Goal: Task Accomplishment & Management: Manage account settings

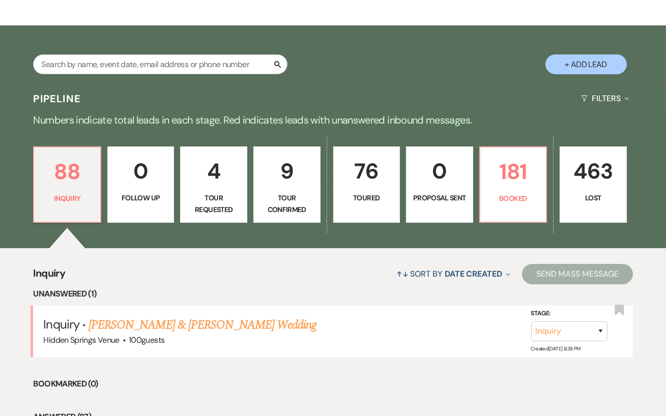
scroll to position [154, 0]
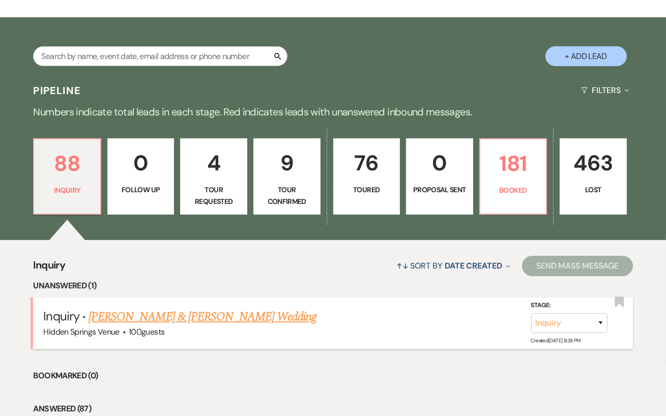
click at [181, 324] on link "[PERSON_NAME] & [PERSON_NAME] Wedding" at bounding box center [203, 317] width 228 height 18
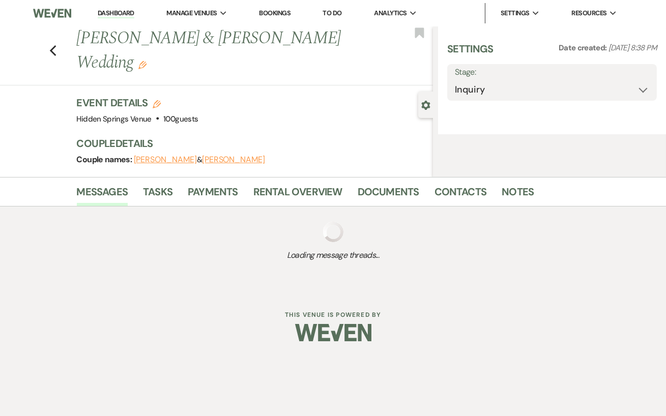
select select "5"
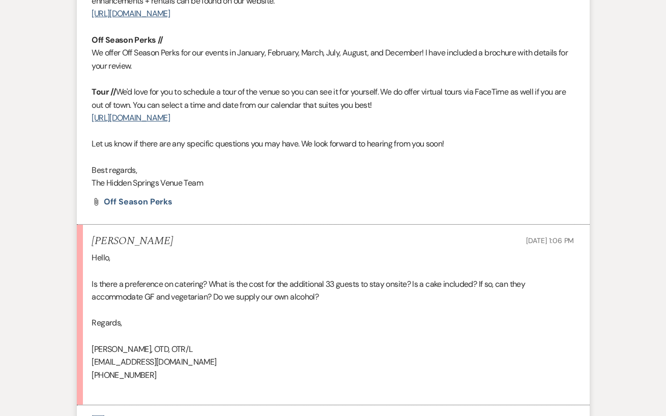
scroll to position [863, 0]
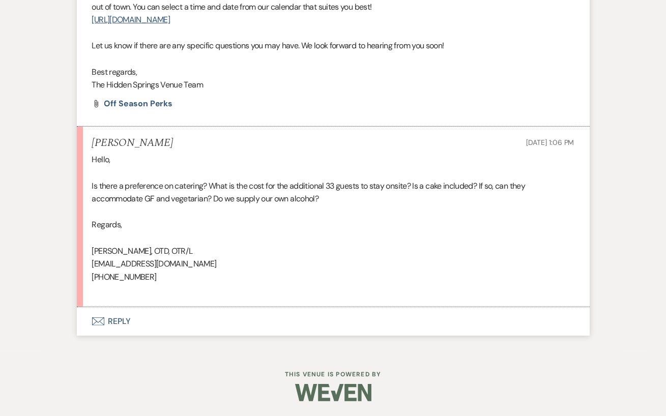
click at [170, 322] on button "Envelope Reply" at bounding box center [333, 322] width 513 height 29
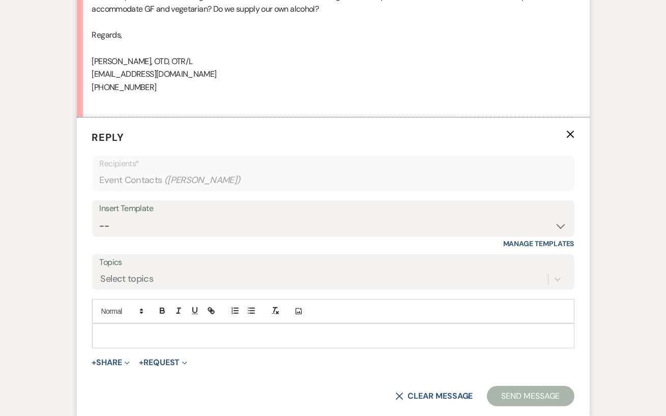
scroll to position [1056, 0]
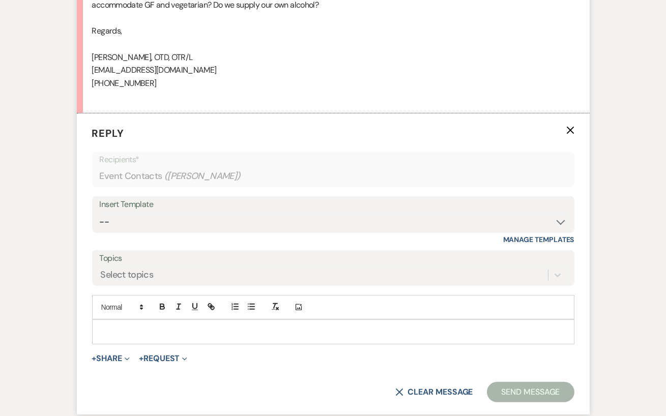
click at [134, 328] on p at bounding box center [333, 331] width 466 height 11
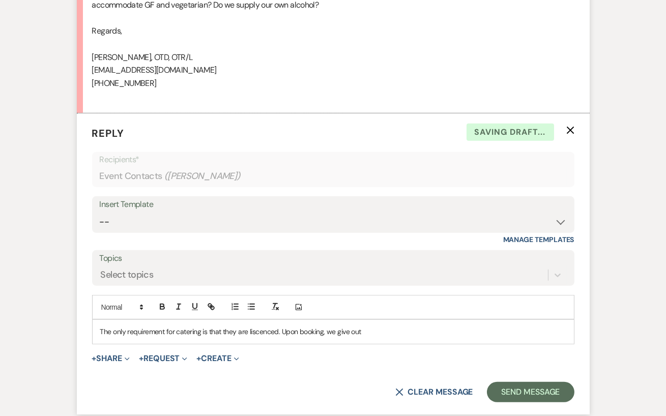
click at [245, 329] on p "The only requirement for catering is that they are liscenced. Upon booking, we …" at bounding box center [333, 331] width 466 height 11
click at [256, 329] on p "The only requirement for catering is that they are liscenced. Upon booking, we …" at bounding box center [333, 331] width 466 height 11
click at [380, 333] on p "The only requirement for catering is that they are licensed. Upon booking, we g…" at bounding box center [333, 331] width 466 height 11
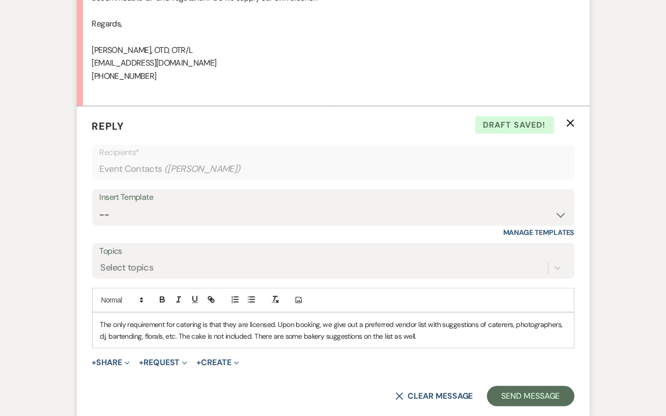
scroll to position [1064, 0]
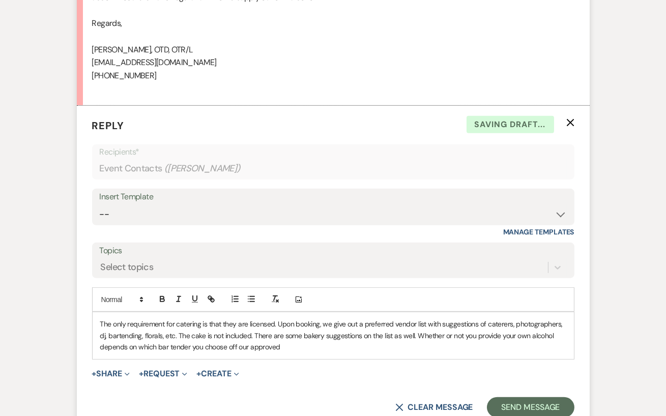
click at [179, 347] on p "The only requirement for catering is that they are licensed. Upon booking, we g…" at bounding box center [333, 336] width 466 height 34
click at [286, 347] on p "The only requirement for catering is that they are licensed. Upon booking, we g…" at bounding box center [333, 336] width 466 height 34
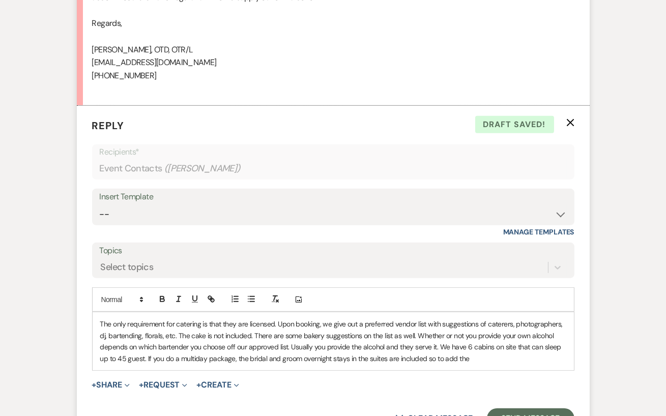
click at [199, 359] on p "The only requirement for catering is that they are licensed. Upon booking, we g…" at bounding box center [333, 342] width 466 height 46
click at [482, 361] on p "The only requirement for catering is that they are licensed. Upon booking, we g…" at bounding box center [333, 342] width 466 height 46
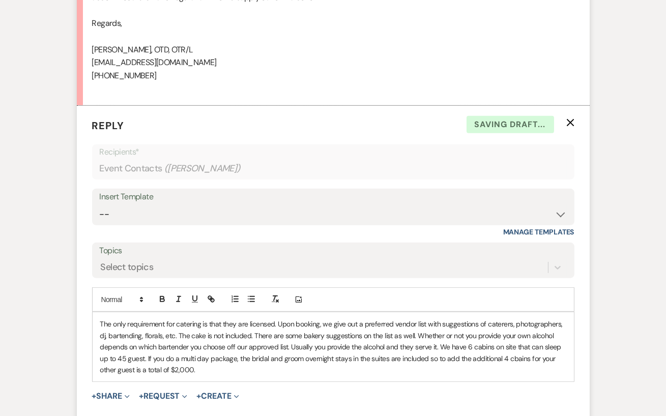
click at [517, 362] on p "The only requirement for catering is that they are licensed. Upon booking, we g…" at bounding box center [333, 347] width 466 height 57
click at [384, 372] on p "The only requirement for catering is that they are licensed. Upon booking, we g…" at bounding box center [333, 347] width 466 height 57
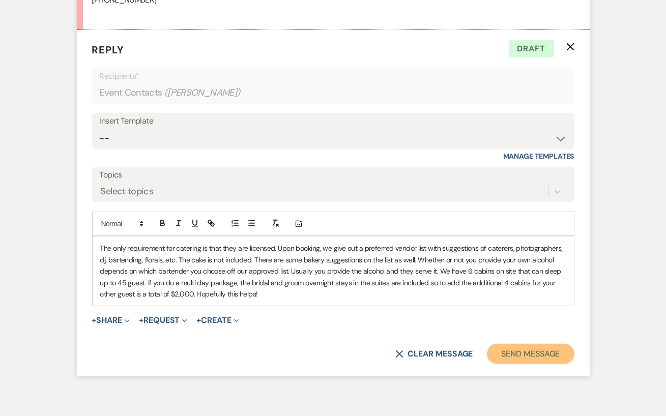
click at [545, 354] on button "Send Message" at bounding box center [530, 354] width 87 height 20
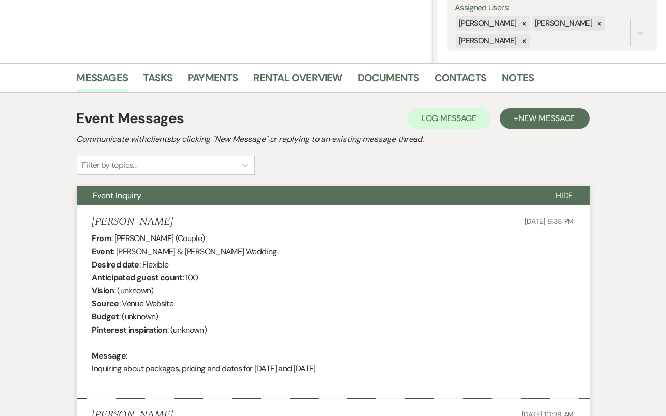
scroll to position [0, 0]
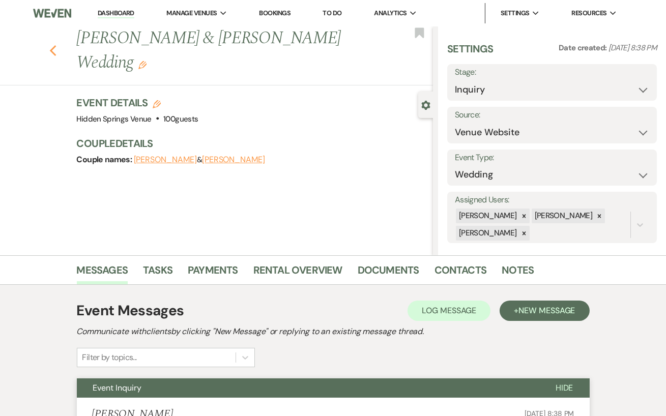
click at [51, 45] on use "button" at bounding box center [52, 50] width 7 height 11
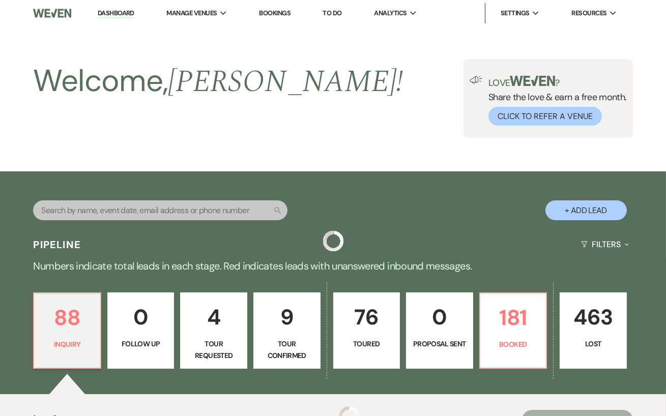
scroll to position [154, 0]
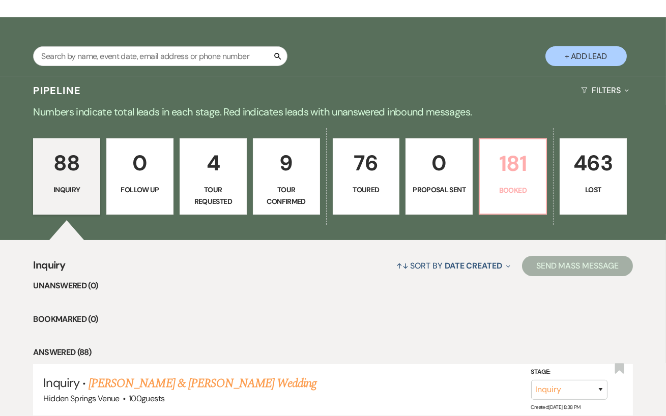
click at [491, 181] on p "181" at bounding box center [513, 164] width 54 height 34
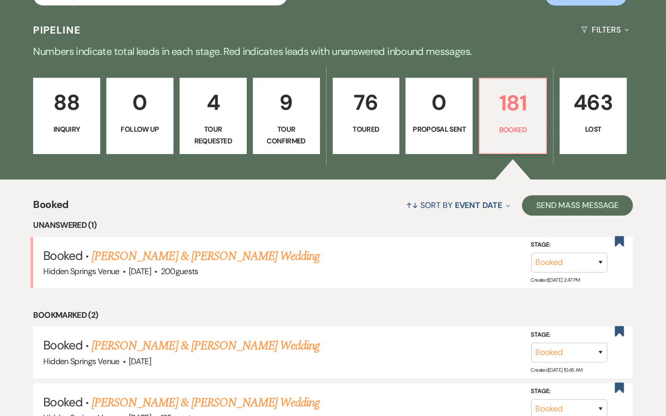
scroll to position [229, 0]
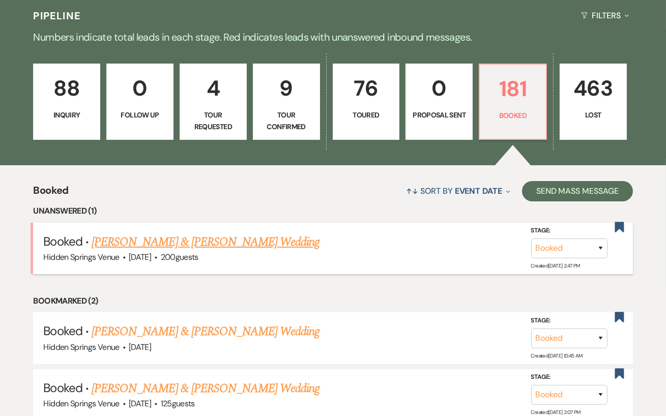
click at [267, 252] on link "[PERSON_NAME] & [PERSON_NAME] Wedding" at bounding box center [206, 242] width 228 height 18
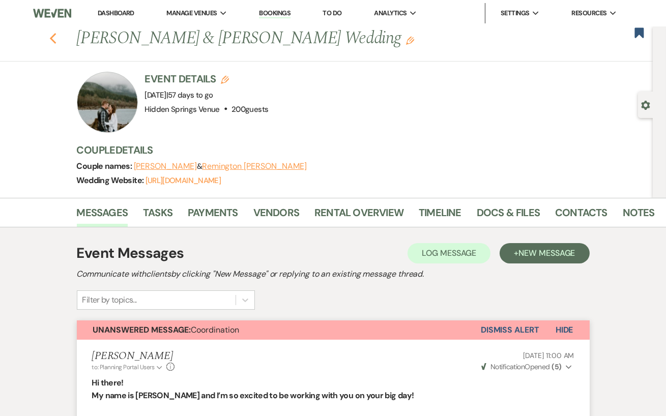
click at [55, 38] on icon "Previous" at bounding box center [53, 39] width 8 height 12
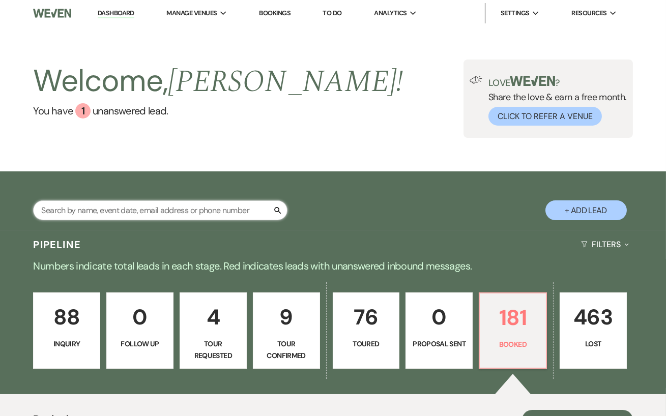
click at [97, 220] on input "text" at bounding box center [160, 211] width 255 height 20
type input "[PERSON_NAME]"
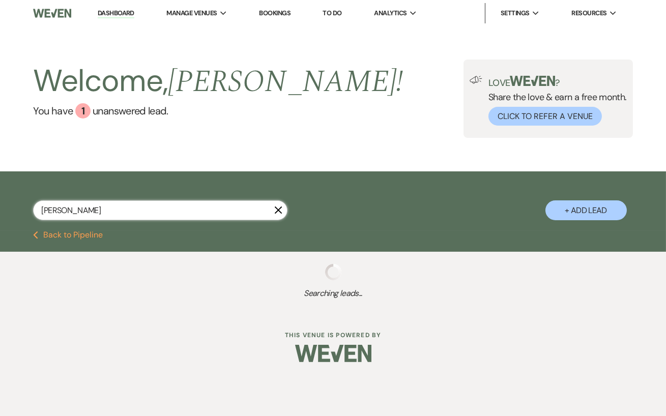
select select "4"
select select "5"
select select "8"
select select "6"
select select "8"
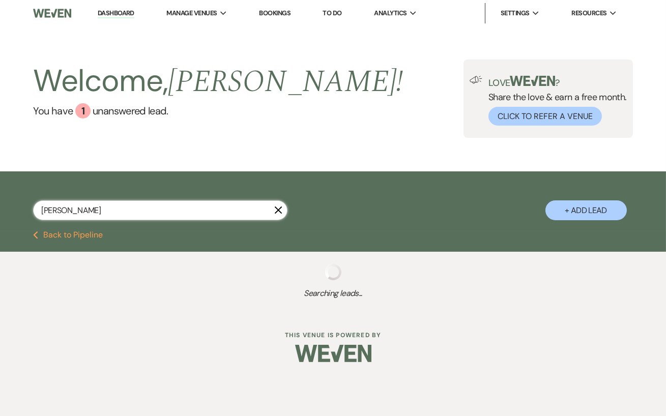
select select "6"
select select "5"
select select "8"
select select "11"
select select "8"
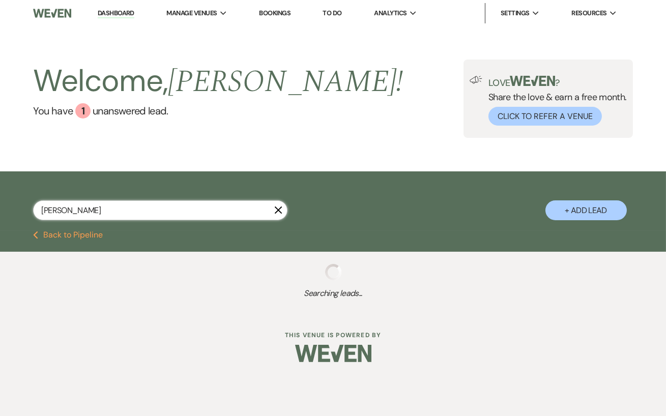
select select "4"
select select "8"
select select "4"
select select "8"
select select "5"
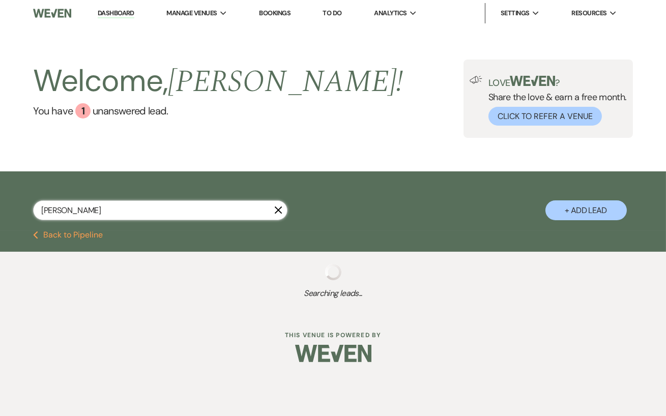
select select "8"
select select "5"
select select "8"
select select "5"
select select "8"
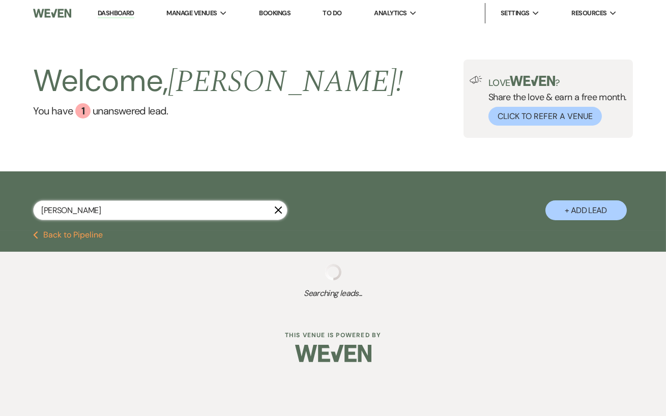
select select "1"
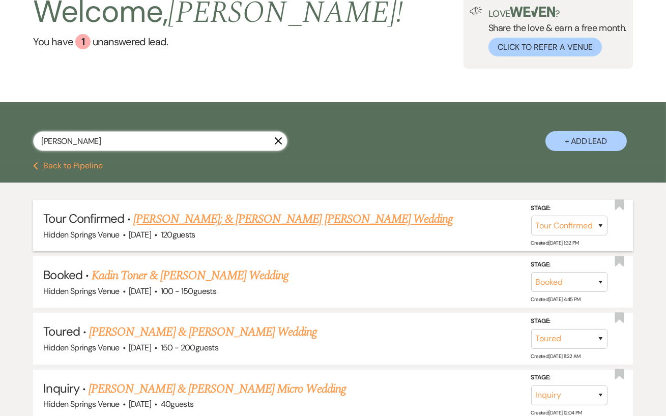
scroll to position [70, 0]
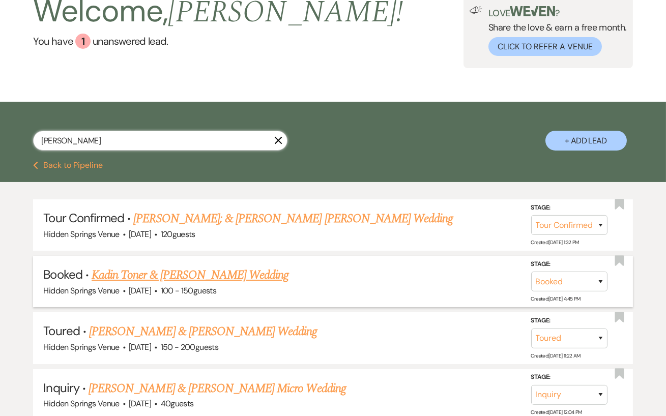
type input "[PERSON_NAME]"
click at [141, 284] on link "Kadin Toner & [PERSON_NAME] Wedding" at bounding box center [190, 275] width 197 height 18
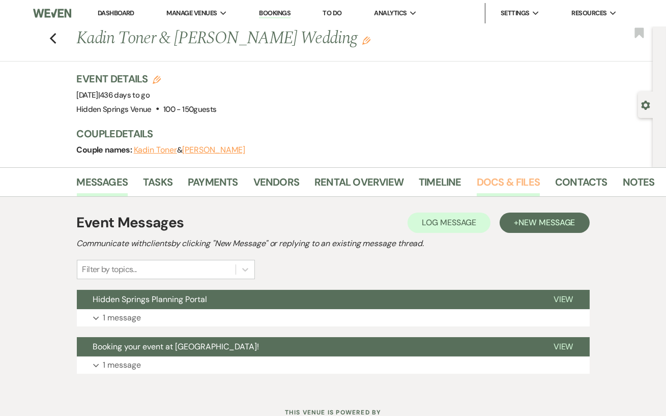
click at [511, 184] on link "Docs & Files" at bounding box center [508, 185] width 63 height 22
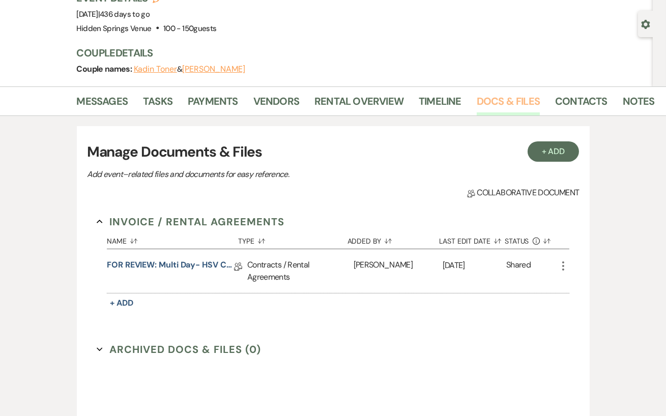
scroll to position [94, 0]
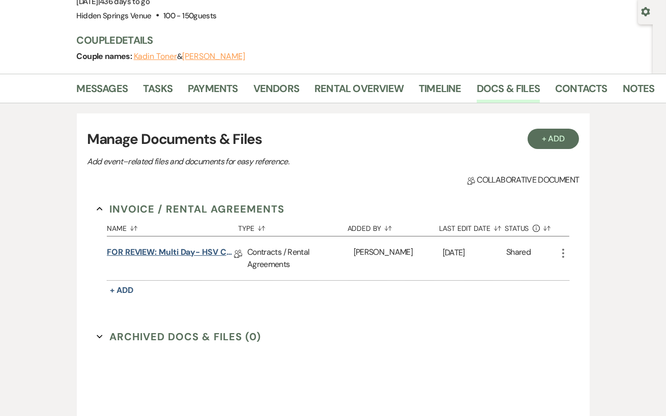
click at [217, 251] on link "FOR REVIEW: Multi Day- HSV Contract" at bounding box center [170, 254] width 127 height 16
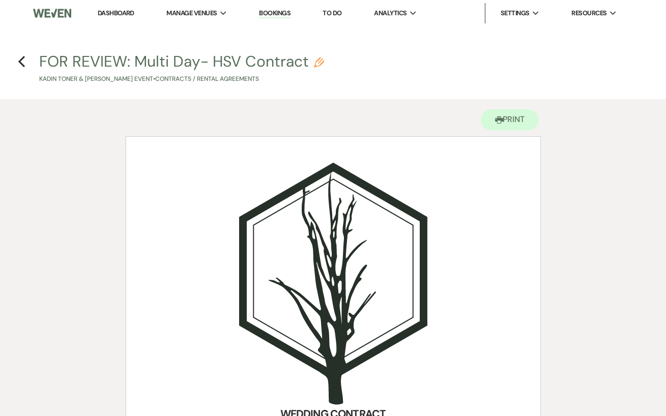
scroll to position [15, 0]
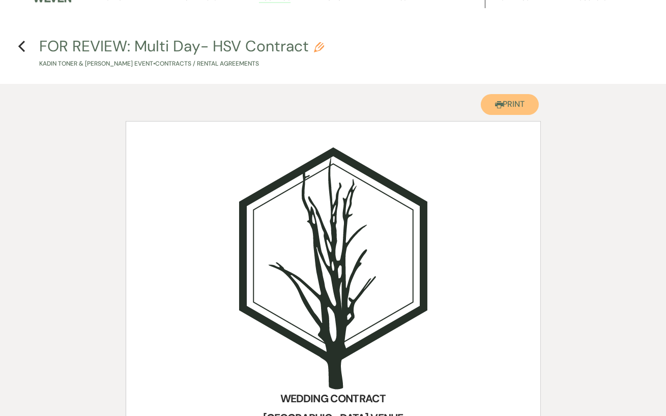
click at [511, 99] on button "Printer Print" at bounding box center [510, 104] width 59 height 21
click at [20, 48] on icon "Previous" at bounding box center [22, 46] width 8 height 12
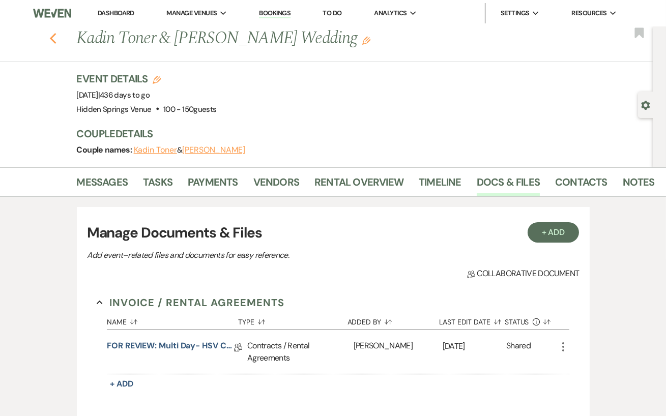
click at [51, 39] on use "button" at bounding box center [52, 38] width 7 height 11
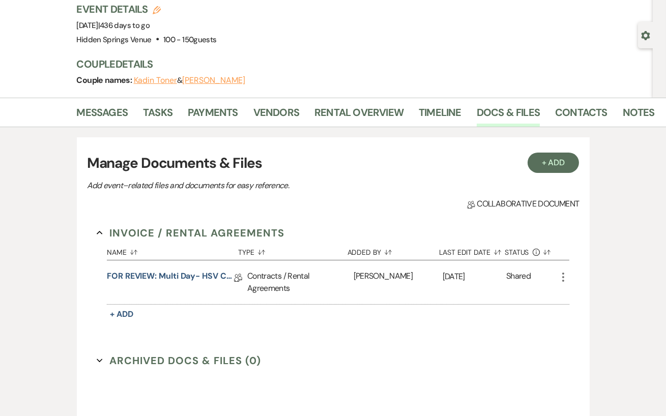
select select "4"
select select "5"
select select "8"
select select "6"
select select "8"
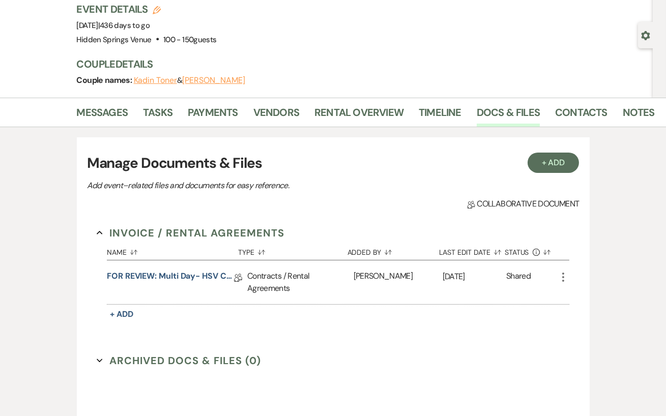
select select "6"
select select "5"
select select "8"
select select "11"
select select "8"
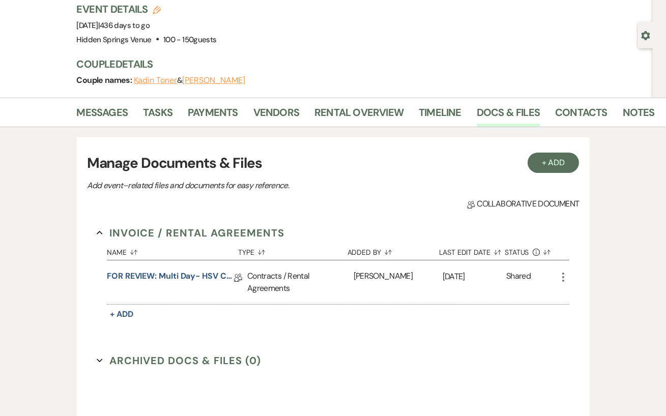
select select "4"
select select "8"
select select "4"
select select "8"
select select "5"
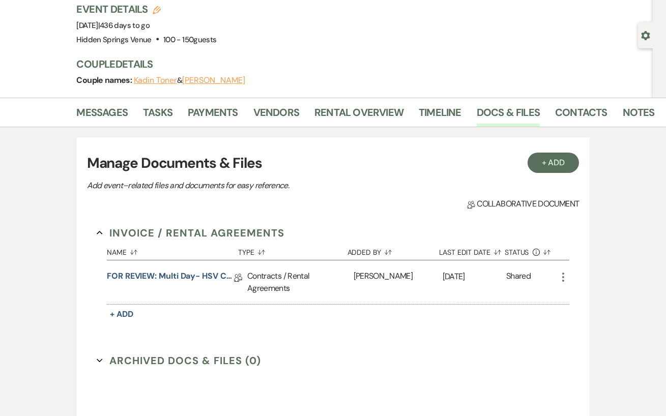
select select "8"
select select "5"
select select "8"
select select "5"
select select "8"
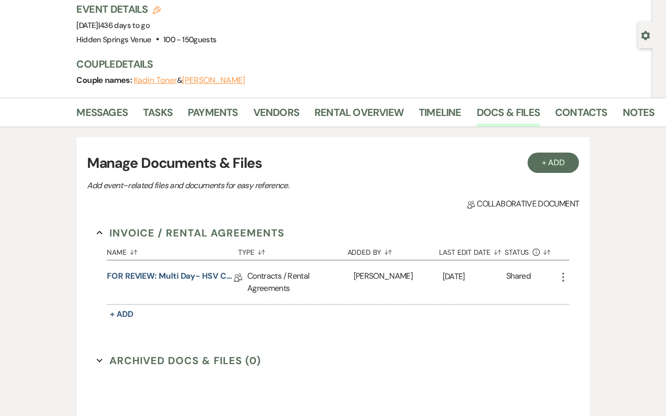
select select "1"
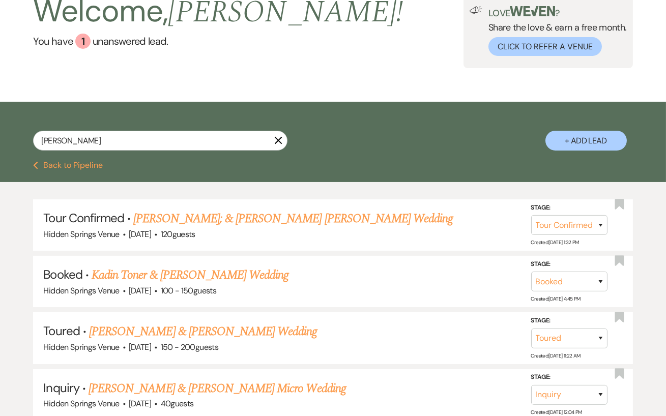
click at [276, 145] on icon "X" at bounding box center [278, 140] width 8 height 8
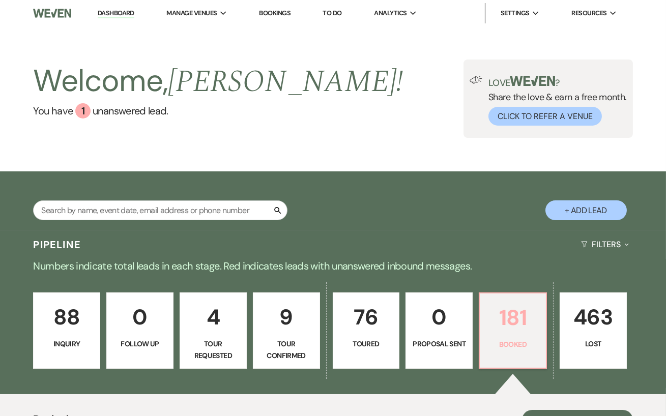
click at [523, 326] on p "181" at bounding box center [513, 318] width 54 height 34
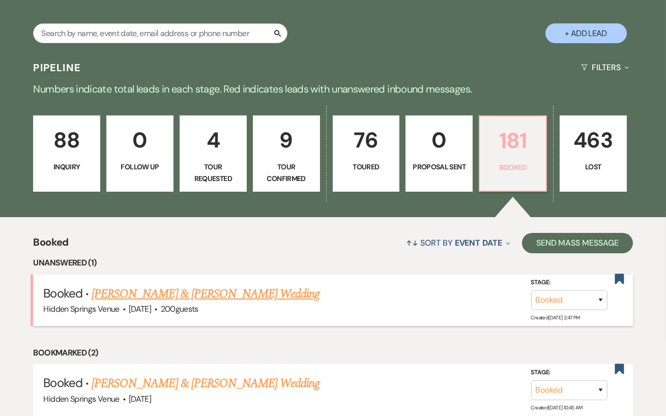
scroll to position [178, 0]
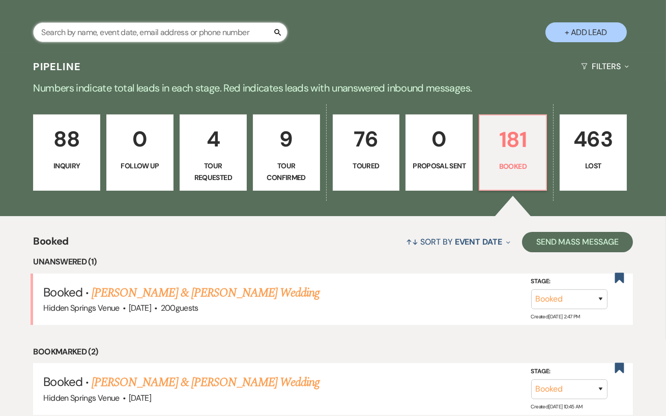
click at [126, 42] on input "text" at bounding box center [160, 32] width 255 height 20
type input "[PERSON_NAME]"
select select "4"
select select "5"
select select "8"
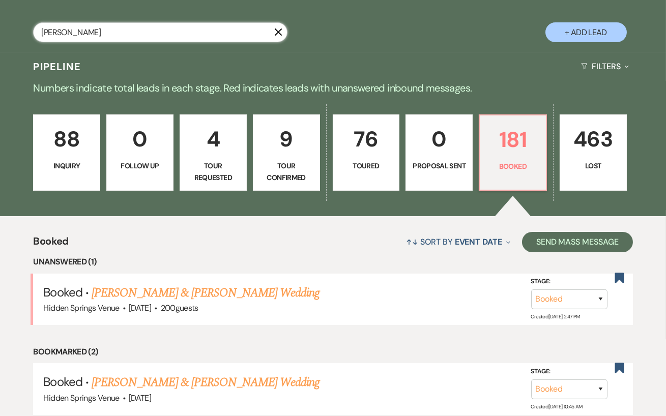
select select "6"
select select "8"
select select "6"
select select "5"
select select "8"
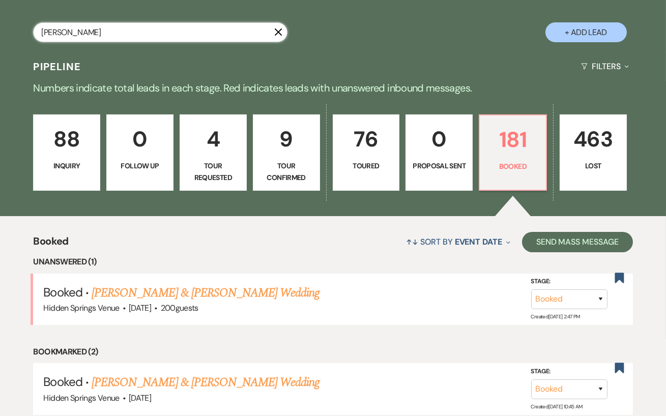
select select "11"
select select "8"
select select "4"
select select "8"
select select "4"
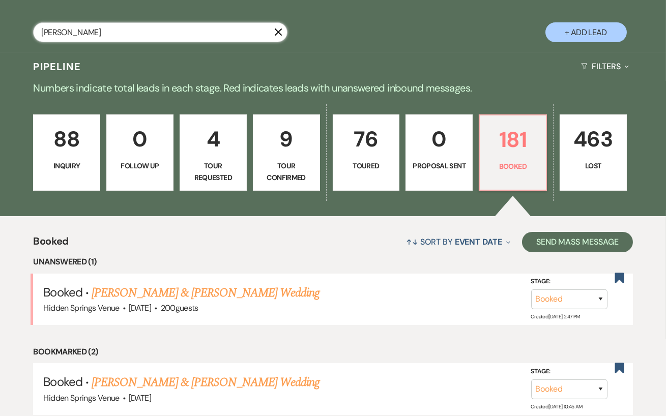
select select "8"
select select "5"
select select "8"
select select "5"
select select "8"
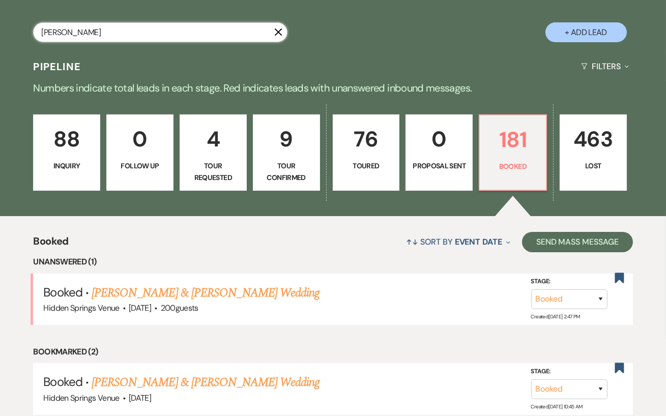
select select "5"
select select "8"
select select "1"
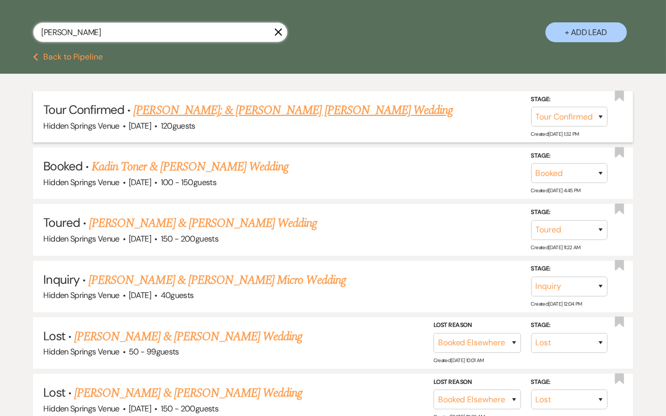
type input "[PERSON_NAME]"
click at [183, 115] on link "[PERSON_NAME]; & [PERSON_NAME] [PERSON_NAME] Wedding" at bounding box center [293, 110] width 320 height 18
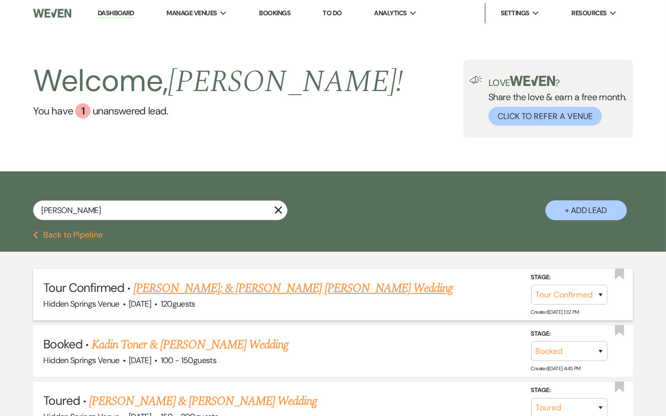
select select "4"
select select "5"
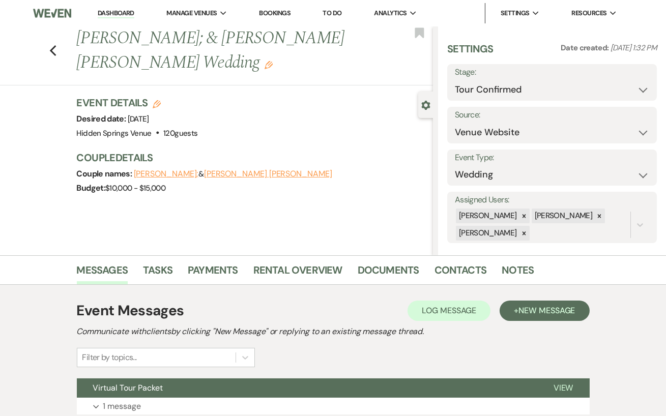
click at [137, 64] on h1 "[PERSON_NAME]; & [PERSON_NAME] [PERSON_NAME] Wedding Edit" at bounding box center [217, 50] width 281 height 48
click at [265, 65] on icon "Edit" at bounding box center [269, 65] width 8 height 8
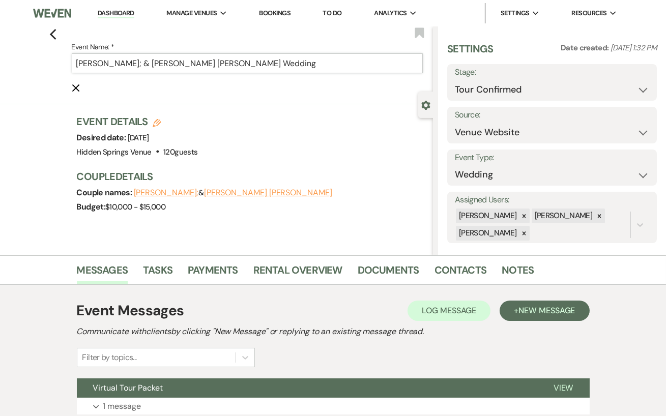
click at [130, 61] on input "[PERSON_NAME]; & [PERSON_NAME] [PERSON_NAME] Wedding" at bounding box center [247, 63] width 351 height 20
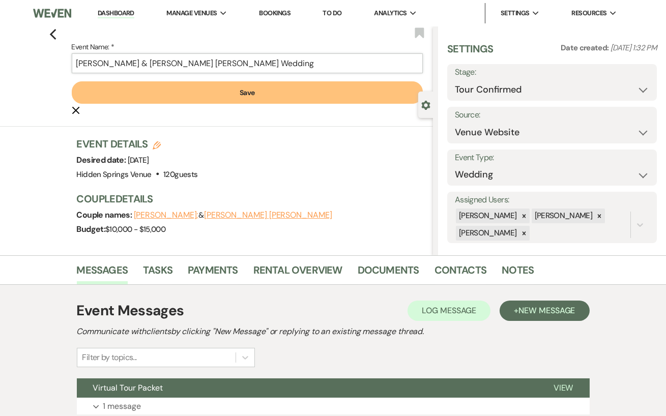
type input "[PERSON_NAME] & [PERSON_NAME] [PERSON_NAME] Wedding"
click at [226, 90] on button "Save" at bounding box center [247, 92] width 351 height 22
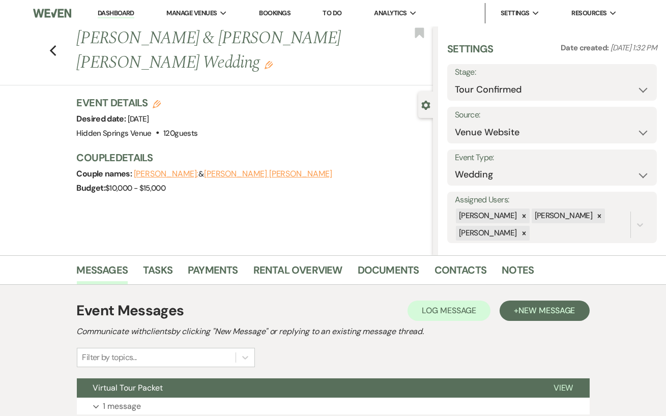
click at [176, 177] on button "[PERSON_NAME];" at bounding box center [166, 174] width 65 height 8
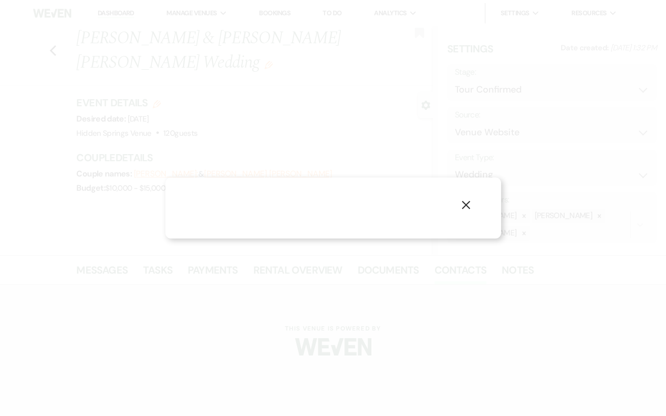
select select "1"
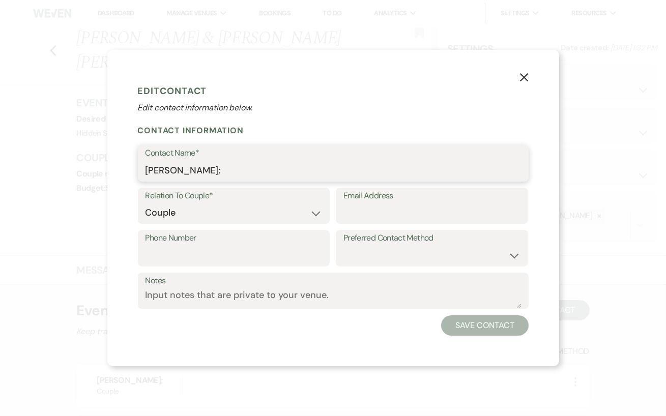
click at [207, 170] on input "[PERSON_NAME];" at bounding box center [334, 171] width 376 height 20
type input "[PERSON_NAME]"
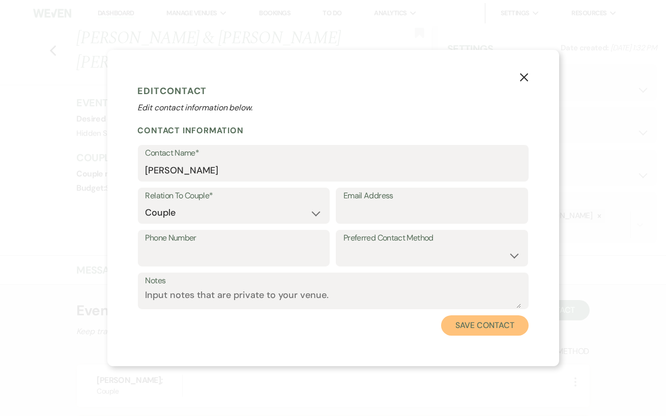
click at [485, 332] on button "Save Contact" at bounding box center [484, 326] width 87 height 20
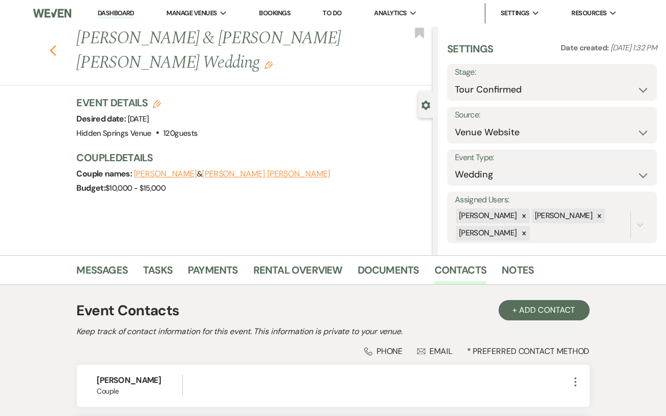
click at [53, 50] on icon "Previous" at bounding box center [53, 51] width 8 height 12
select select "4"
select select "5"
select select "8"
select select "6"
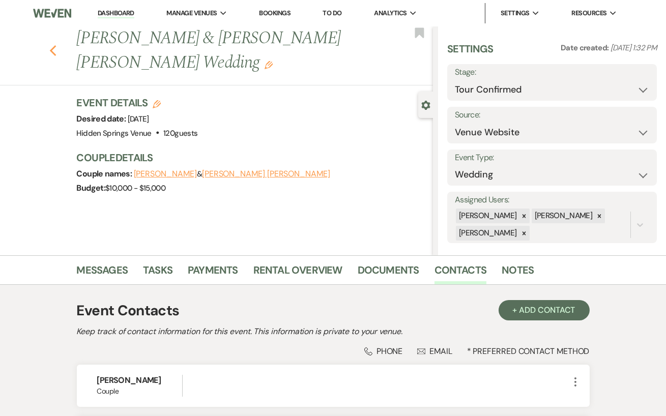
select select "8"
select select "6"
select select "5"
select select "8"
select select "11"
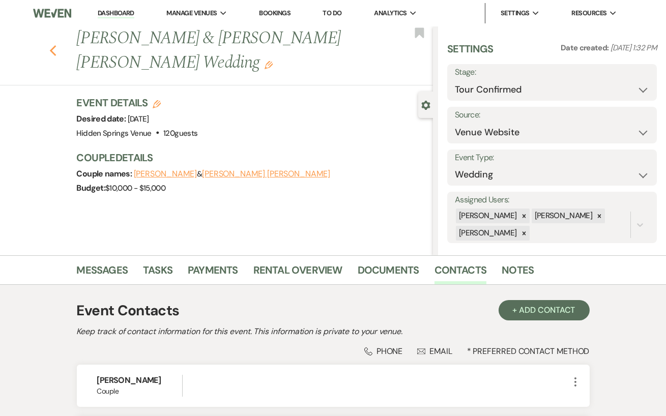
select select "8"
select select "4"
select select "8"
select select "4"
select select "8"
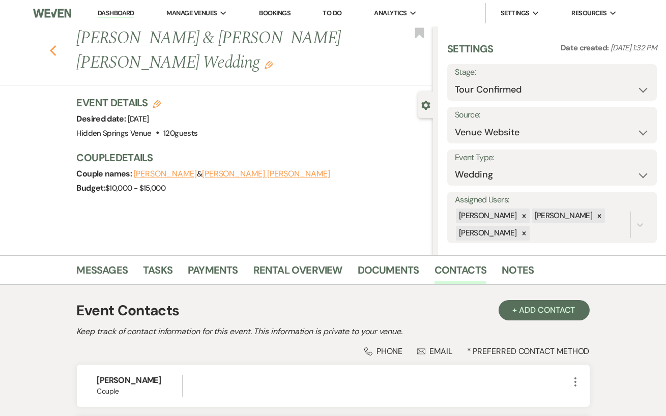
select select "5"
select select "8"
select select "5"
select select "8"
select select "5"
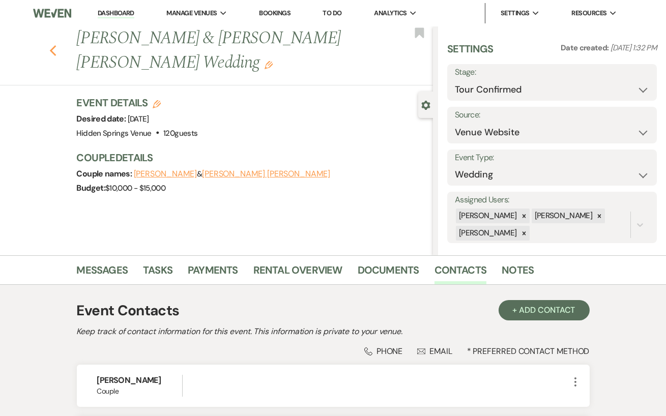
select select "8"
select select "1"
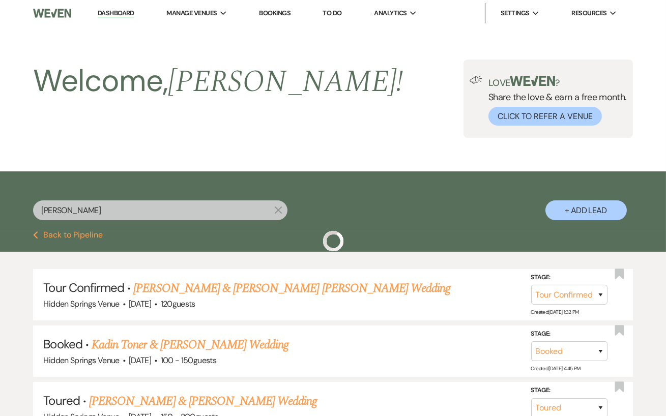
scroll to position [178, 0]
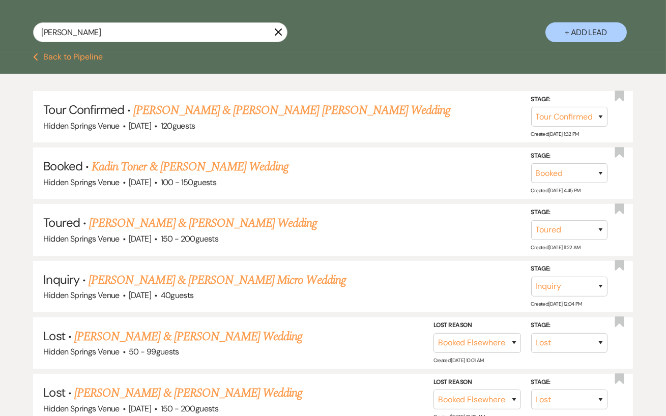
click at [282, 36] on icon "X" at bounding box center [278, 32] width 8 height 8
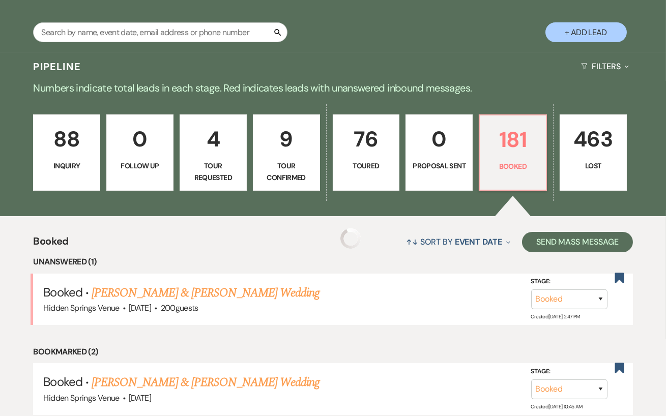
click at [275, 37] on icon "Search" at bounding box center [277, 32] width 9 height 9
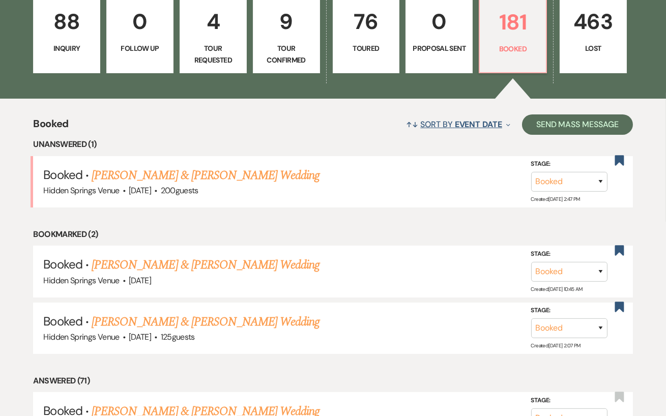
scroll to position [295, 0]
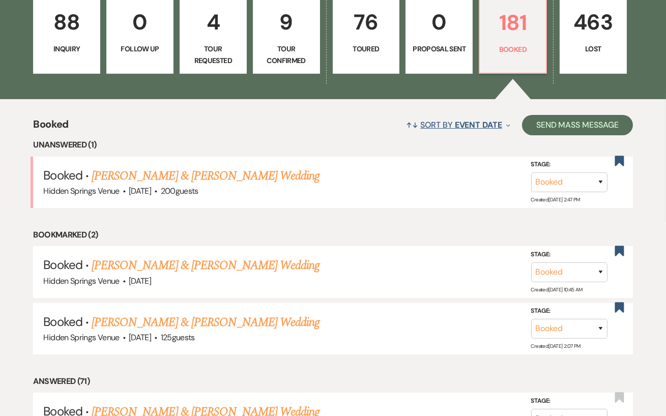
click at [463, 130] on span "Event Date" at bounding box center [478, 125] width 47 height 11
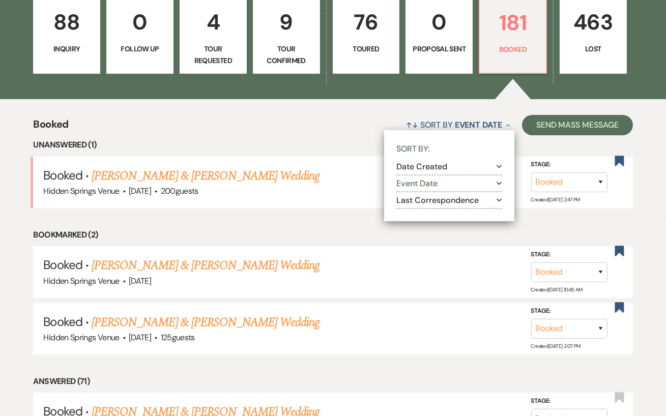
click at [431, 186] on button "Event Date Expand" at bounding box center [450, 184] width 106 height 8
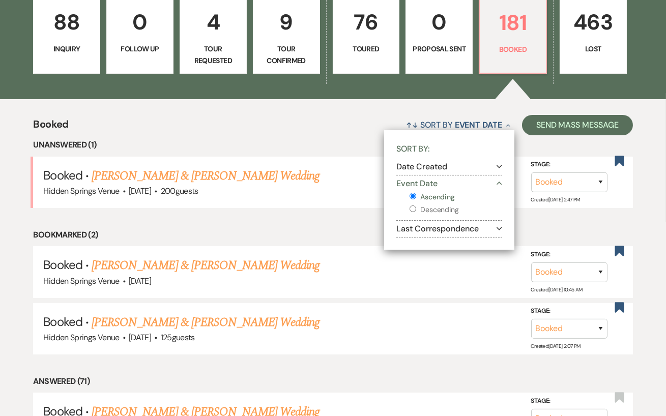
click at [413, 212] on input "Descending" at bounding box center [413, 209] width 7 height 7
radio input "true"
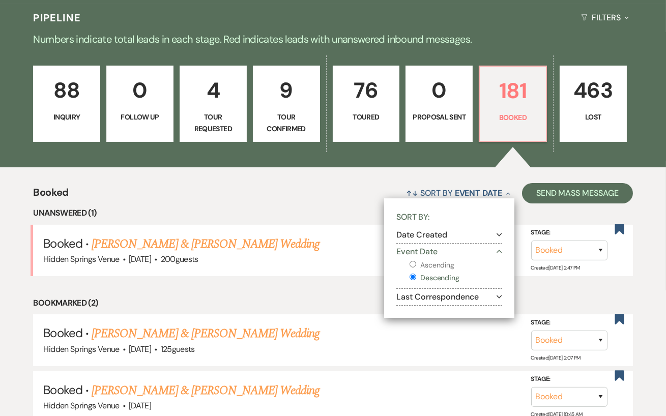
scroll to position [243, 0]
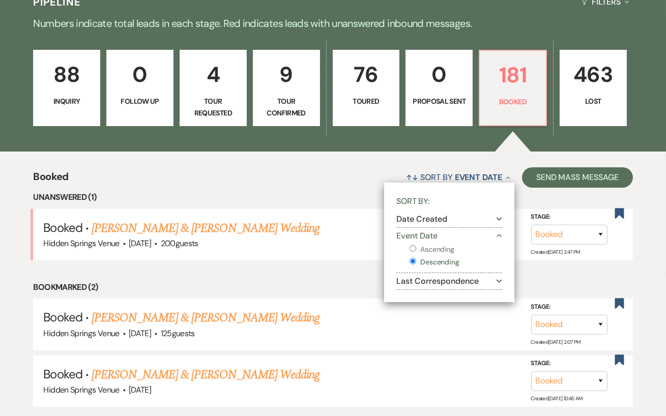
click at [357, 191] on div "↑↓ Sort By Event Date Collapse Sort By: Date Created Expand Event Date Collapse…" at bounding box center [351, 177] width 565 height 27
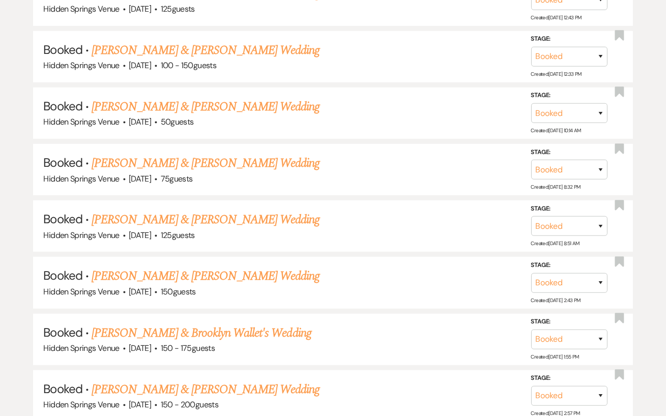
scroll to position [1053, 0]
click at [237, 278] on link "[PERSON_NAME] & [PERSON_NAME] Wedding" at bounding box center [206, 277] width 228 height 18
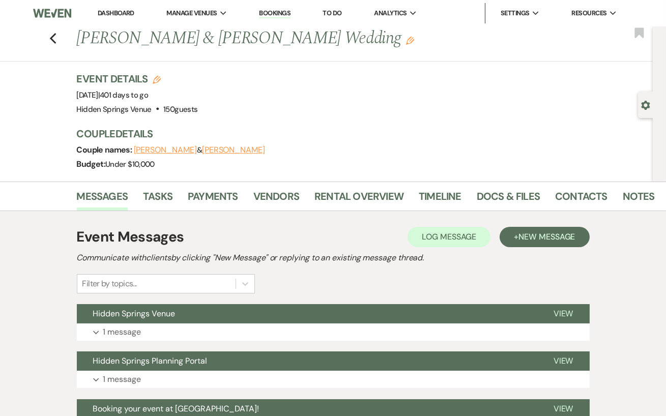
drag, startPoint x: 350, startPoint y: 46, endPoint x: 62, endPoint y: 38, distance: 288.8
click at [62, 38] on div "Previous [PERSON_NAME] & [PERSON_NAME] Wedding Edit Bookmark" at bounding box center [324, 43] width 658 height 35
copy h1 "[PERSON_NAME] & [PERSON_NAME] Wedding"
click at [216, 59] on div "Previous [PERSON_NAME] & [PERSON_NAME] Wedding Edit Bookmark" at bounding box center [324, 43] width 658 height 35
drag, startPoint x: 351, startPoint y: 44, endPoint x: 78, endPoint y: 45, distance: 272.4
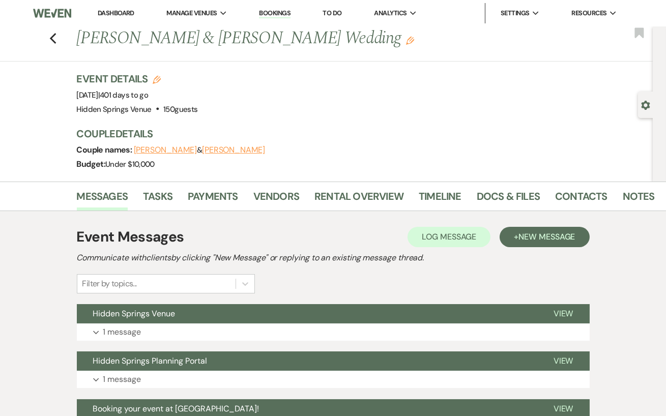
click at [78, 45] on h1 "[PERSON_NAME] & [PERSON_NAME] Wedding Edit" at bounding box center [305, 38] width 456 height 24
copy h1 "[PERSON_NAME] & [PERSON_NAME] Wedding"
click at [200, 46] on h1 "[PERSON_NAME] & [PERSON_NAME] Wedding Edit" at bounding box center [305, 38] width 456 height 24
click at [577, 191] on link "Contacts" at bounding box center [581, 199] width 52 height 22
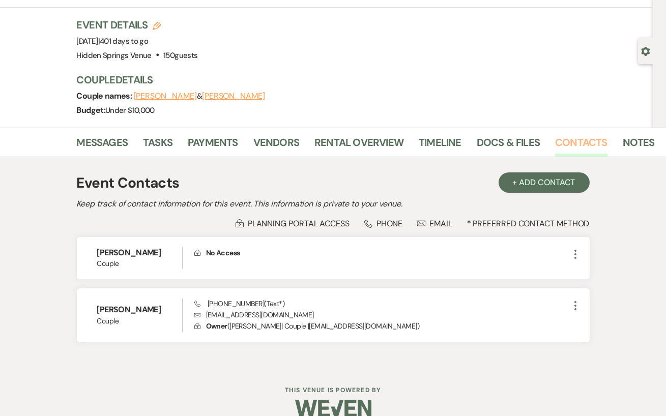
scroll to position [69, 0]
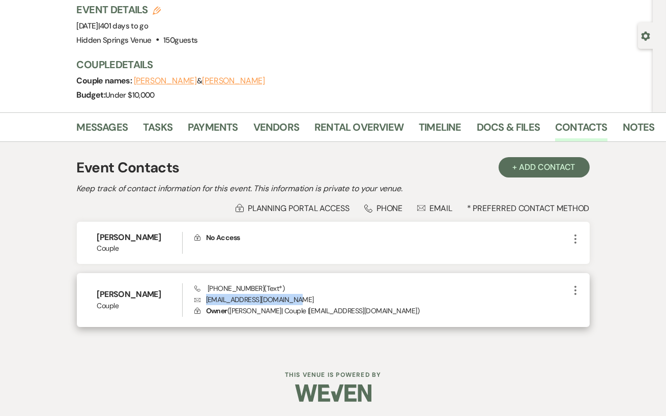
drag, startPoint x: 298, startPoint y: 298, endPoint x: 206, endPoint y: 299, distance: 92.7
click at [206, 299] on p "Envelope [EMAIL_ADDRESS][DOMAIN_NAME]" at bounding box center [381, 299] width 375 height 11
copy p "[EMAIL_ADDRESS][DOMAIN_NAME]"
click at [350, 299] on p "Envelope [EMAIL_ADDRESS][DOMAIN_NAME]" at bounding box center [381, 299] width 375 height 11
drag, startPoint x: 255, startPoint y: 288, endPoint x: 196, endPoint y: 288, distance: 58.6
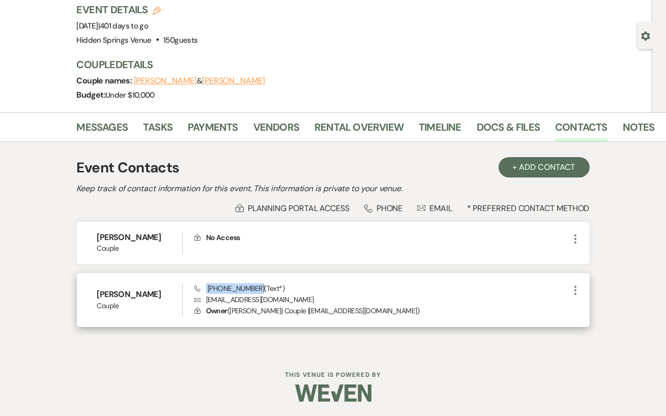
click at [196, 288] on span "Phone [PHONE_NUMBER] (Text*)" at bounding box center [239, 288] width 90 height 9
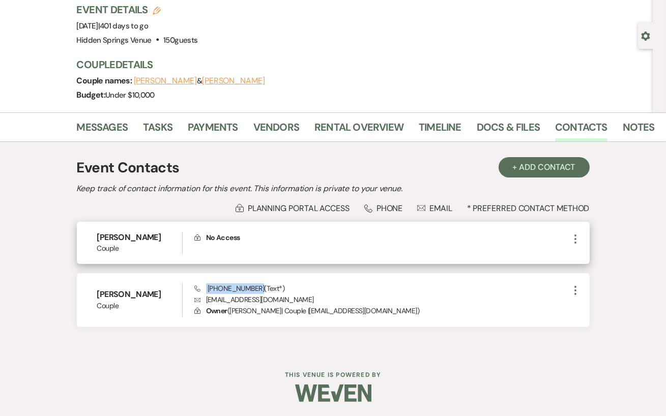
copy span "[PHONE_NUMBER]"
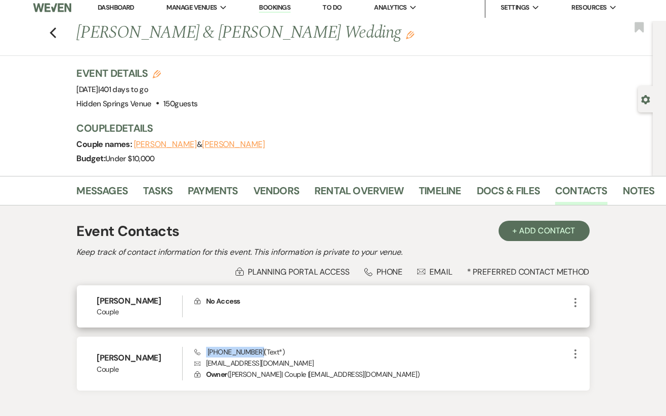
scroll to position [5, 0]
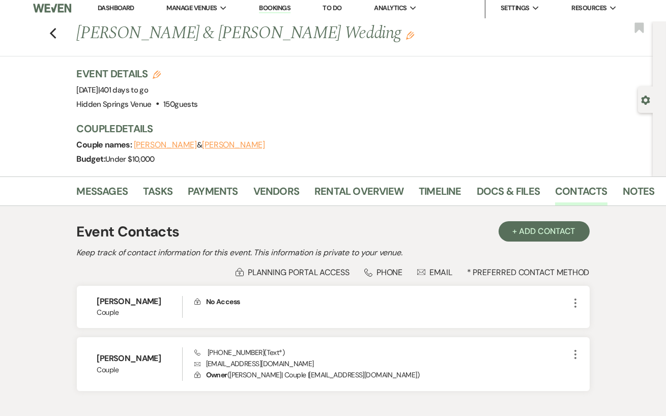
click at [359, 208] on div "Event Contacts + Add Contact Keep track of contact information for this event. …" at bounding box center [333, 311] width 580 height 210
click at [512, 199] on link "Docs & Files" at bounding box center [508, 194] width 63 height 22
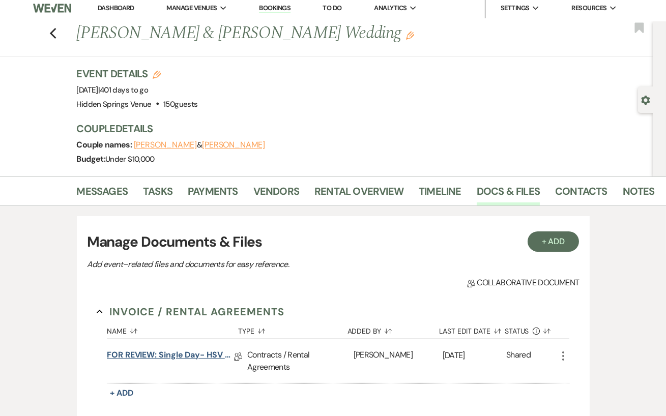
click at [176, 353] on link "FOR REVIEW: Single Day- HSV Contract" at bounding box center [170, 357] width 127 height 16
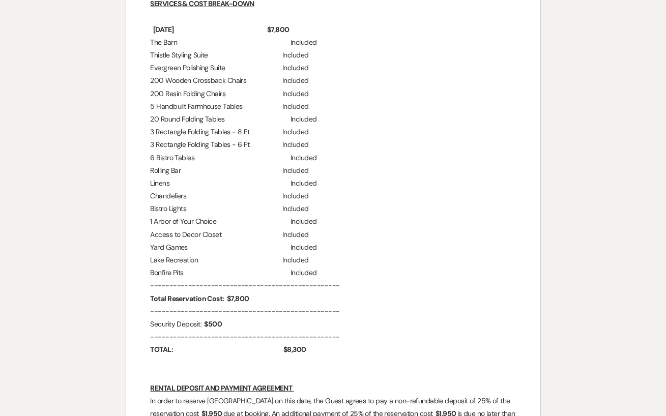
scroll to position [963, 0]
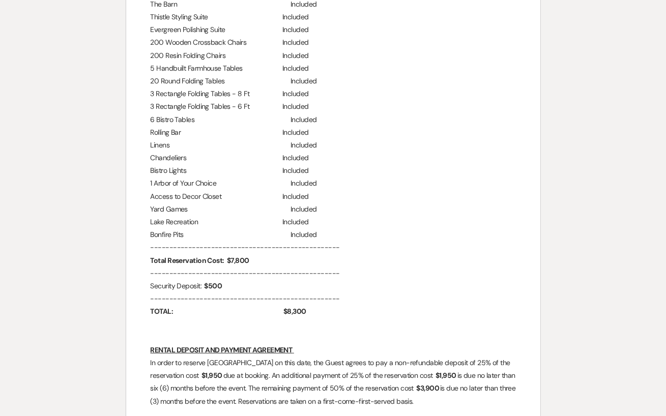
click at [503, 230] on p "Bonfire Pits Included" at bounding box center [334, 235] width 366 height 13
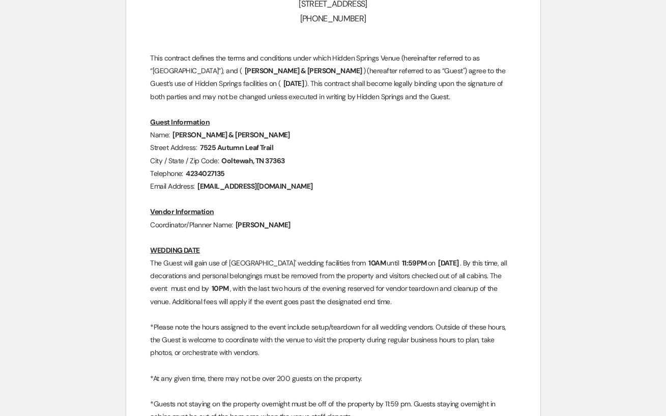
scroll to position [0, 0]
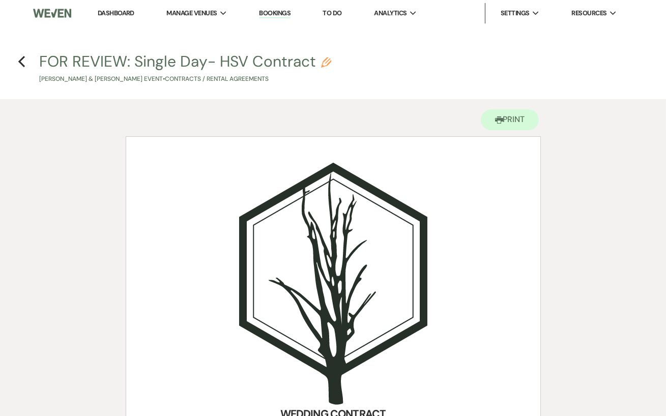
click at [17, 64] on h4 "Previous FOR REVIEW: Single Day- HSV Contract Pencil [PERSON_NAME] & [PERSON_NA…" at bounding box center [333, 67] width 666 height 33
click at [20, 63] on icon "Previous" at bounding box center [22, 61] width 8 height 12
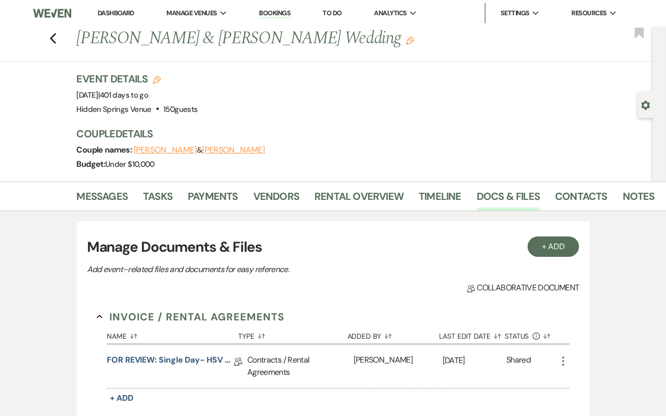
scroll to position [5, 0]
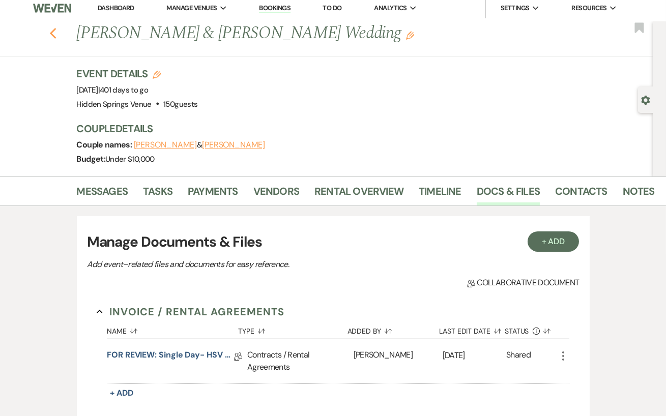
click at [54, 32] on icon "Previous" at bounding box center [53, 33] width 8 height 12
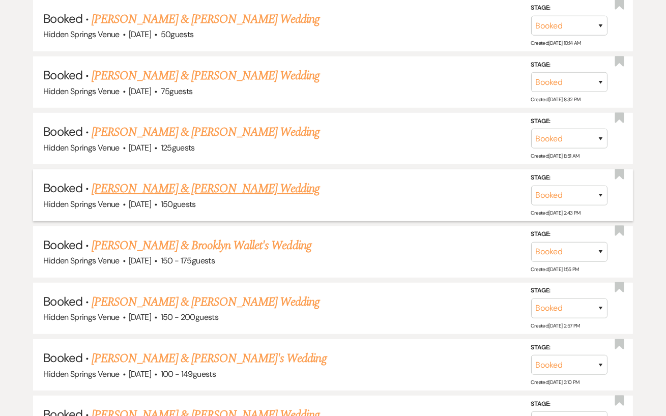
scroll to position [1145, 0]
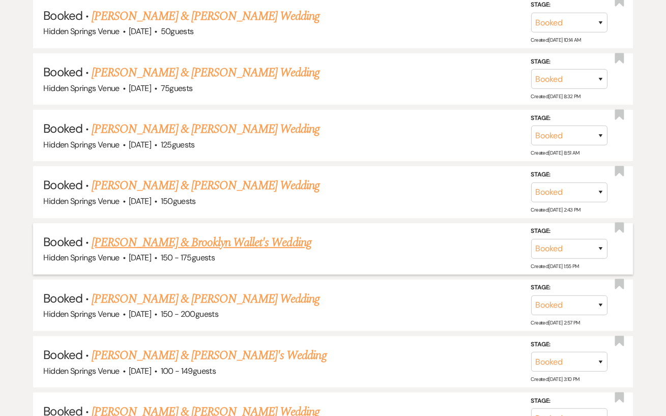
click at [249, 242] on link "[PERSON_NAME] & Brooklyn Wallet's Wedding" at bounding box center [202, 243] width 220 height 18
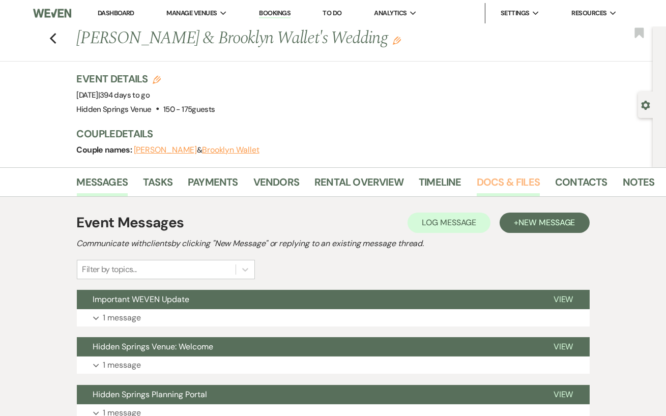
click at [507, 183] on link "Docs & Files" at bounding box center [508, 185] width 63 height 22
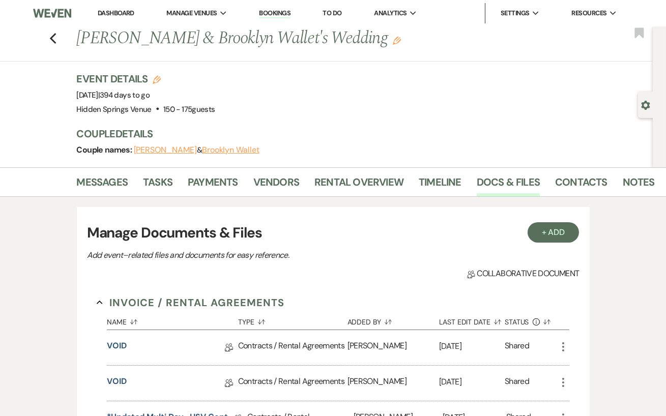
drag, startPoint x: 368, startPoint y: 44, endPoint x: 79, endPoint y: 45, distance: 288.7
click at [79, 45] on h1 "[PERSON_NAME] & Brooklyn Wallet's Wedding Edit" at bounding box center [305, 38] width 456 height 24
copy h1 "[PERSON_NAME] & Brooklyn Wallet's Wedding"
click at [184, 58] on div "Previous [PERSON_NAME] & Brooklyn Wallet's Wedding Edit Bookmark" at bounding box center [324, 43] width 658 height 35
click at [566, 186] on link "Contacts" at bounding box center [581, 185] width 52 height 22
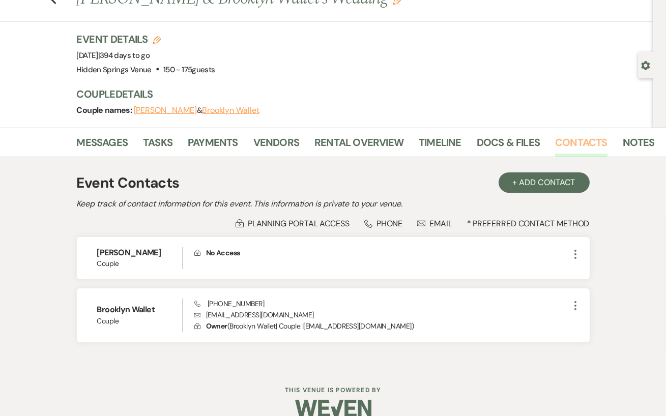
scroll to position [43, 0]
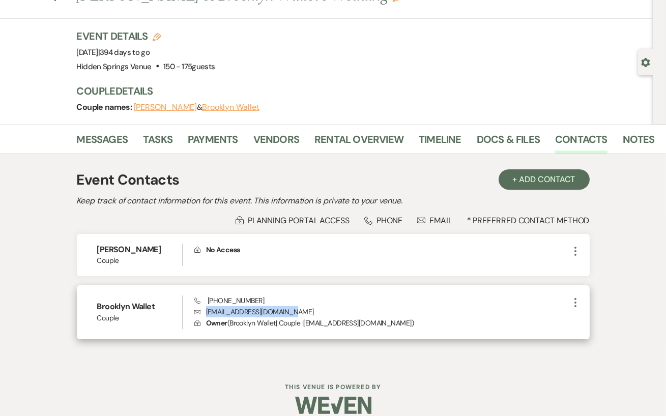
drag, startPoint x: 291, startPoint y: 311, endPoint x: 205, endPoint y: 310, distance: 86.1
click at [205, 310] on p "Envelope [EMAIL_ADDRESS][DOMAIN_NAME]" at bounding box center [381, 312] width 375 height 11
copy p "[EMAIL_ADDRESS][DOMAIN_NAME]"
click at [268, 296] on div "Phone [PHONE_NUMBER] Envelope [EMAIL_ADDRESS][DOMAIN_NAME] Lock Owner ( [GEOGRA…" at bounding box center [381, 313] width 375 height 34
drag, startPoint x: 260, startPoint y: 299, endPoint x: 206, endPoint y: 299, distance: 53.5
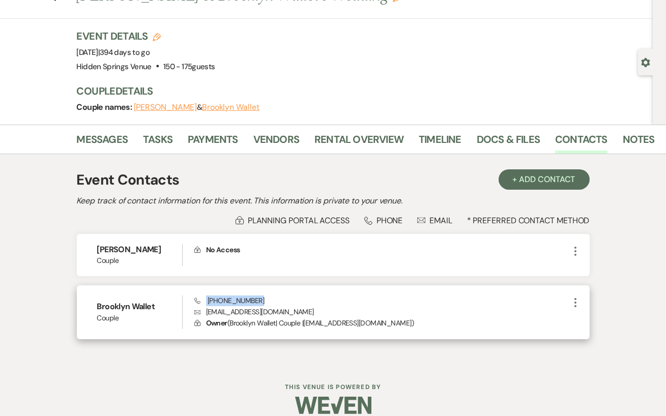
click at [206, 299] on div "Phone [PHONE_NUMBER] Envelope [EMAIL_ADDRESS][DOMAIN_NAME] Lock Owner ( [GEOGRA…" at bounding box center [381, 313] width 375 height 34
copy span "[PHONE_NUMBER]"
click at [311, 291] on div "Brooklyn Wallet Couple Phone [PHONE_NUMBER] Envelope [EMAIL_ADDRESS][DOMAIN_NAM…" at bounding box center [333, 313] width 513 height 54
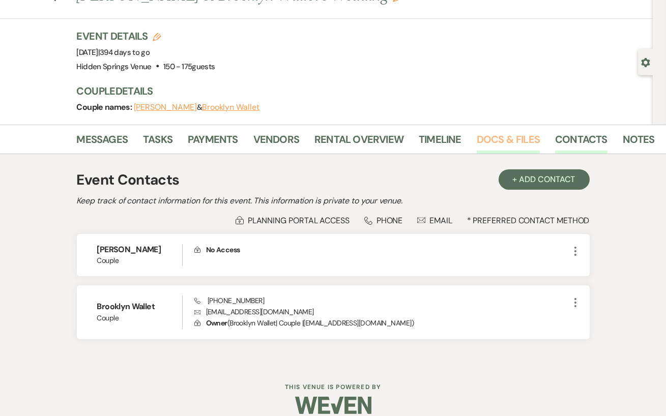
click at [489, 143] on link "Docs & Files" at bounding box center [508, 142] width 63 height 22
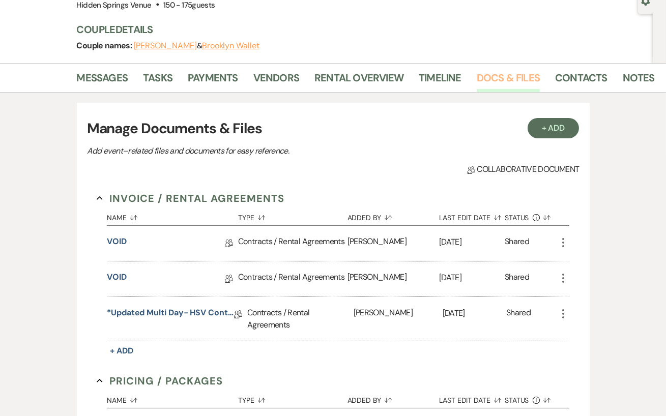
scroll to position [180, 0]
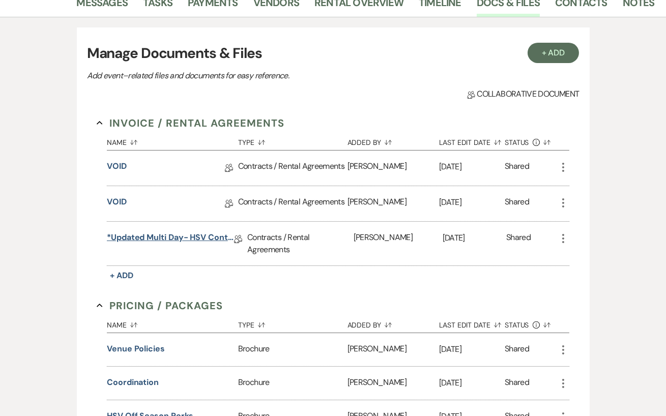
click at [138, 238] on link "*Updated Multi Day- HSV Contract" at bounding box center [170, 240] width 127 height 16
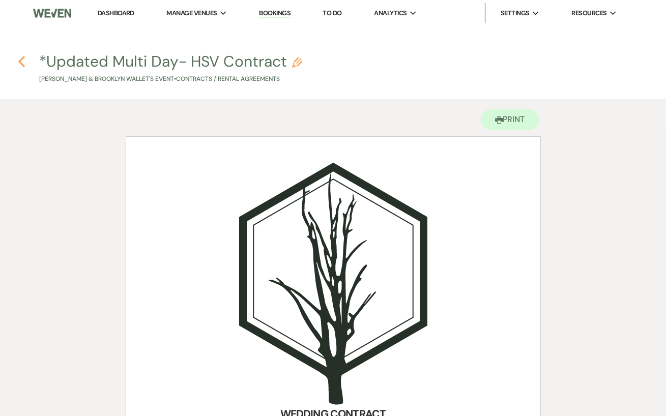
click at [20, 59] on icon "Previous" at bounding box center [22, 61] width 8 height 12
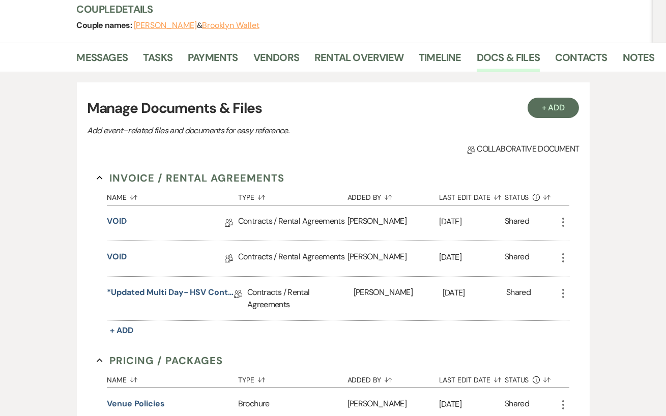
scroll to position [125, 0]
click at [163, 292] on link "*Updated Multi Day- HSV Contract" at bounding box center [170, 294] width 127 height 16
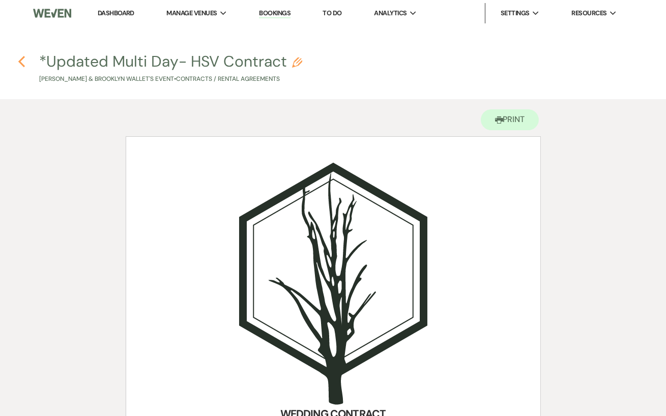
click at [24, 60] on icon "Previous" at bounding box center [22, 61] width 8 height 12
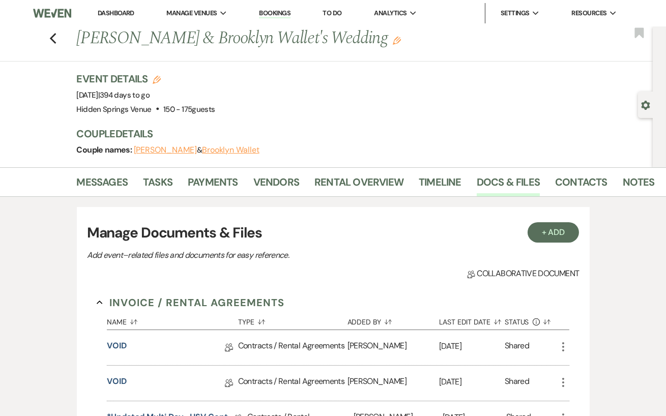
click at [57, 36] on div "Previous [PERSON_NAME] & Brooklyn Wallet's Wedding Edit Bookmark" at bounding box center [324, 43] width 658 height 35
click at [51, 37] on use "button" at bounding box center [52, 38] width 7 height 11
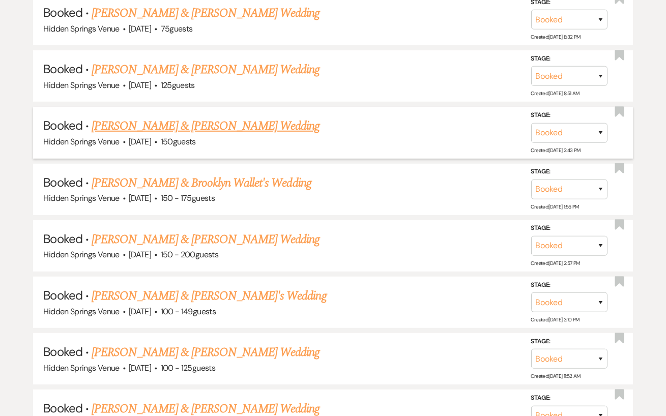
scroll to position [1221, 0]
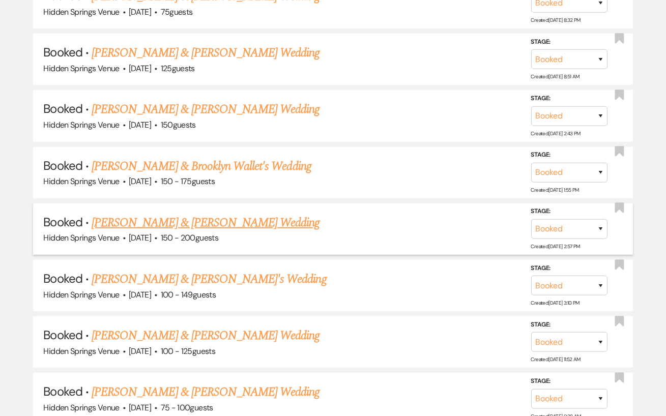
click at [189, 223] on link "[PERSON_NAME] & [PERSON_NAME] Wedding" at bounding box center [206, 223] width 228 height 18
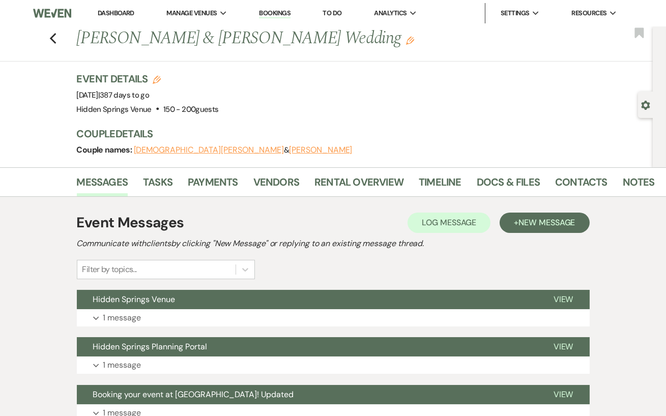
drag, startPoint x: 352, startPoint y: 47, endPoint x: 79, endPoint y: 47, distance: 272.9
click at [79, 47] on h1 "[PERSON_NAME] & [PERSON_NAME] Wedding Edit" at bounding box center [305, 38] width 456 height 24
copy h1 "[PERSON_NAME] & [PERSON_NAME] Wedding"
click at [145, 56] on div "Previous [PERSON_NAME] & [PERSON_NAME] Wedding Edit Bookmark" at bounding box center [324, 43] width 658 height 35
click at [572, 181] on link "Contacts" at bounding box center [581, 185] width 52 height 22
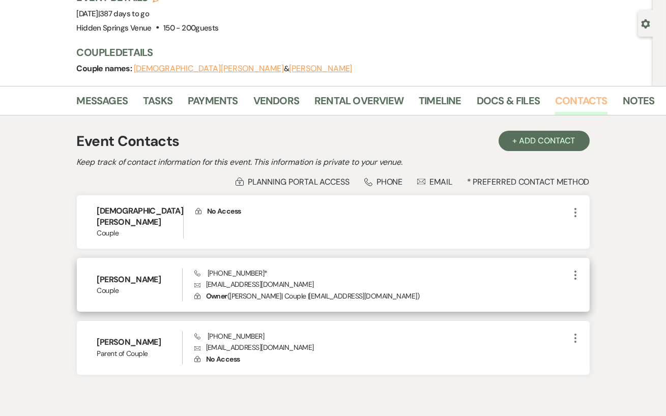
scroll to position [84, 0]
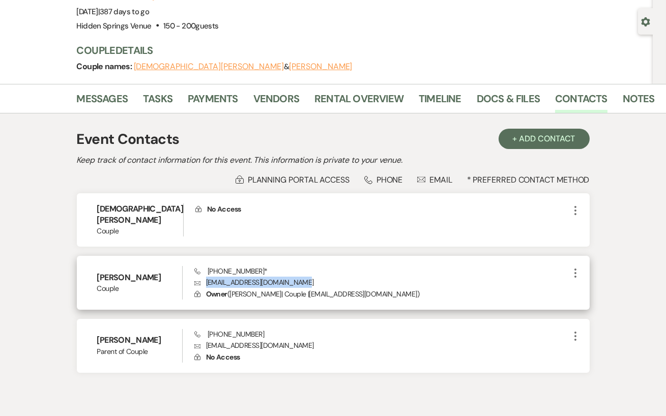
drag, startPoint x: 299, startPoint y: 269, endPoint x: 201, endPoint y: 267, distance: 97.8
click at [201, 277] on p "Envelope [EMAIL_ADDRESS][DOMAIN_NAME]" at bounding box center [381, 282] width 375 height 11
copy p "[EMAIL_ADDRESS][DOMAIN_NAME]"
click at [315, 277] on p "Envelope [EMAIL_ADDRESS][DOMAIN_NAME]" at bounding box center [381, 282] width 375 height 11
drag, startPoint x: 254, startPoint y: 262, endPoint x: 205, endPoint y: 263, distance: 48.9
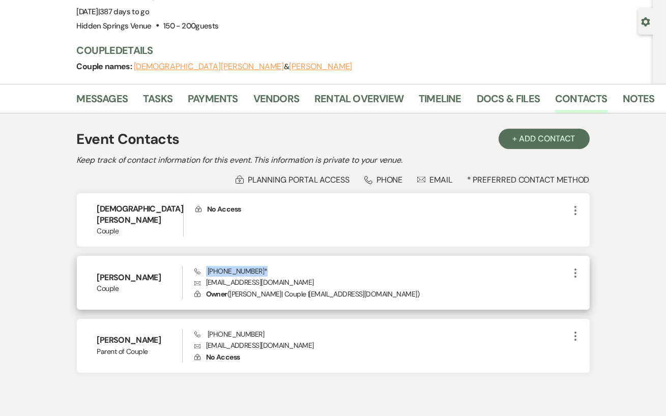
click at [205, 267] on span "Phone [PHONE_NUMBER] *" at bounding box center [230, 271] width 73 height 9
copy span "[PHONE_NUMBER]"
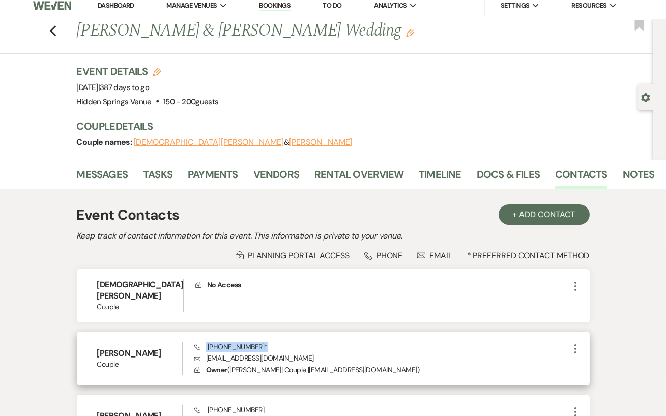
scroll to position [0, 0]
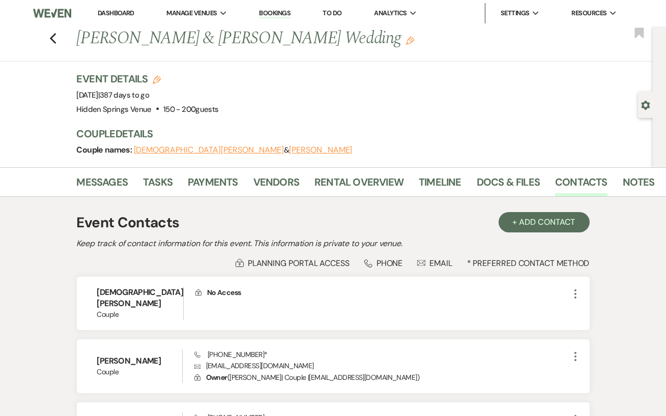
click at [341, 218] on div "Event Contacts + Add Contact" at bounding box center [333, 222] width 513 height 21
click at [493, 187] on link "Docs & Files" at bounding box center [508, 185] width 63 height 22
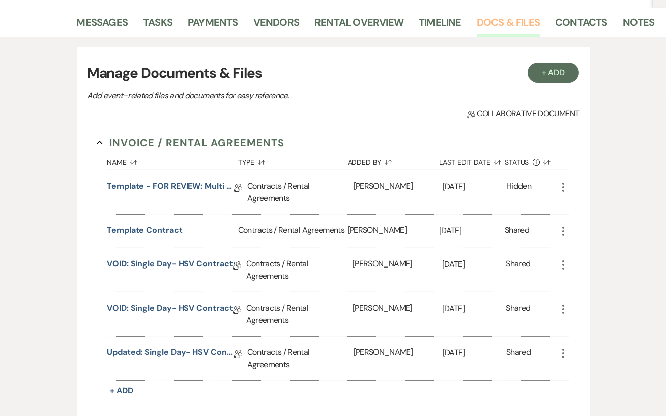
scroll to position [160, 0]
click at [182, 352] on link "Updated: Single Day- HSV Contract" at bounding box center [170, 354] width 127 height 16
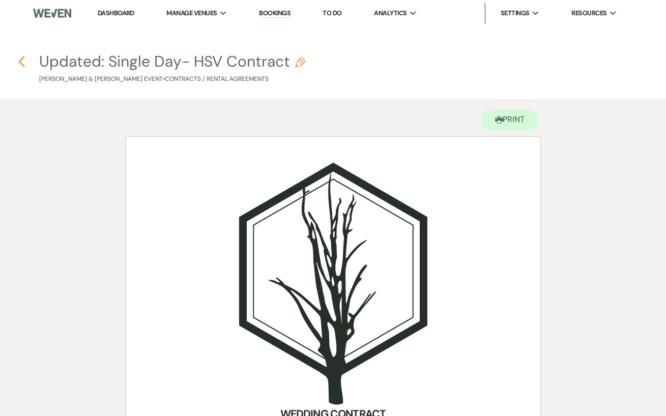
click at [20, 62] on icon "Previous" at bounding box center [22, 61] width 8 height 12
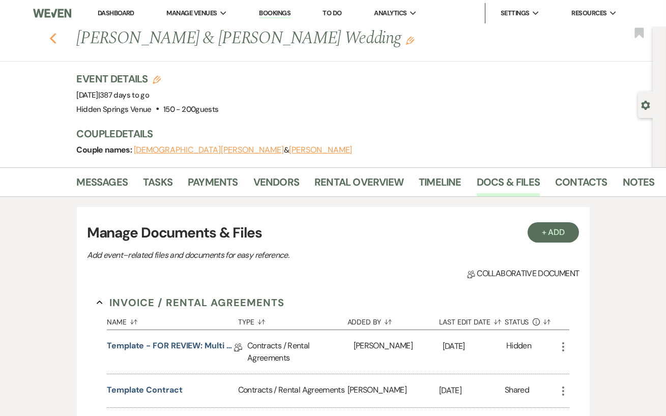
click at [55, 42] on use "button" at bounding box center [52, 38] width 7 height 11
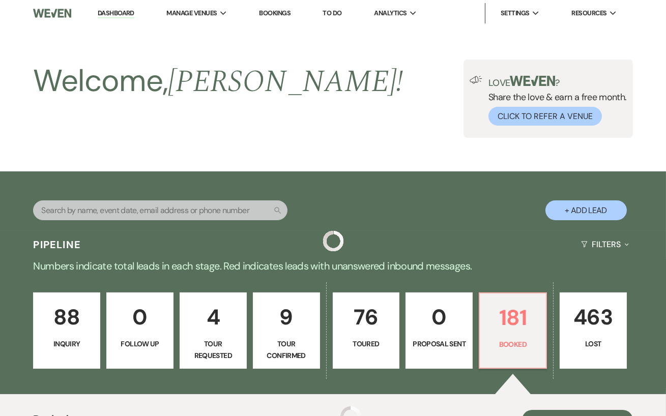
scroll to position [1221, 0]
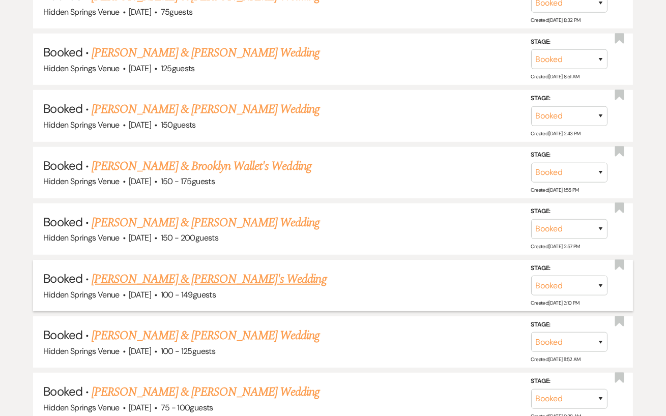
click at [180, 274] on link "[PERSON_NAME] & [PERSON_NAME]'s Wedding" at bounding box center [209, 279] width 235 height 18
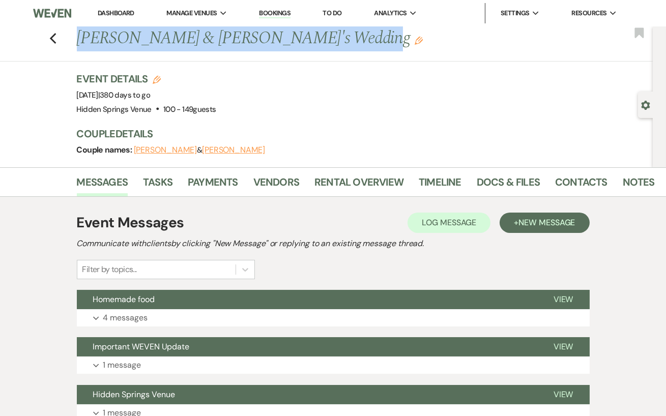
drag, startPoint x: 366, startPoint y: 47, endPoint x: 79, endPoint y: 46, distance: 287.2
click at [79, 46] on h1 "[PERSON_NAME] & [PERSON_NAME]'s Wedding Edit" at bounding box center [305, 38] width 456 height 24
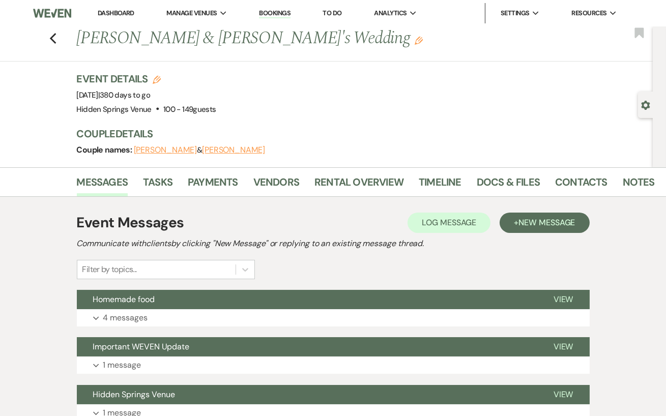
click at [131, 55] on div "Previous [PERSON_NAME] & [PERSON_NAME]'s Wedding Edit Bookmark" at bounding box center [324, 43] width 658 height 35
click at [565, 182] on link "Contacts" at bounding box center [581, 185] width 52 height 22
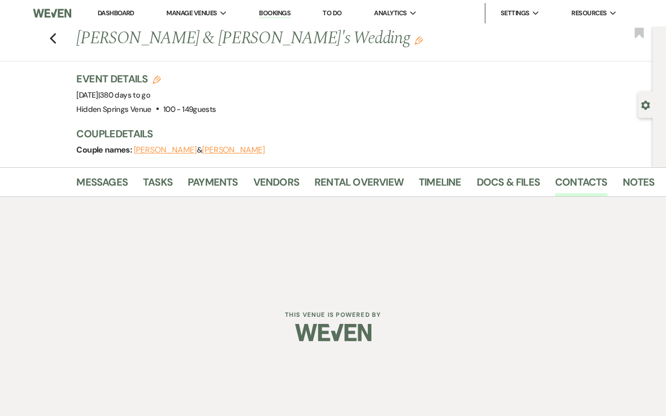
click at [324, 285] on div "Dashboard Manage Venues Expand [GEOGRAPHIC_DATA] Venue Bookings To Do Analytics…" at bounding box center [333, 146] width 666 height 292
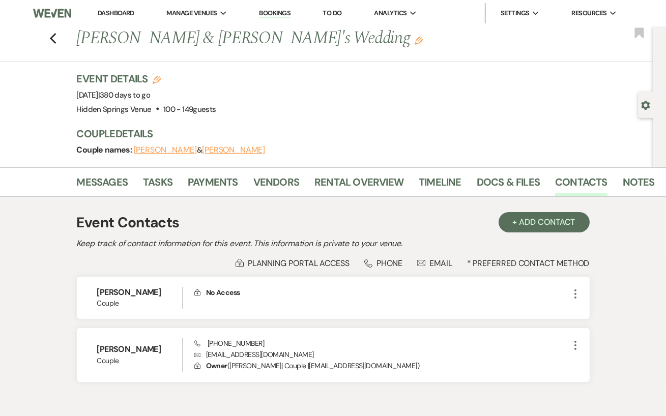
scroll to position [11, 0]
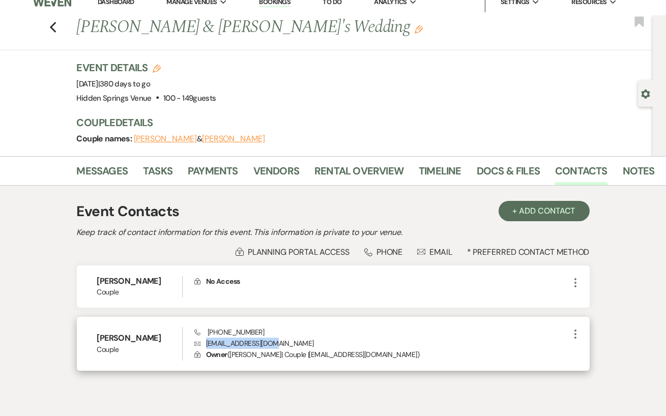
drag, startPoint x: 283, startPoint y: 341, endPoint x: 205, endPoint y: 339, distance: 77.9
click at [205, 339] on p "Envelope [EMAIL_ADDRESS][DOMAIN_NAME]" at bounding box center [381, 343] width 375 height 11
click at [268, 328] on div "Phone [PHONE_NUMBER] Envelope [EMAIL_ADDRESS][DOMAIN_NAME] Lock Owner ( Cameron…" at bounding box center [381, 344] width 375 height 34
drag, startPoint x: 258, startPoint y: 332, endPoint x: 208, endPoint y: 332, distance: 49.9
click at [208, 332] on div "Phone [PHONE_NUMBER] Envelope [EMAIL_ADDRESS][DOMAIN_NAME] Lock Owner ( Cameron…" at bounding box center [381, 344] width 375 height 34
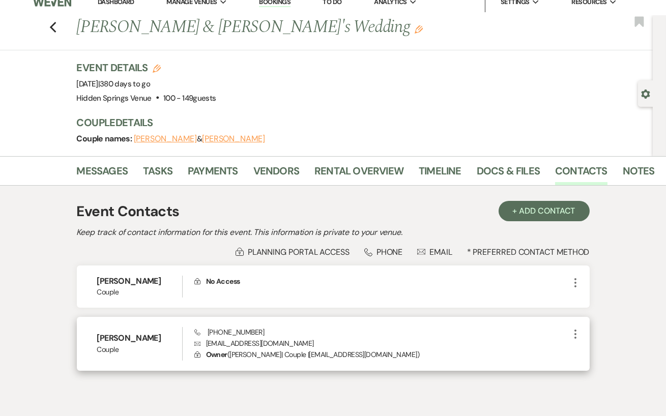
click at [304, 326] on div "Cameron Drum Couple Phone [PHONE_NUMBER] Envelope [EMAIL_ADDRESS][DOMAIN_NAME] …" at bounding box center [333, 344] width 513 height 54
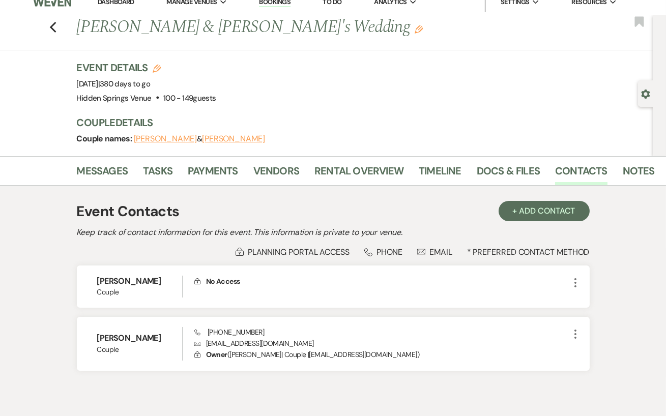
click at [481, 184] on div "Messages Tasks Payments Vendors Rental Overview Timeline Docs & Files Contacts …" at bounding box center [333, 171] width 666 height 30
click at [487, 169] on link "Docs & Files" at bounding box center [508, 174] width 63 height 22
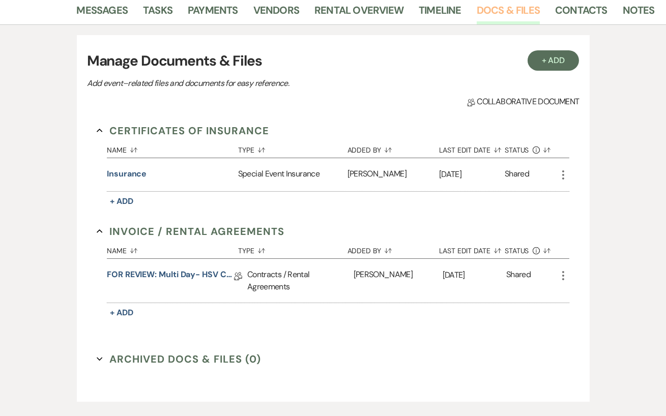
scroll to position [175, 0]
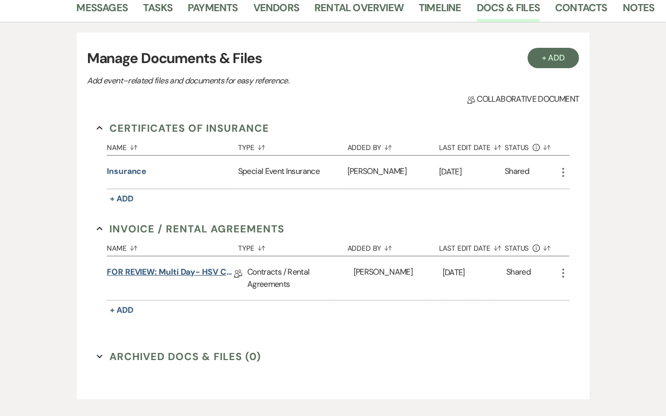
click at [182, 272] on link "FOR REVIEW: Multi Day- HSV Contract" at bounding box center [170, 274] width 127 height 16
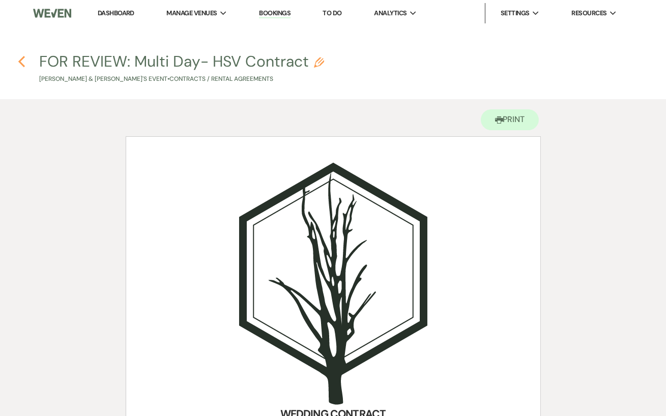
click at [22, 64] on use "button" at bounding box center [21, 61] width 7 height 11
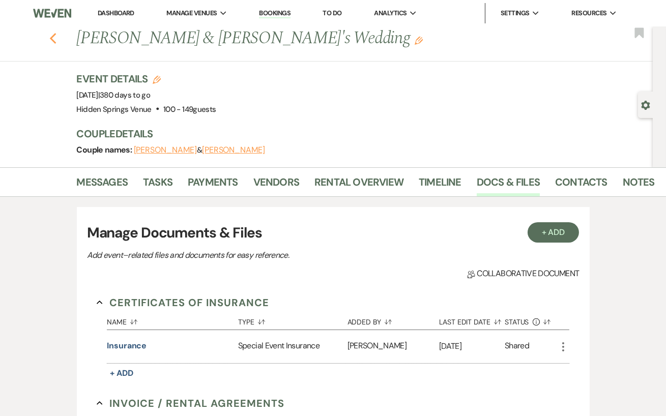
click at [55, 40] on icon "Previous" at bounding box center [53, 39] width 8 height 12
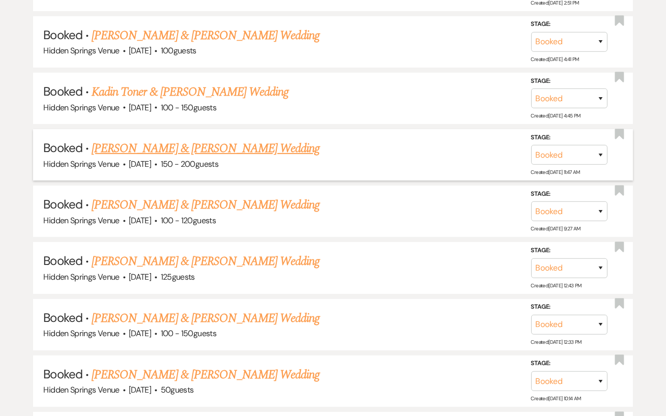
scroll to position [784, 0]
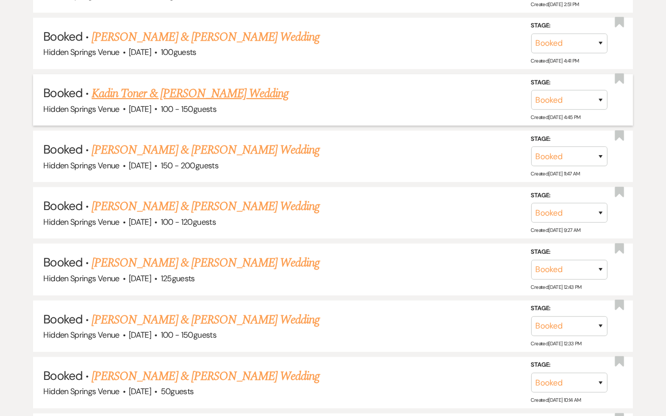
drag, startPoint x: 275, startPoint y: 100, endPoint x: 133, endPoint y: 104, distance: 142.1
click at [128, 103] on h5 "Booked · Kadin Toner & [PERSON_NAME] Wedding" at bounding box center [332, 94] width 579 height 18
click at [275, 99] on h5 "Booked · Kadin Toner & [PERSON_NAME] Wedding" at bounding box center [332, 94] width 579 height 18
click at [236, 99] on link "Kadin Toner & [PERSON_NAME] Wedding" at bounding box center [190, 94] width 197 height 18
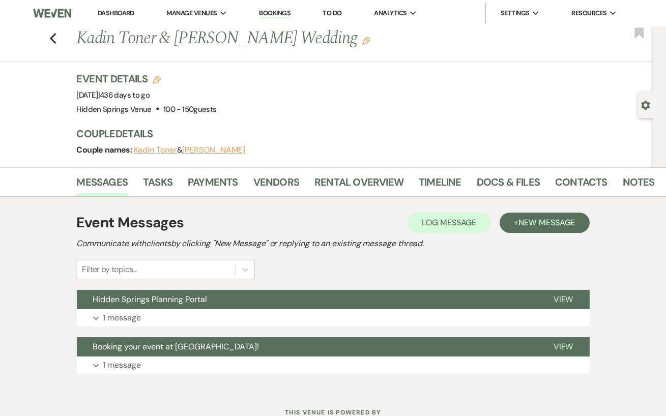
drag, startPoint x: 330, startPoint y: 44, endPoint x: 75, endPoint y: 46, distance: 254.6
click at [75, 46] on div "Previous Kadin Toner & [PERSON_NAME] Wedding Edit" at bounding box center [362, 38] width 580 height 24
click at [217, 74] on h3 "Event Details Edit" at bounding box center [147, 79] width 140 height 14
click at [573, 181] on link "Contacts" at bounding box center [581, 185] width 52 height 22
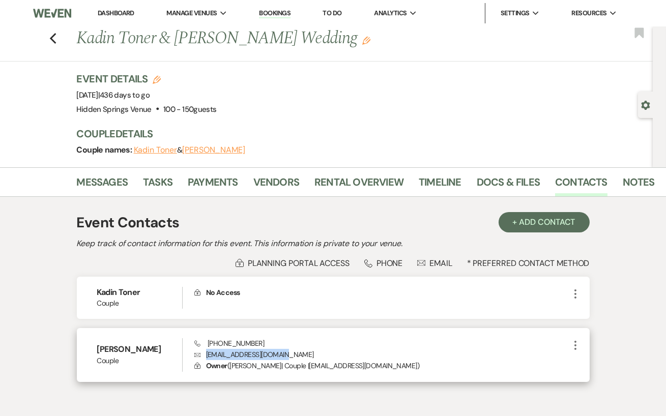
drag, startPoint x: 291, startPoint y: 352, endPoint x: 207, endPoint y: 354, distance: 84.0
click at [207, 354] on p "Envelope [EMAIL_ADDRESS][DOMAIN_NAME]" at bounding box center [381, 354] width 375 height 11
click at [384, 335] on div "[PERSON_NAME] Couple Phone [PHONE_NUMBER] Envelope [EMAIL_ADDRESS][DOMAIN_NAME]…" at bounding box center [333, 355] width 513 height 54
drag, startPoint x: 263, startPoint y: 341, endPoint x: 207, endPoint y: 341, distance: 56.5
click at [207, 341] on div "Phone [PHONE_NUMBER] Envelope [EMAIL_ADDRESS][DOMAIN_NAME] Lock Owner ( [PERSON…" at bounding box center [381, 356] width 375 height 34
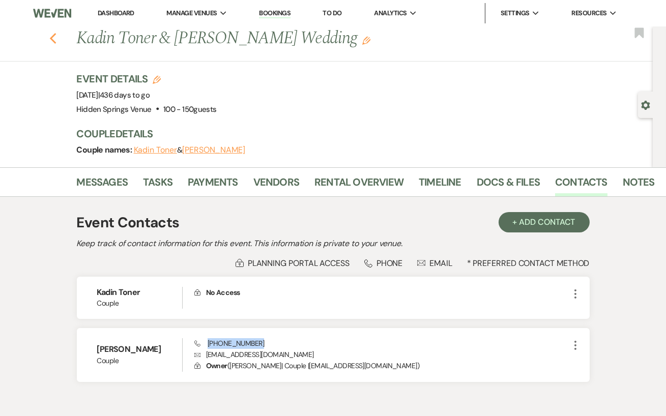
click at [52, 41] on use "button" at bounding box center [52, 38] width 7 height 11
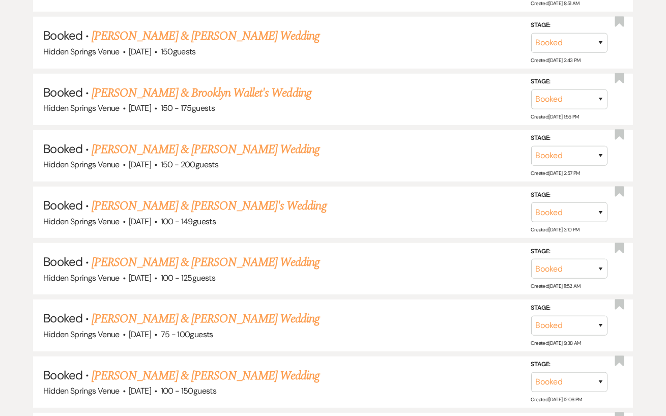
scroll to position [1311, 0]
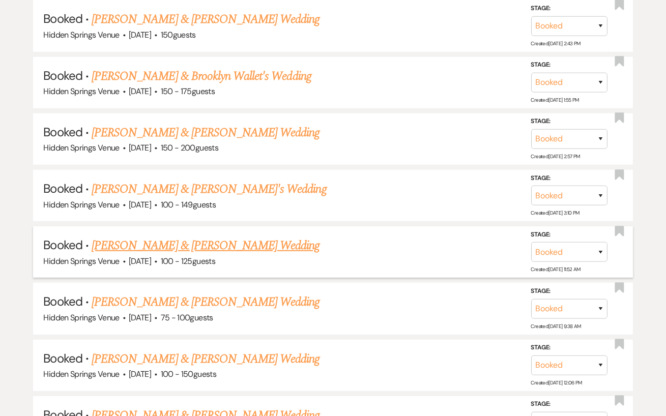
click at [230, 243] on link "[PERSON_NAME] & [PERSON_NAME] Wedding" at bounding box center [206, 246] width 228 height 18
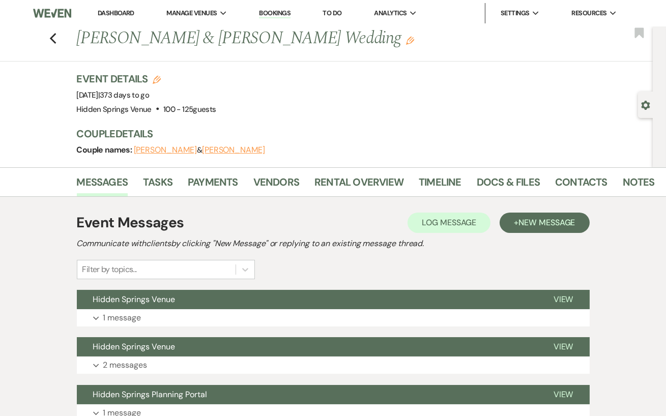
click at [122, 14] on link "Dashboard" at bounding box center [116, 13] width 37 height 9
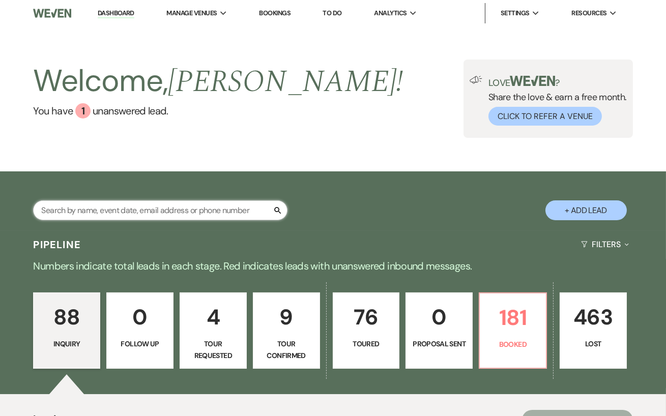
click at [141, 220] on input "text" at bounding box center [160, 211] width 255 height 20
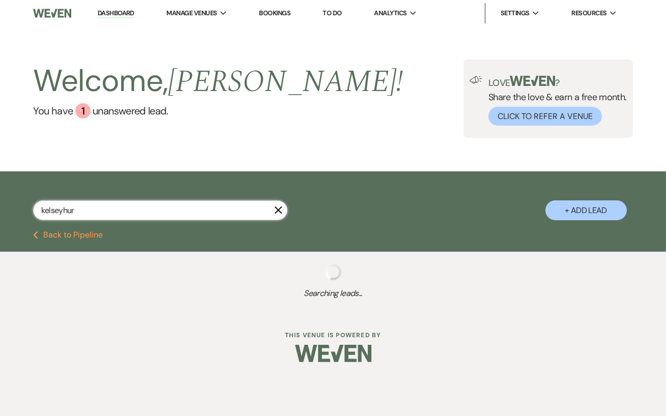
type input "kelseyhurd"
select select "8"
select select "6"
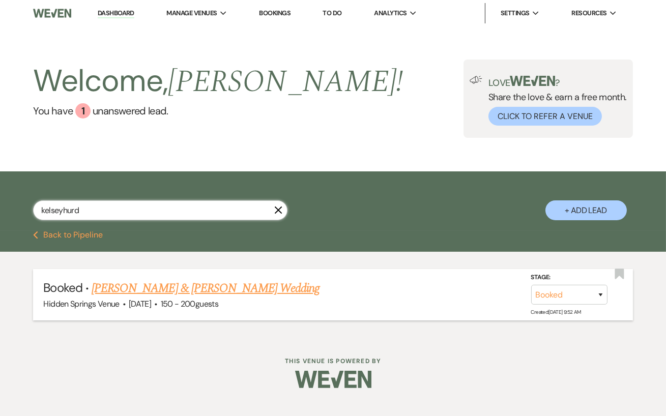
type input "kelseyhurd"
click at [168, 297] on link "[PERSON_NAME] & [PERSON_NAME] Wedding" at bounding box center [206, 289] width 228 height 18
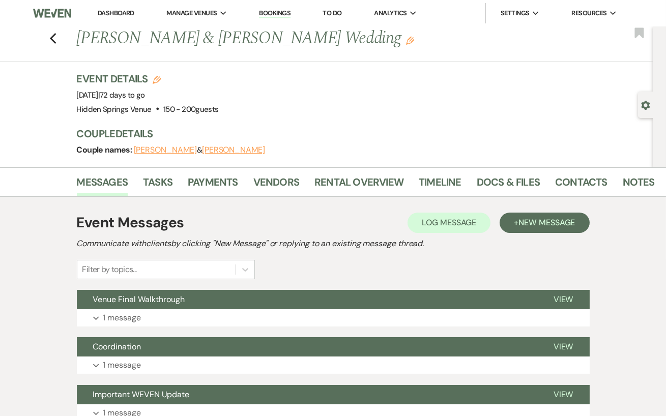
click at [122, 12] on link "Dashboard" at bounding box center [116, 13] width 37 height 9
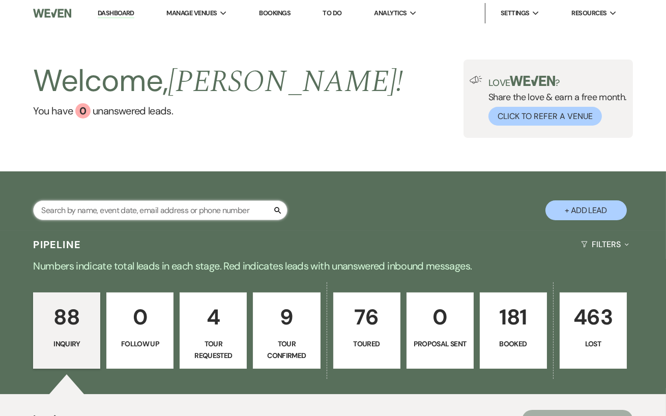
click at [71, 220] on input "text" at bounding box center [160, 211] width 255 height 20
type input "meg gre"
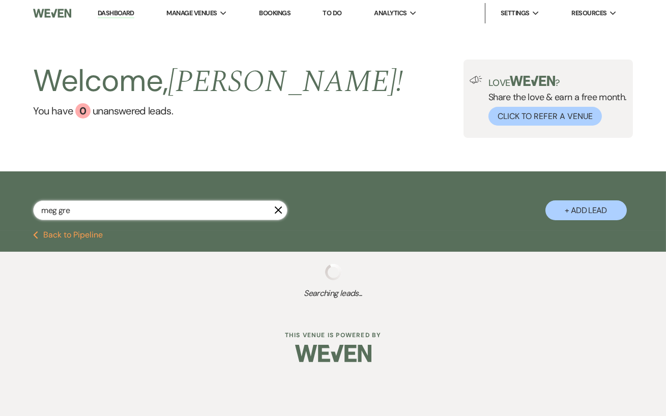
select select "4"
select select "5"
select select "8"
select select "11"
select select "8"
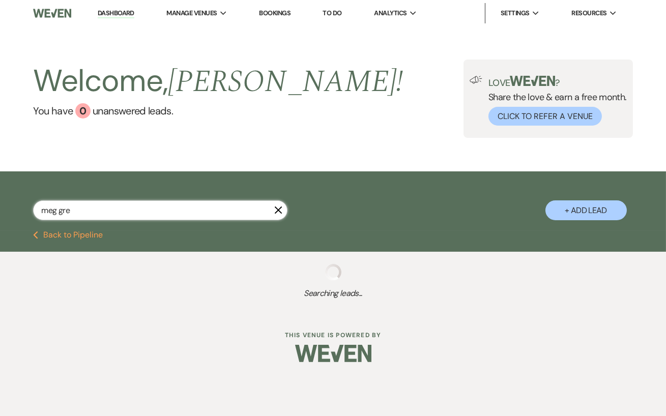
select select "5"
select select "8"
select select "5"
select select "8"
select select "5"
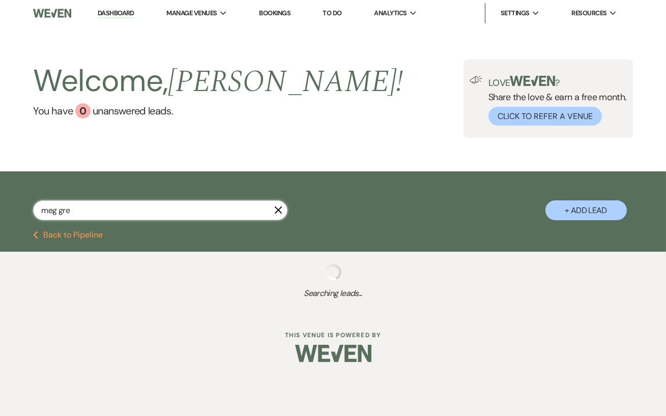
select select "8"
select select "11"
select select "8"
select select "5"
select select "8"
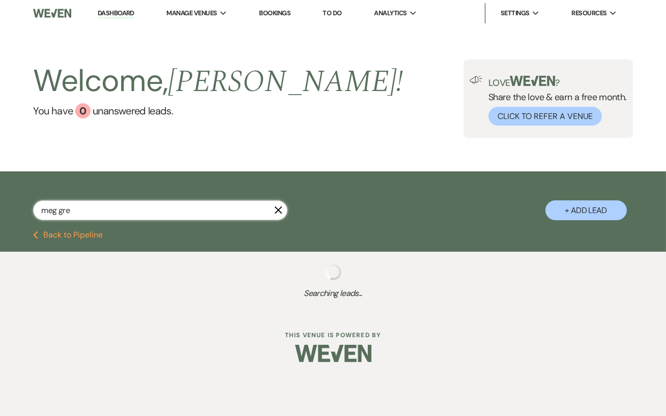
select select "6"
select select "8"
select select "7"
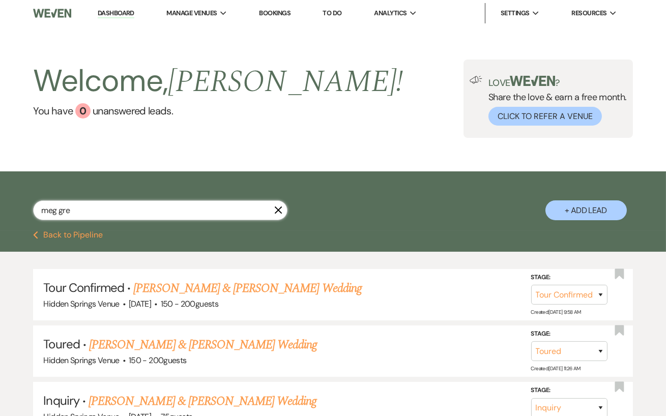
type input "[PERSON_NAME]"
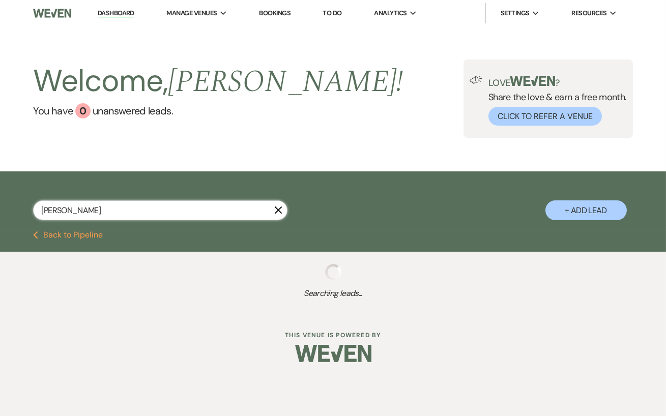
select select "5"
select select "8"
select select "11"
select select "8"
select select "5"
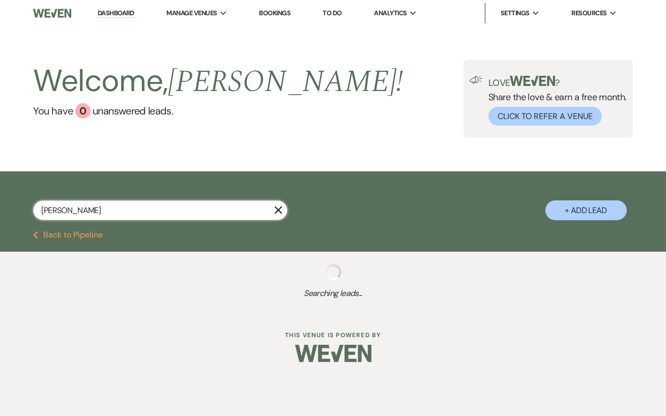
select select "8"
select select "5"
select select "8"
select select "5"
select select "8"
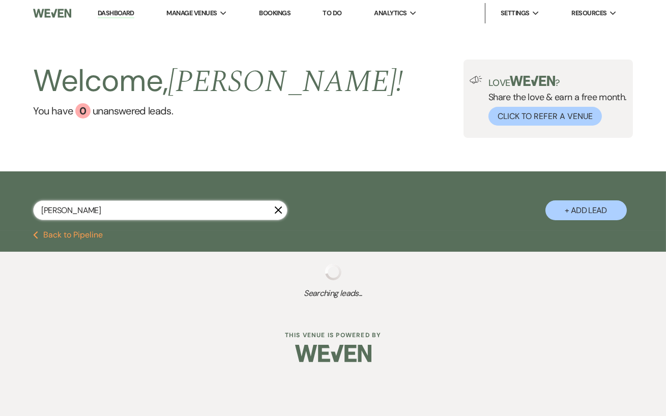
select select "6"
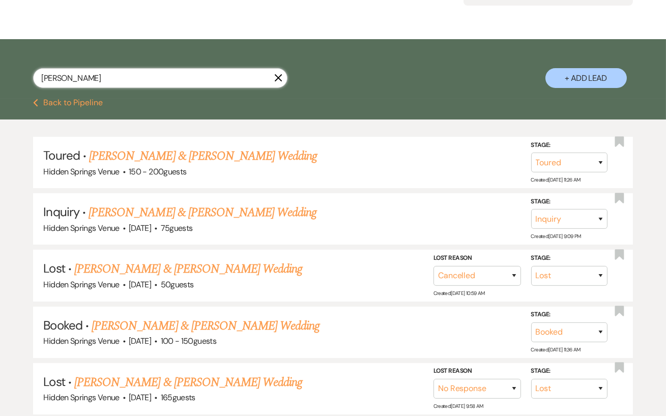
scroll to position [153, 0]
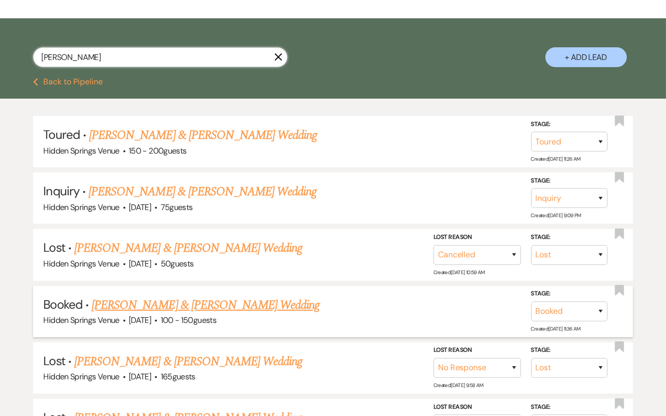
type input "[PERSON_NAME]"
click at [159, 310] on link "[PERSON_NAME] & [PERSON_NAME] Wedding" at bounding box center [206, 305] width 228 height 18
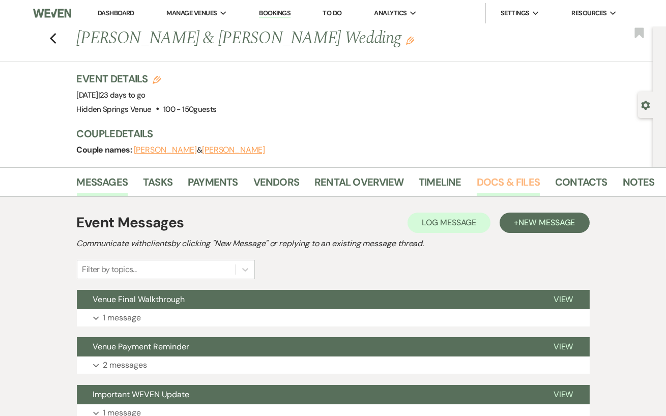
click at [483, 188] on link "Docs & Files" at bounding box center [508, 185] width 63 height 22
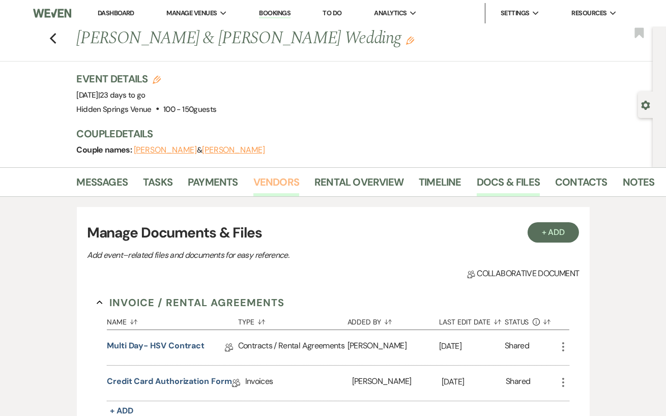
click at [277, 177] on link "Vendors" at bounding box center [277, 185] width 46 height 22
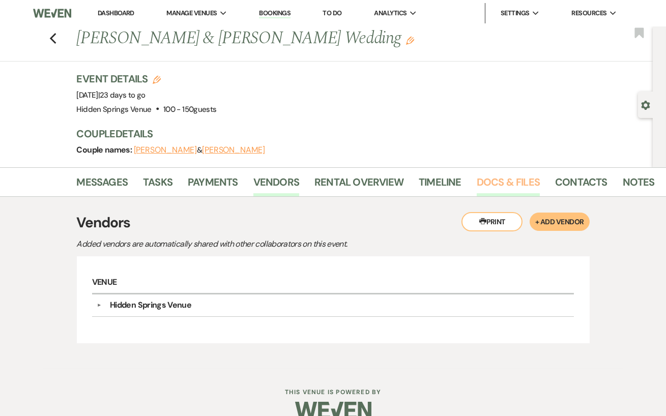
click at [503, 193] on link "Docs & Files" at bounding box center [508, 185] width 63 height 22
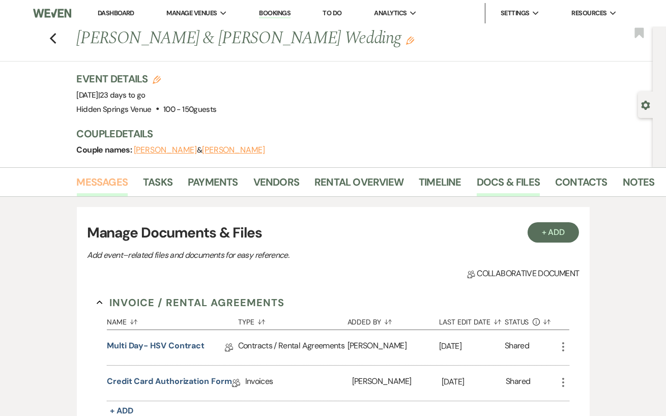
click at [93, 184] on link "Messages" at bounding box center [102, 185] width 51 height 22
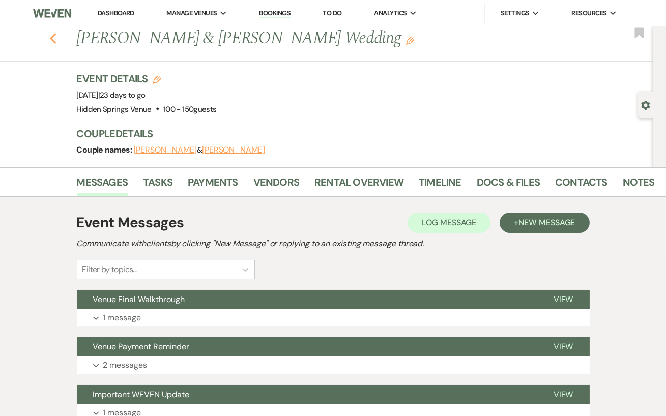
click at [51, 41] on icon "Previous" at bounding box center [53, 39] width 8 height 12
select select "5"
select select "8"
select select "11"
select select "8"
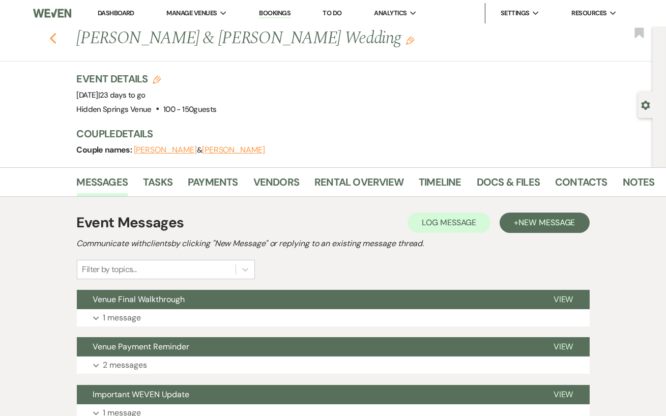
select select "5"
select select "8"
select select "5"
select select "8"
select select "5"
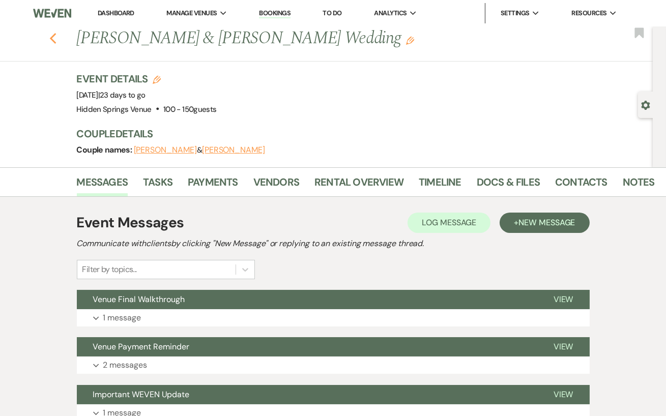
select select "8"
select select "6"
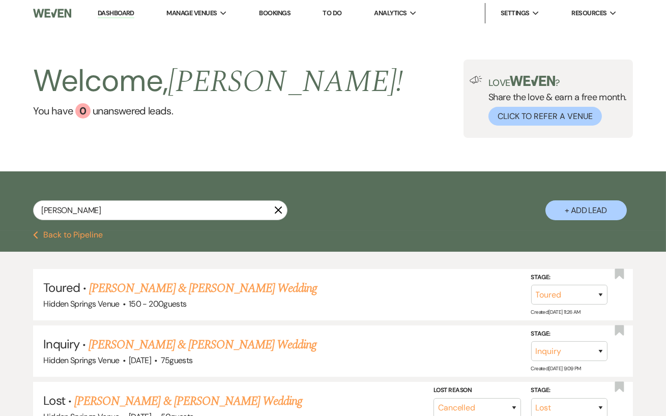
click at [110, 12] on link "Dashboard" at bounding box center [116, 14] width 37 height 10
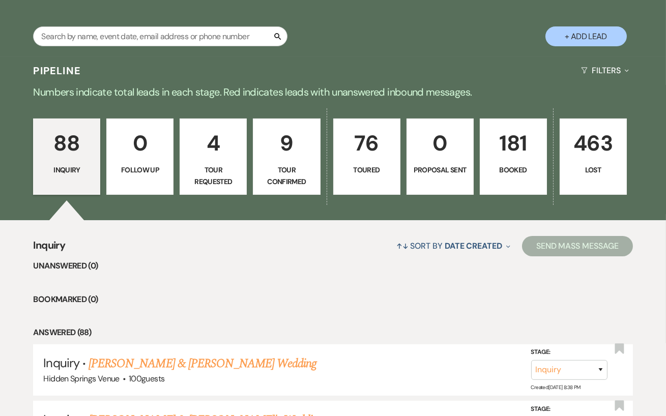
scroll to position [197, 0]
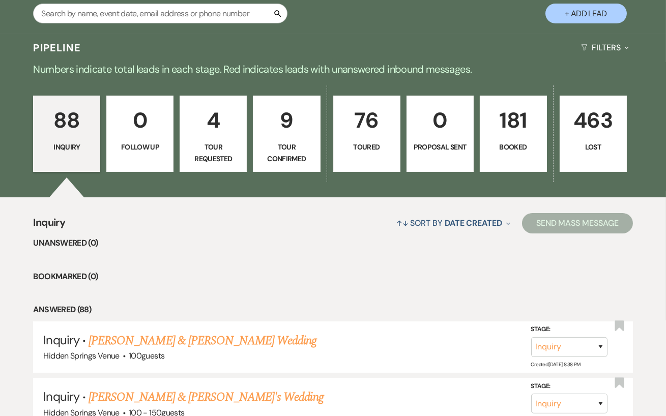
click at [511, 172] on link "181 Booked" at bounding box center [513, 134] width 67 height 76
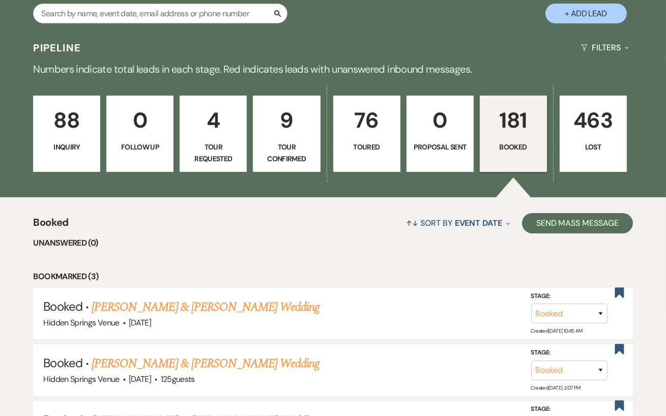
scroll to position [228, 0]
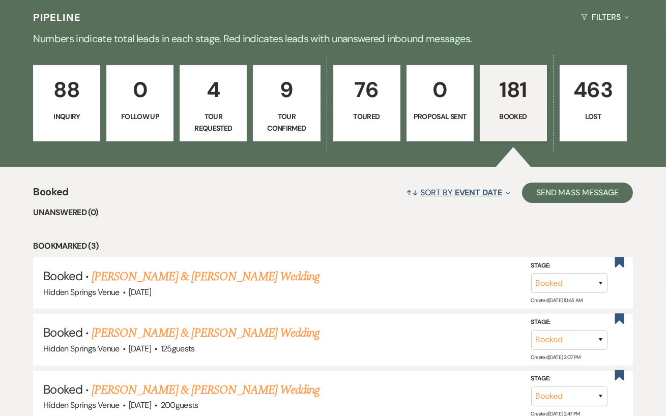
click at [488, 198] on span "Event Date" at bounding box center [478, 192] width 47 height 11
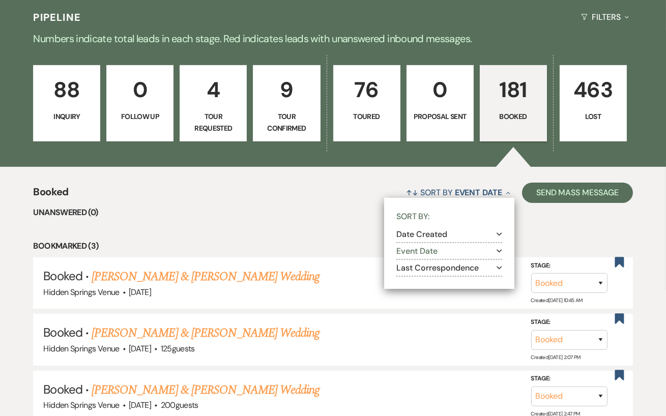
click at [422, 256] on button "Event Date Expand" at bounding box center [450, 251] width 106 height 8
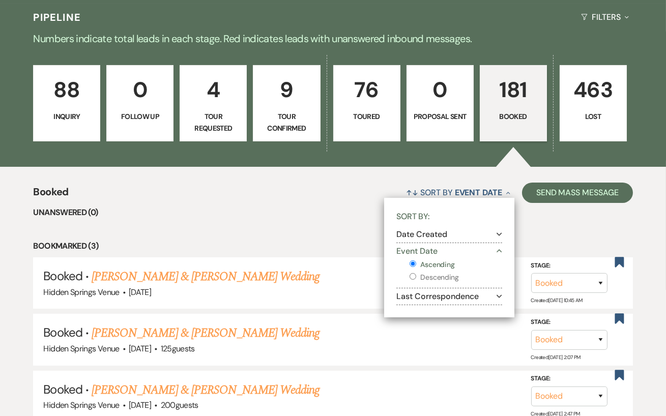
click at [412, 280] on input "Descending" at bounding box center [413, 276] width 7 height 7
radio input "true"
click at [349, 249] on li "Bookmarked (3)" at bounding box center [333, 246] width 600 height 13
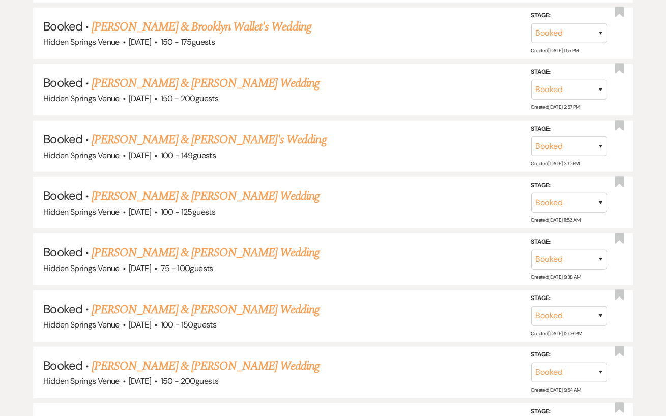
scroll to position [1360, 0]
click at [243, 194] on link "[PERSON_NAME] & [PERSON_NAME] Wedding" at bounding box center [206, 197] width 228 height 18
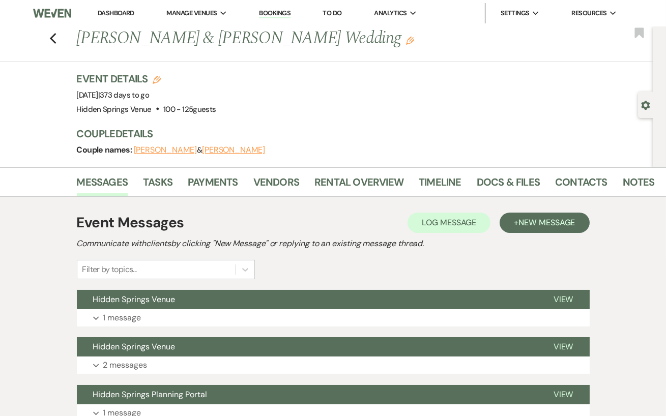
drag, startPoint x: 340, startPoint y: 45, endPoint x: 78, endPoint y: 47, distance: 262.2
click at [78, 47] on h1 "[PERSON_NAME] & [PERSON_NAME] Wedding Edit" at bounding box center [305, 38] width 456 height 24
click at [222, 72] on div "Event Details Edit Event Date: [DATE] | 373 days to go Venue: [GEOGRAPHIC_DATA]…" at bounding box center [360, 94] width 567 height 45
click at [564, 191] on link "Contacts" at bounding box center [581, 185] width 52 height 22
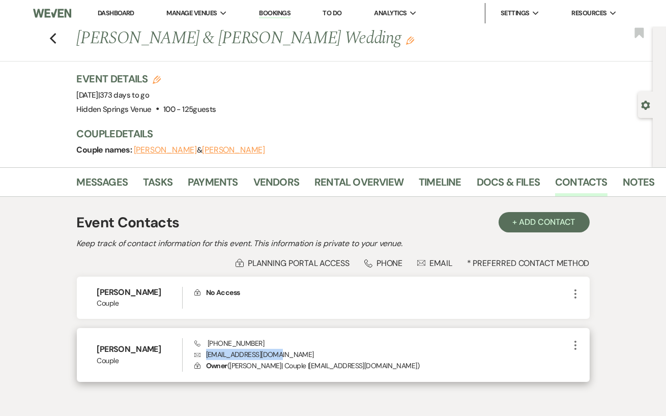
drag, startPoint x: 287, startPoint y: 352, endPoint x: 207, endPoint y: 351, distance: 79.9
click at [207, 351] on p "Envelope [EMAIL_ADDRESS][DOMAIN_NAME]" at bounding box center [381, 354] width 375 height 11
click at [272, 340] on div "Phone [PHONE_NUMBER] Envelope [EMAIL_ADDRESS][DOMAIN_NAME] Lock Owner ( [PERSON…" at bounding box center [381, 356] width 375 height 34
drag, startPoint x: 256, startPoint y: 342, endPoint x: 206, endPoint y: 341, distance: 49.9
click at [206, 341] on div "Phone [PHONE_NUMBER] Envelope [EMAIL_ADDRESS][DOMAIN_NAME] Lock Owner ( [PERSON…" at bounding box center [381, 356] width 375 height 34
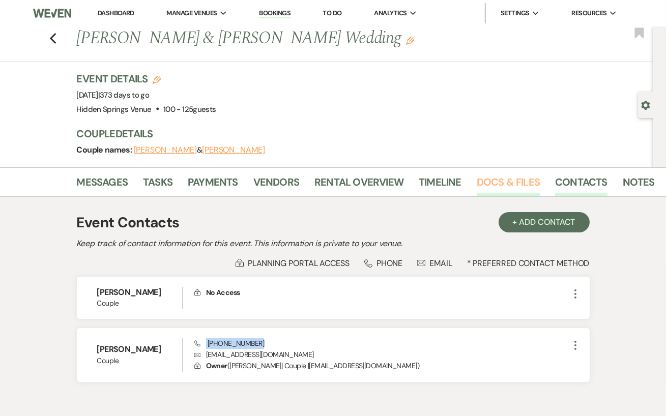
click at [504, 187] on link "Docs & Files" at bounding box center [508, 185] width 63 height 22
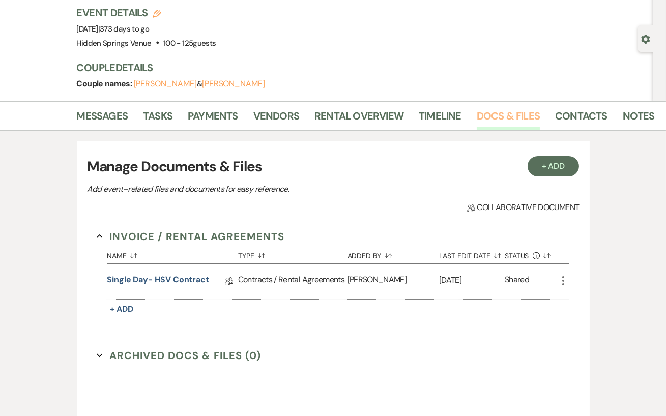
scroll to position [84, 0]
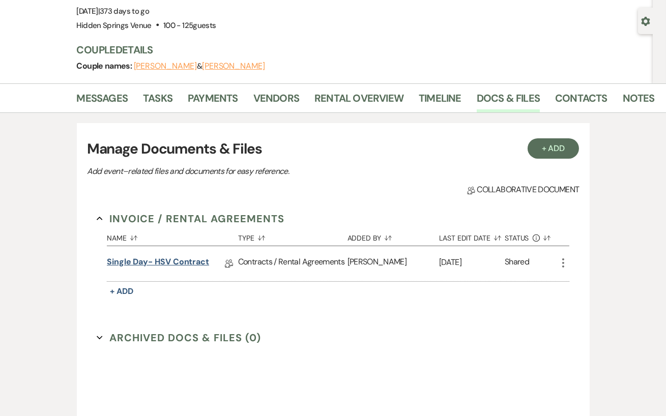
click at [194, 259] on link "Single Day- HSV Contract" at bounding box center [158, 264] width 102 height 16
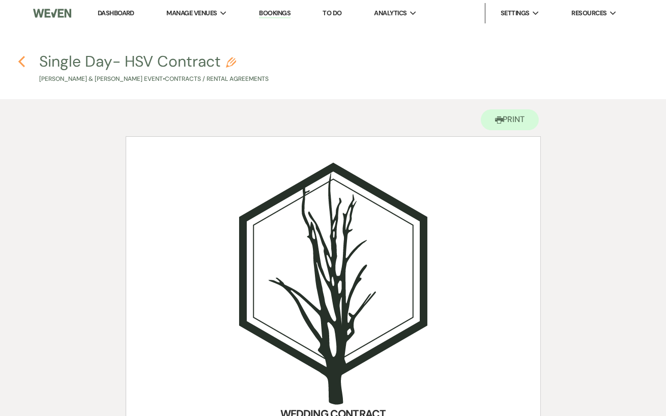
click at [21, 64] on use "button" at bounding box center [21, 61] width 7 height 11
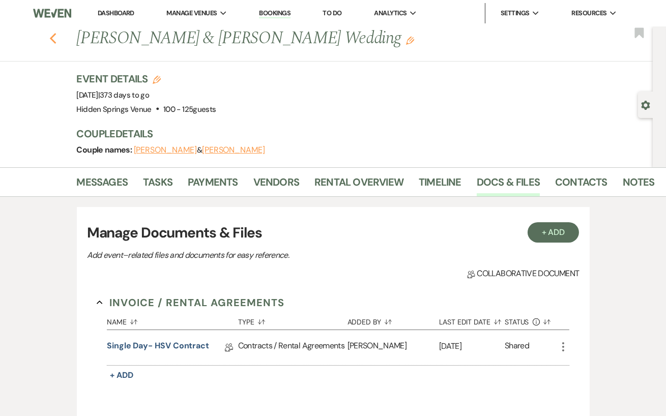
click at [55, 38] on icon "Previous" at bounding box center [53, 39] width 8 height 12
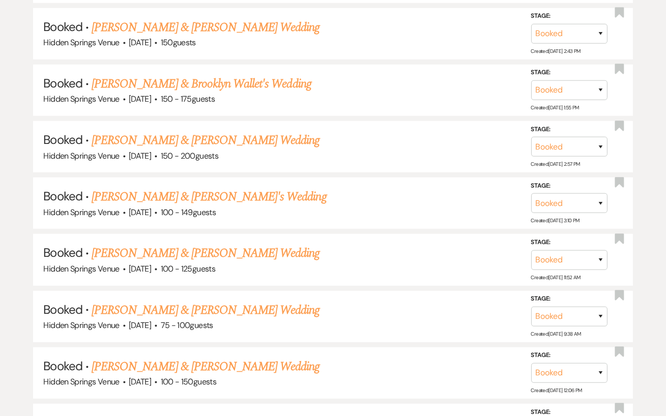
scroll to position [1416, 0]
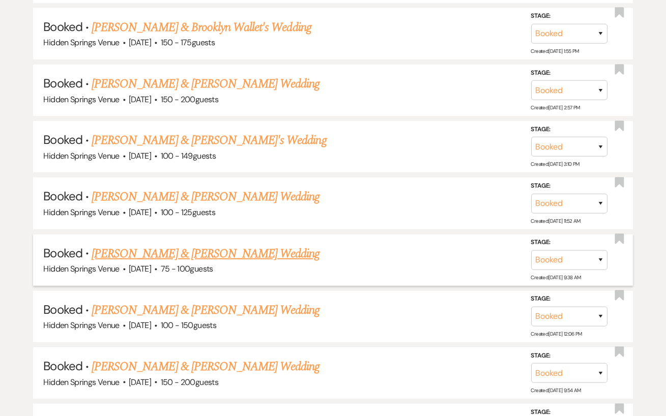
click at [240, 251] on link "[PERSON_NAME] & [PERSON_NAME] Wedding" at bounding box center [206, 254] width 228 height 18
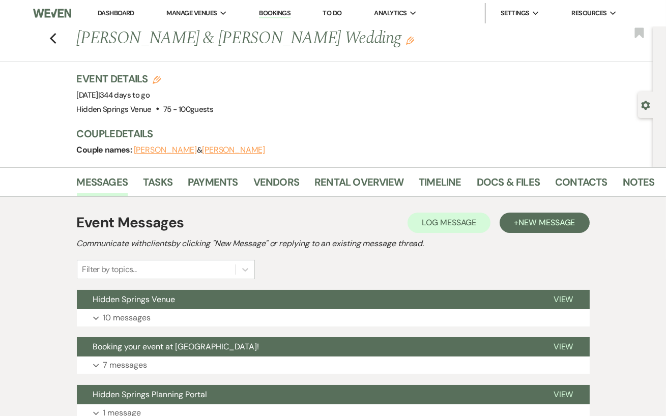
drag, startPoint x: 377, startPoint y: 46, endPoint x: 77, endPoint y: 35, distance: 300.1
click at [77, 35] on h1 "[PERSON_NAME] & [PERSON_NAME] Wedding Edit" at bounding box center [305, 38] width 456 height 24
click at [224, 68] on div "Previous [PERSON_NAME] & [PERSON_NAME] Wedding Edit Bookmark Gear Settings Even…" at bounding box center [326, 96] width 653 height 141
click at [593, 186] on link "Contacts" at bounding box center [581, 185] width 52 height 22
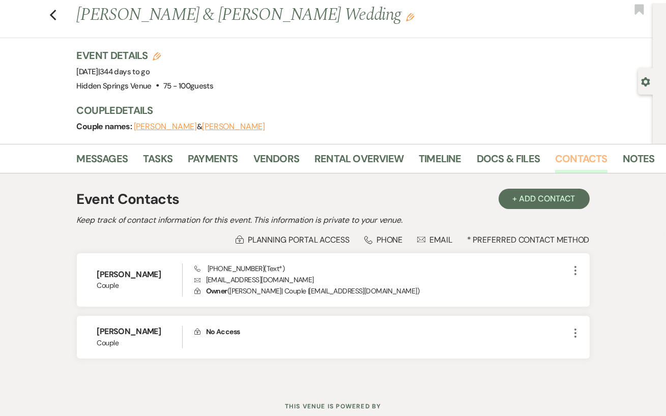
scroll to position [24, 0]
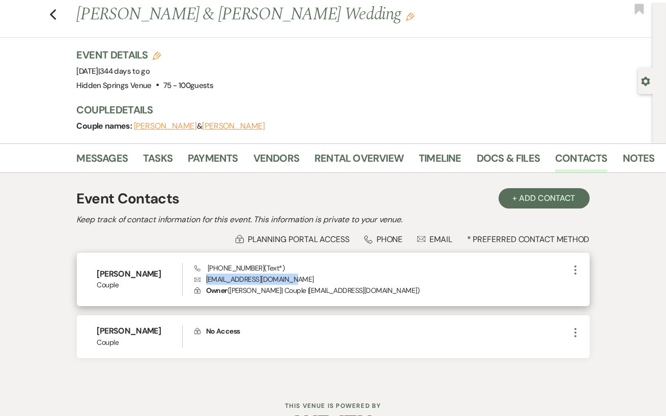
drag, startPoint x: 298, startPoint y: 279, endPoint x: 205, endPoint y: 276, distance: 93.2
click at [205, 276] on p "Envelope [EMAIL_ADDRESS][DOMAIN_NAME]" at bounding box center [381, 279] width 375 height 11
click at [306, 270] on div "Phone [PHONE_NUMBER] (Text*) Envelope [EMAIL_ADDRESS][DOMAIN_NAME] Lock Owner (…" at bounding box center [381, 280] width 375 height 34
drag, startPoint x: 249, startPoint y: 267, endPoint x: 199, endPoint y: 264, distance: 50.5
click at [199, 264] on span "Phone [PHONE_NUMBER] (Text*)" at bounding box center [239, 268] width 90 height 9
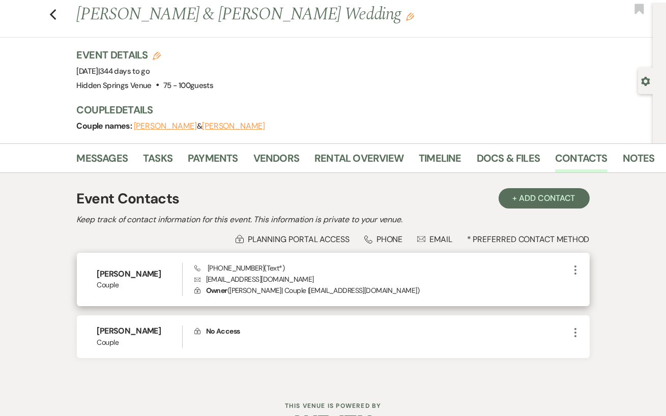
click at [434, 279] on p "Envelope [EMAIL_ADDRESS][DOMAIN_NAME]" at bounding box center [381, 279] width 375 height 11
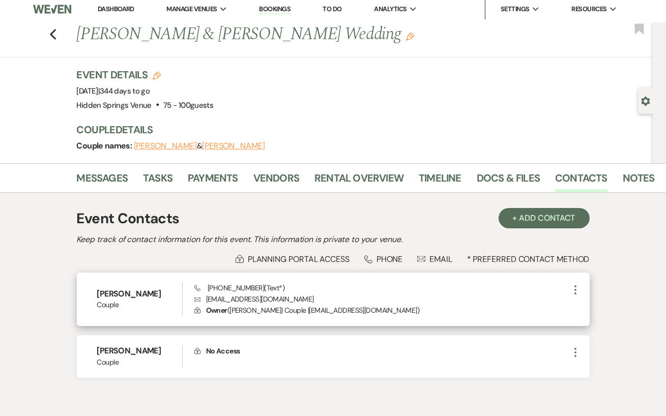
scroll to position [0, 0]
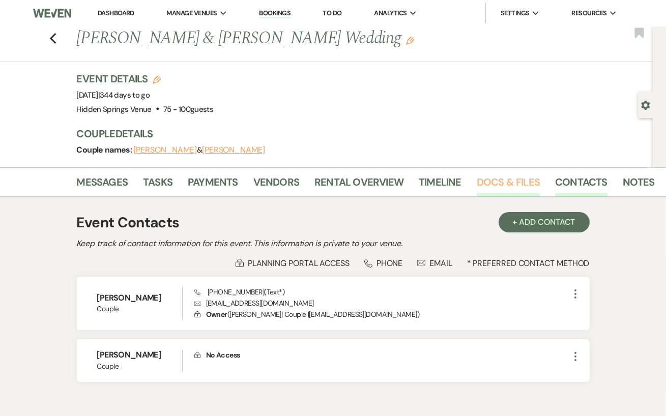
click at [484, 176] on link "Docs & Files" at bounding box center [508, 185] width 63 height 22
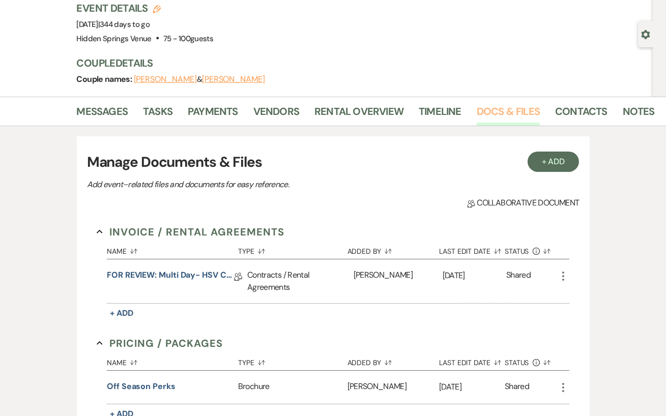
scroll to position [81, 0]
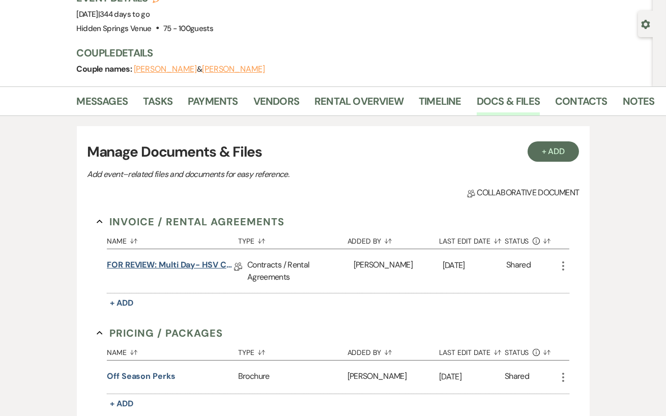
click at [196, 265] on link "FOR REVIEW: Multi Day- HSV Contract" at bounding box center [170, 267] width 127 height 16
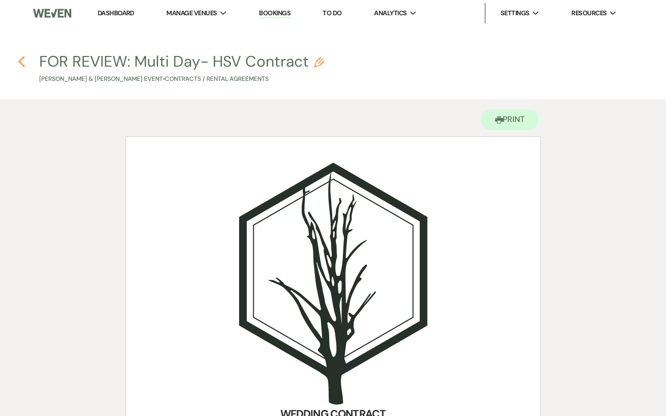
click at [21, 55] on icon "Previous" at bounding box center [22, 61] width 8 height 12
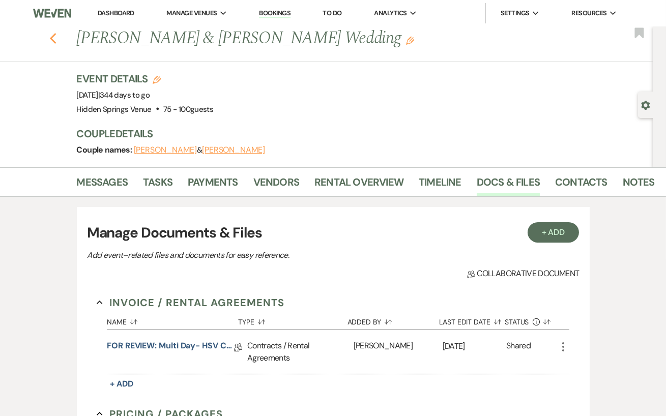
click at [52, 38] on icon "Previous" at bounding box center [53, 39] width 8 height 12
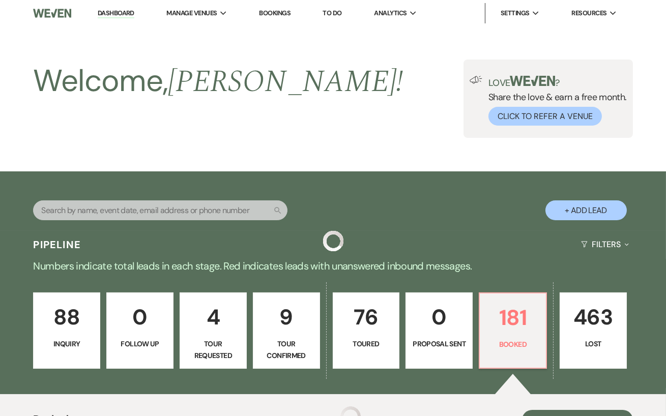
scroll to position [1416, 0]
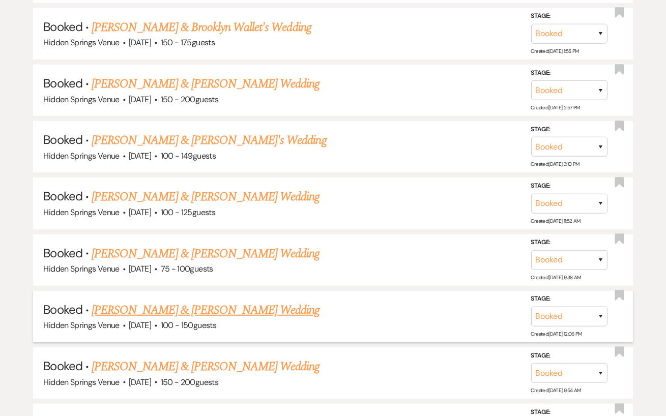
click at [204, 306] on link "[PERSON_NAME] & [PERSON_NAME] Wedding" at bounding box center [206, 310] width 228 height 18
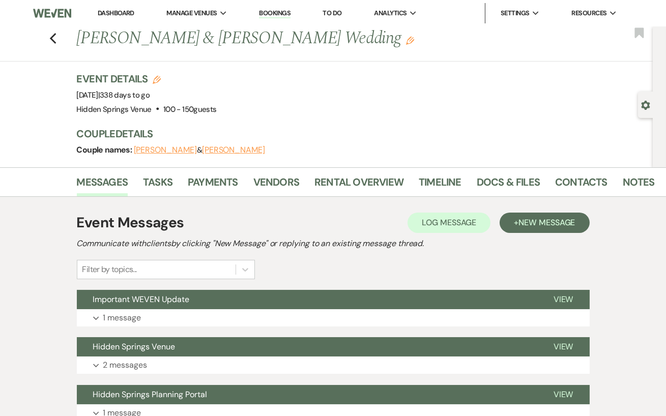
click at [125, 8] on li "Dashboard" at bounding box center [116, 13] width 47 height 20
click at [124, 12] on link "Dashboard" at bounding box center [116, 13] width 37 height 9
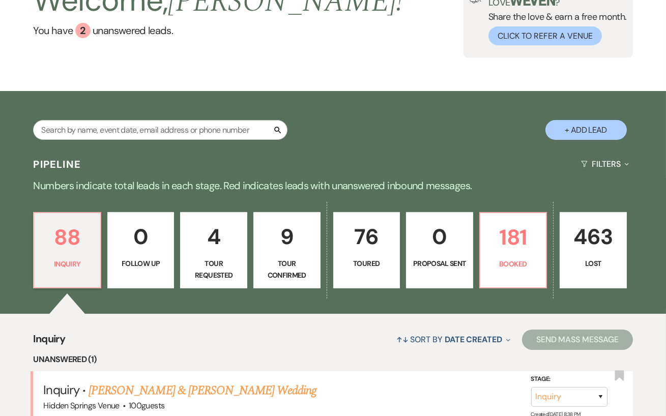
scroll to position [78, 0]
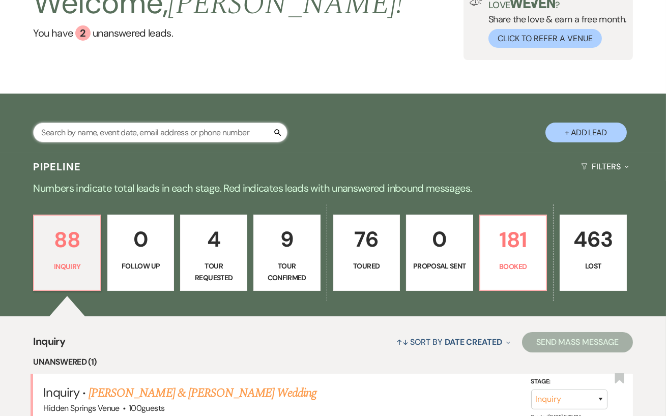
click at [178, 143] on input "text" at bounding box center [160, 133] width 255 height 20
type input "ava an"
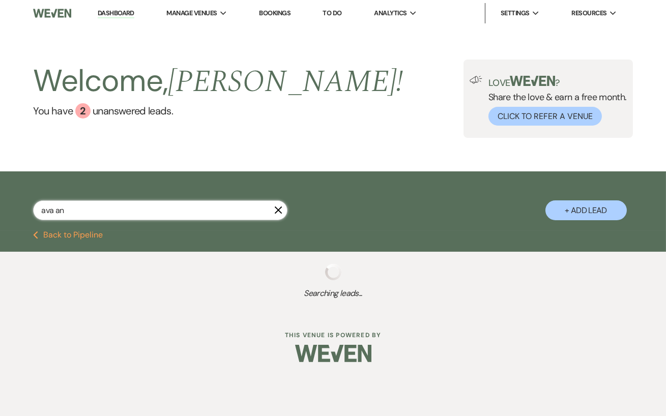
select select "4"
select select "5"
select select "4"
select select "8"
select select "6"
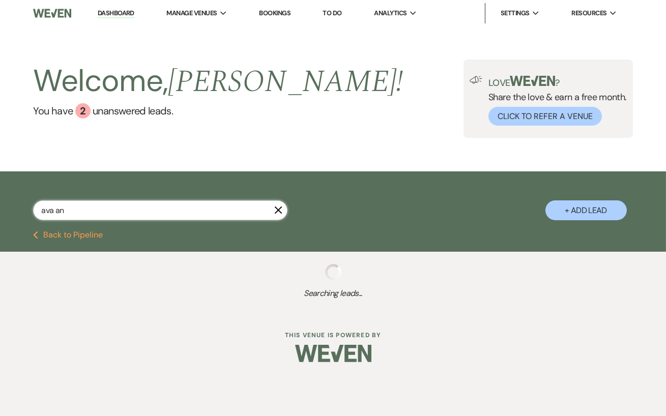
select select "4"
select select "5"
select select "8"
select select "11"
select select "8"
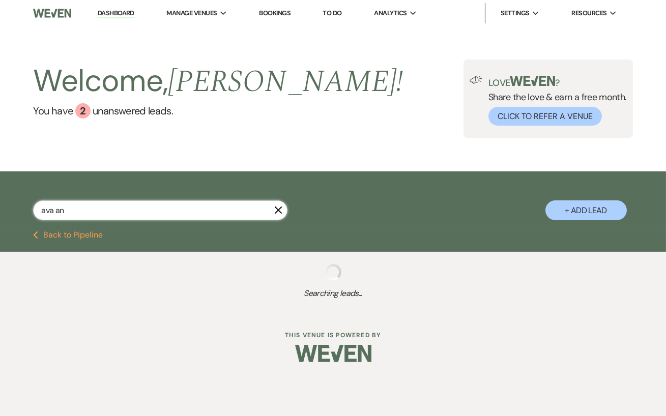
select select "3"
select select "2"
select select "5"
select select "8"
select select "1"
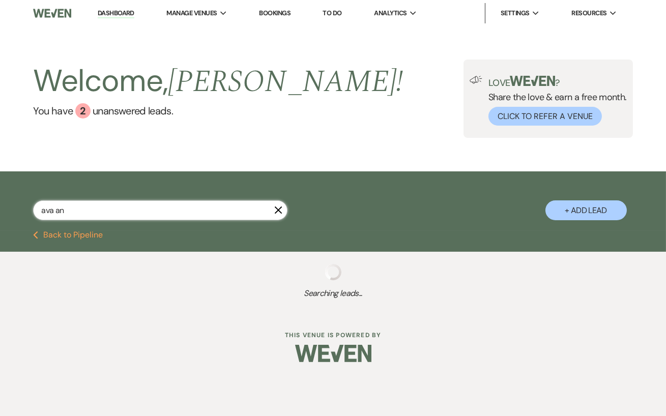
select select "2"
select select "8"
select select "6"
select select "8"
select select "6"
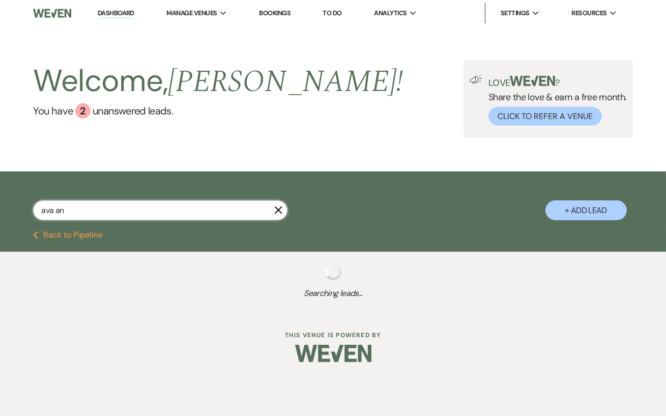
select select "8"
select select "5"
select select "8"
select select "5"
select select "8"
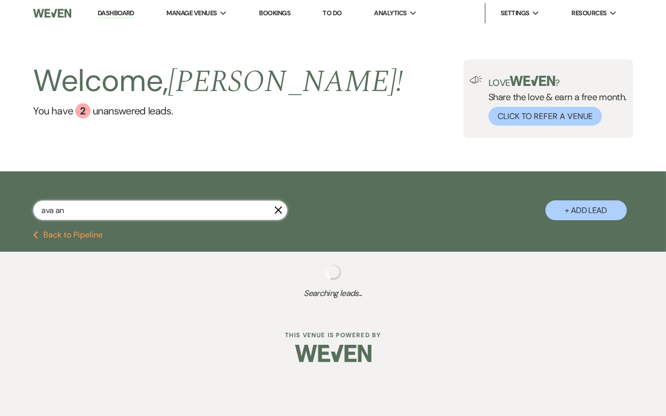
select select "6"
select select "8"
select select "5"
select select "8"
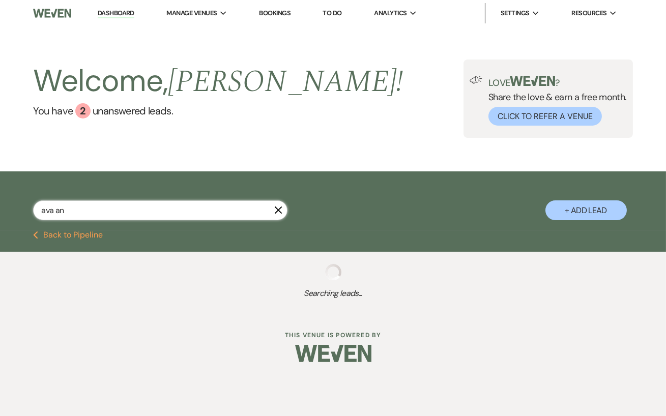
select select "6"
select select "8"
select select "6"
select select "8"
select select "5"
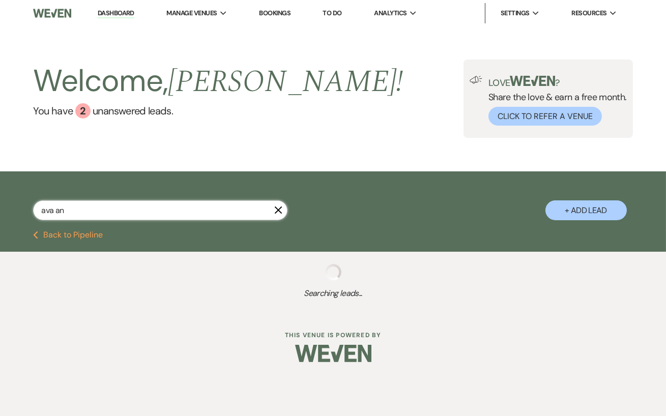
select select "8"
select select "5"
select select "8"
select select "11"
select select "8"
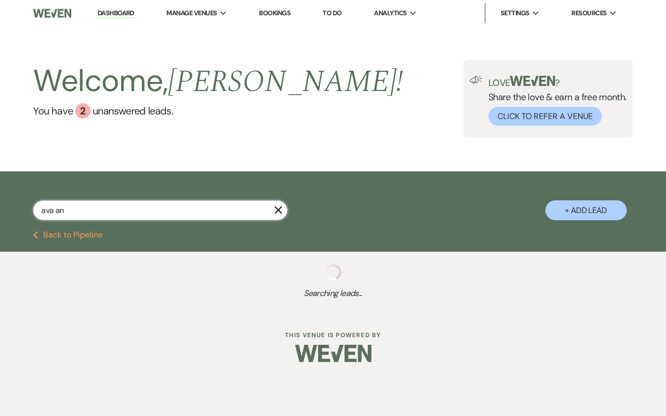
select select "11"
select select "8"
select select "4"
select select "8"
select select "5"
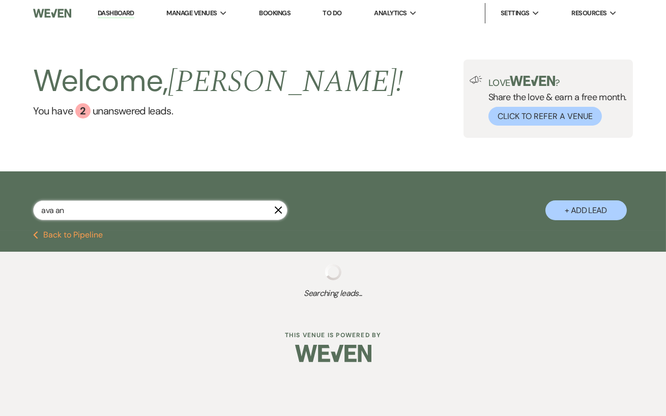
select select "5"
select select "8"
select select "4"
select select "8"
select select "1"
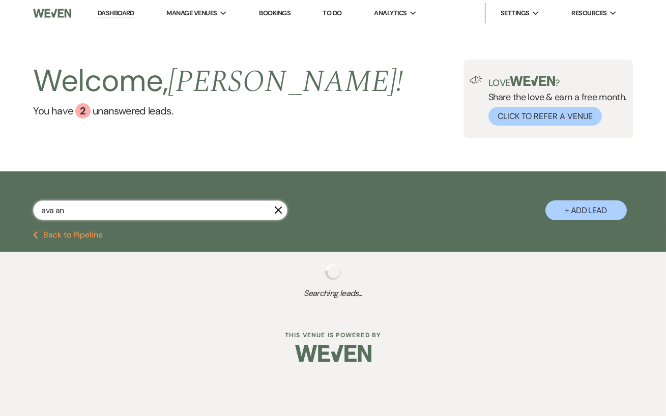
select select "8"
select select "6"
select select "8"
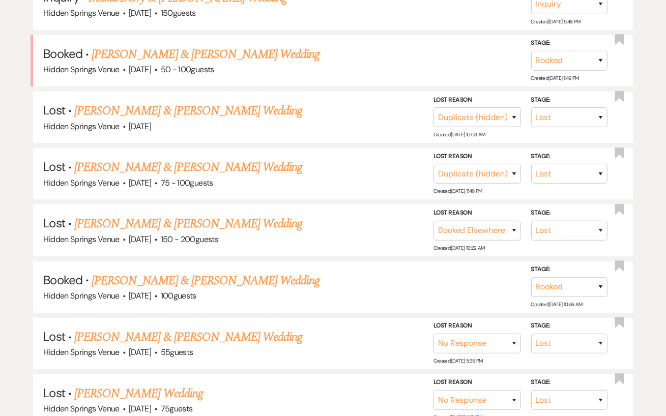
scroll to position [467, 0]
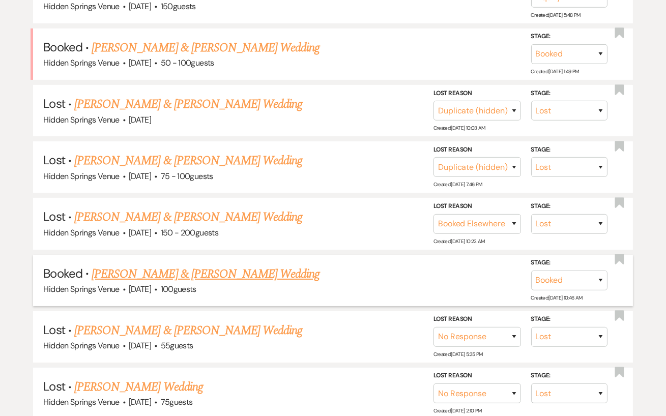
click at [251, 274] on link "[PERSON_NAME] & [PERSON_NAME] Wedding" at bounding box center [206, 274] width 228 height 18
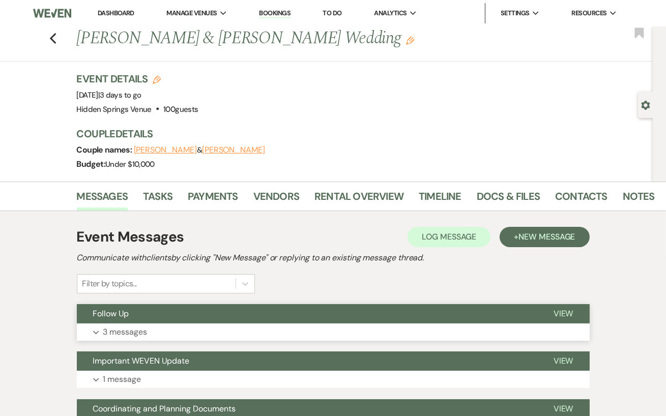
scroll to position [107, 0]
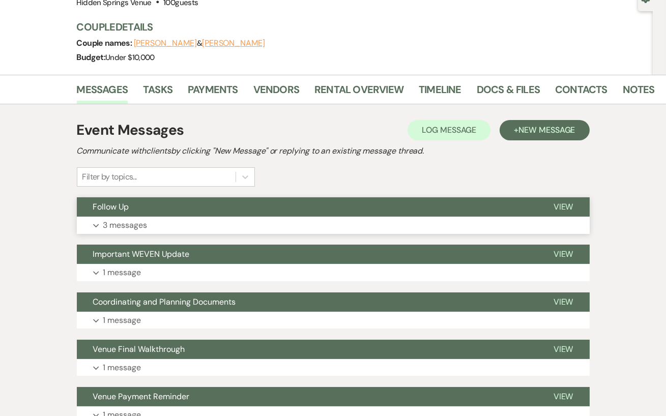
click at [179, 221] on button "Expand 3 messages" at bounding box center [333, 225] width 513 height 17
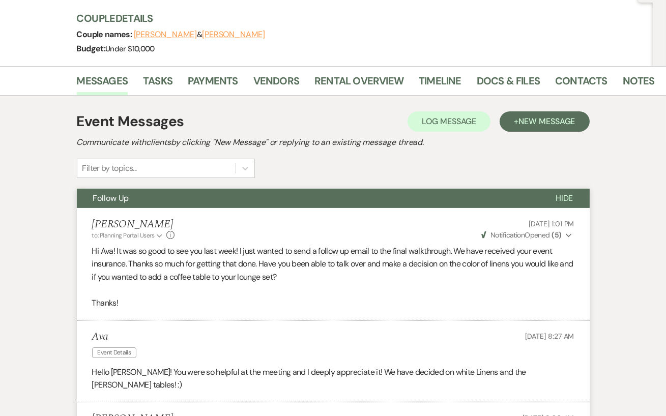
scroll to position [0, 0]
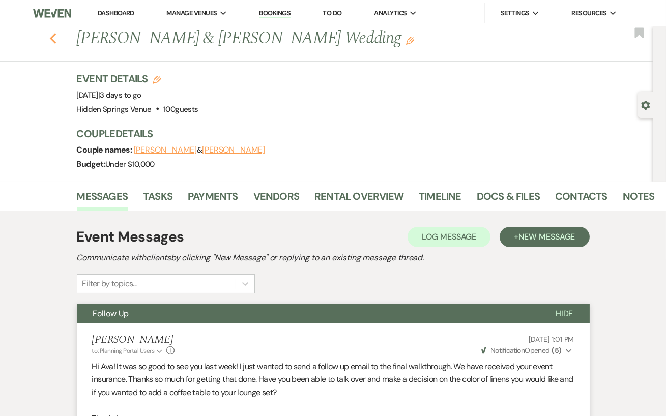
click at [55, 38] on icon "Previous" at bounding box center [53, 39] width 8 height 12
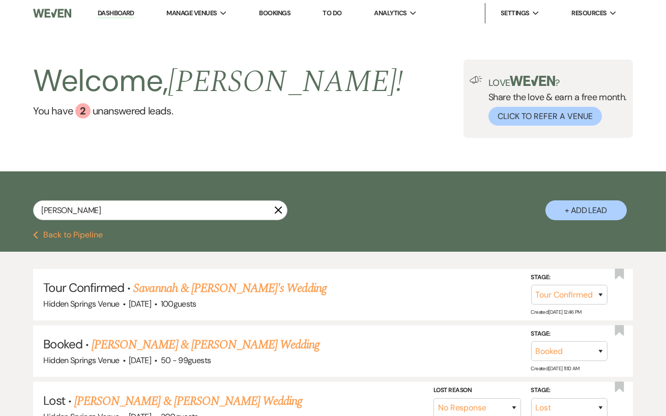
click at [279, 214] on icon "X" at bounding box center [278, 210] width 8 height 8
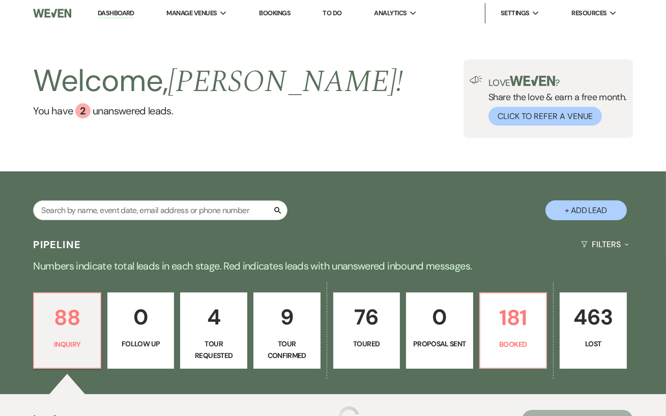
scroll to position [78, 0]
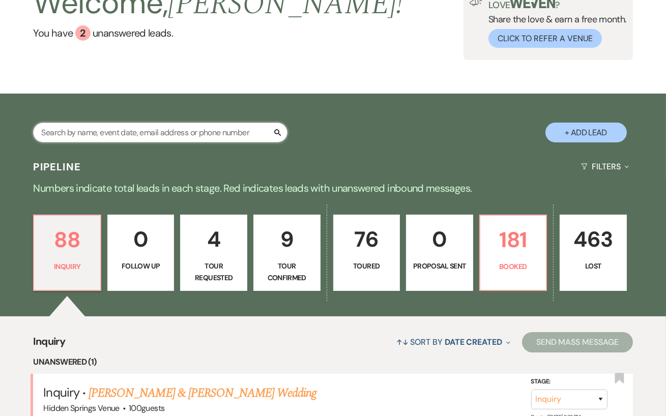
click at [129, 143] on input "text" at bounding box center [160, 133] width 255 height 20
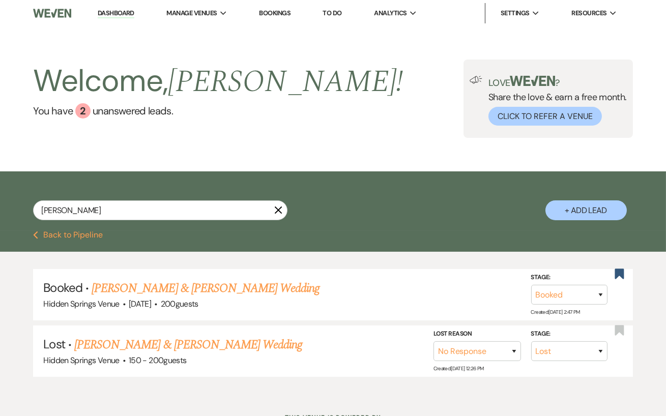
click at [277, 214] on icon "X" at bounding box center [278, 210] width 8 height 8
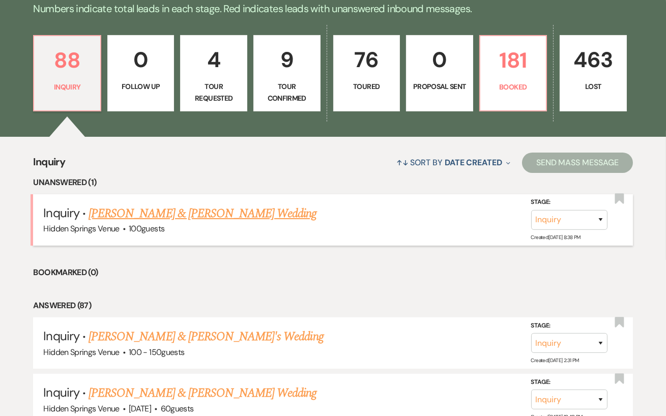
scroll to position [257, 0]
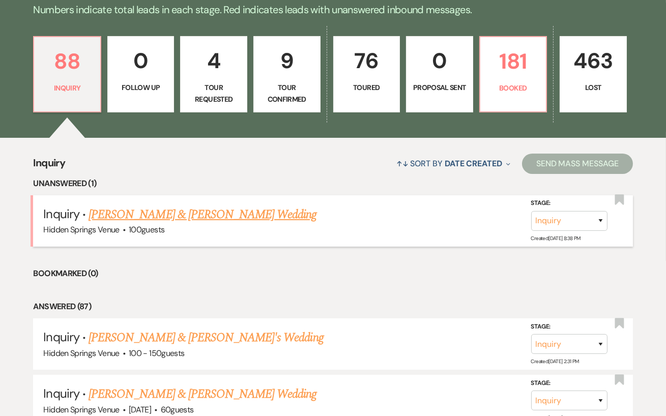
click at [207, 224] on link "[PERSON_NAME] & [PERSON_NAME] Wedding" at bounding box center [203, 215] width 228 height 18
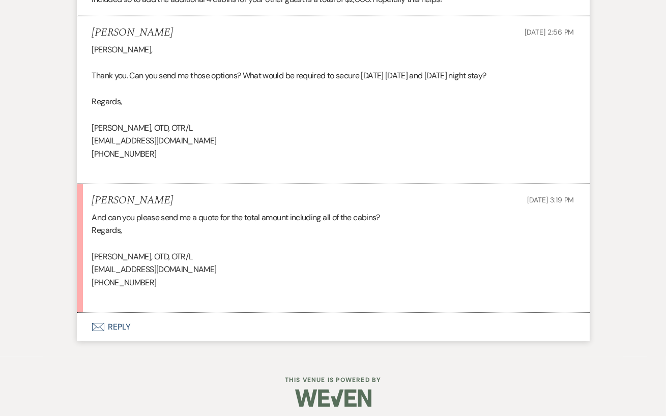
scroll to position [1271, 0]
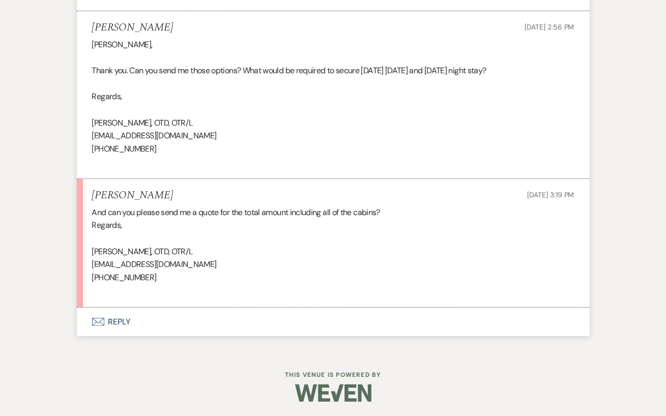
click at [146, 329] on button "Envelope Reply" at bounding box center [333, 322] width 513 height 29
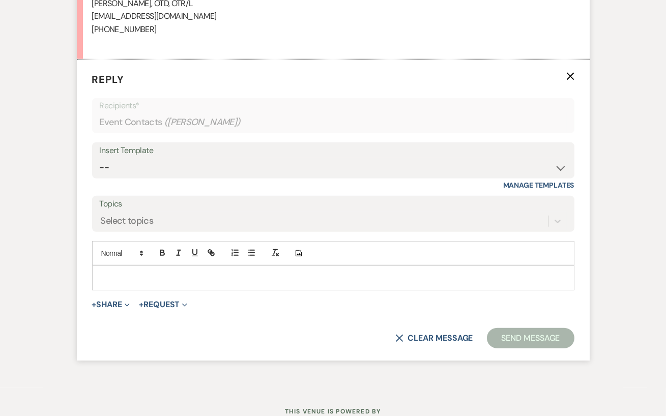
scroll to position [1521, 0]
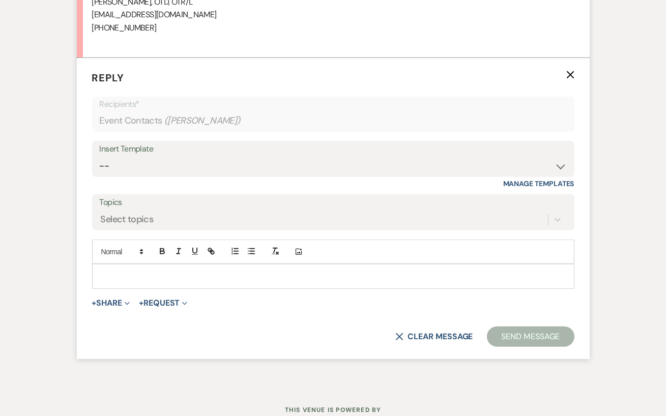
click at [132, 268] on div at bounding box center [334, 276] width 482 height 23
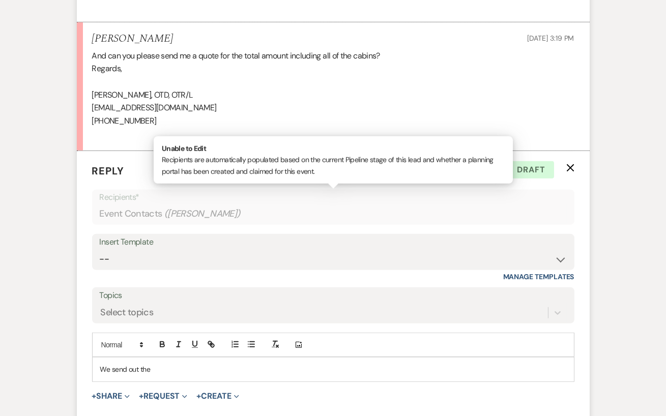
scroll to position [1443, 0]
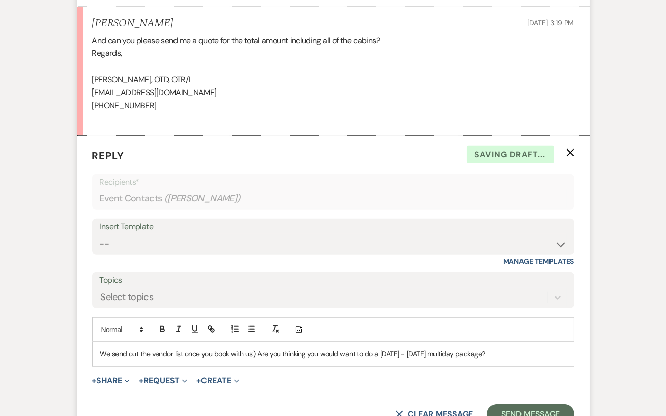
click at [442, 351] on p "We send out the vendor list once you book with us:) Are you thinking you would …" at bounding box center [333, 354] width 466 height 11
click at [515, 353] on p "We send out the vendor list once you book with us:) Are you thinking you would …" at bounding box center [333, 354] width 466 height 11
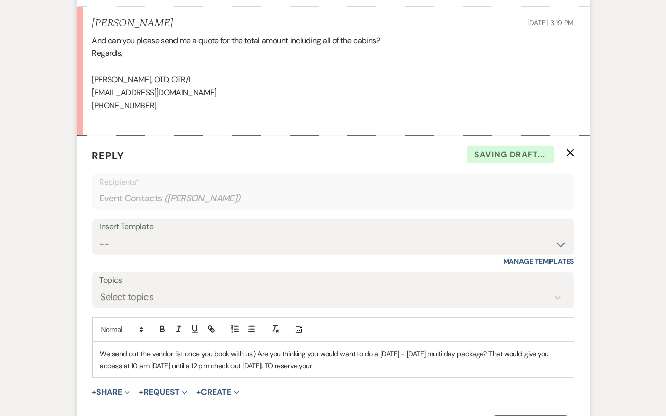
click at [285, 363] on p "We send out the vendor list once you book with us:) Are you thinking you would …" at bounding box center [333, 360] width 466 height 23
click at [353, 365] on p "We send out the vendor list once you book with us:) Are you thinking you would …" at bounding box center [333, 360] width 466 height 23
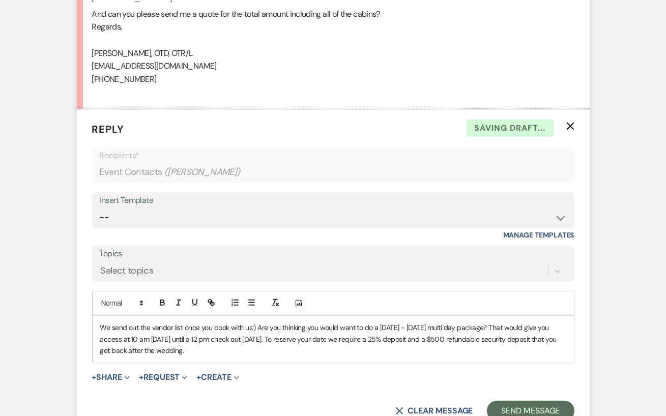
scroll to position [1480, 0]
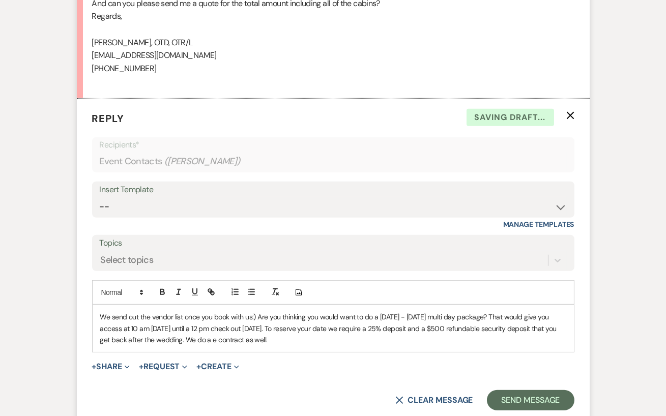
click at [209, 339] on p "We send out the vendor list once you book with us:) Are you thinking you would …" at bounding box center [333, 329] width 466 height 34
click at [276, 345] on div "We send out the vendor list once you book with us:) Are you thinking you would …" at bounding box center [334, 328] width 482 height 46
click at [101, 316] on p "We send out the vendor list once you book with us:) Are you thinking you would …" at bounding box center [333, 329] width 466 height 34
click at [254, 315] on p "Unfortunanetly we are not able to send the list, we send out the vendor list on…" at bounding box center [333, 329] width 466 height 34
click at [428, 316] on p "Unfortunanetly we are not able to send the list, we are able to send out the ve…" at bounding box center [333, 329] width 466 height 34
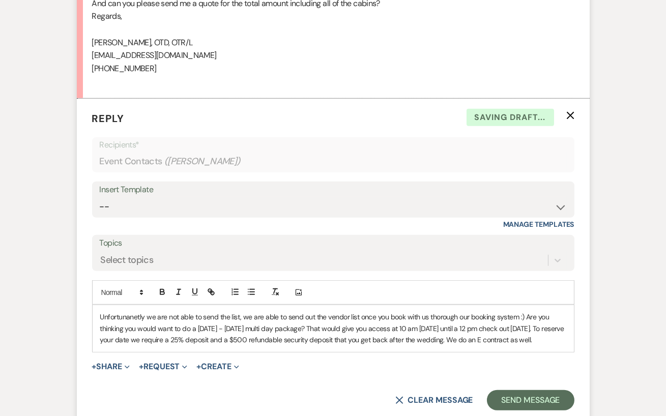
click at [113, 319] on p "Unfortunanetly we are not able to send the list, we are able to send out the ve…" at bounding box center [333, 329] width 466 height 34
click at [446, 322] on p "Unfortunately we are not able to send the list, we are able to send out the ven…" at bounding box center [333, 329] width 466 height 34
click at [477, 316] on p "Unfortunately we are not able to send the list, we are able to send out the ven…" at bounding box center [333, 329] width 466 height 34
click at [476, 330] on p "Unfortunately we are not able to send the list, we are able to send out the ven…" at bounding box center [333, 329] width 466 height 34
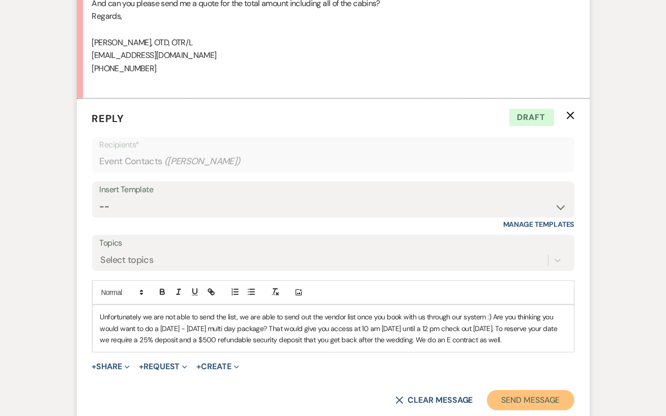
click at [522, 400] on button "Send Message" at bounding box center [530, 401] width 87 height 20
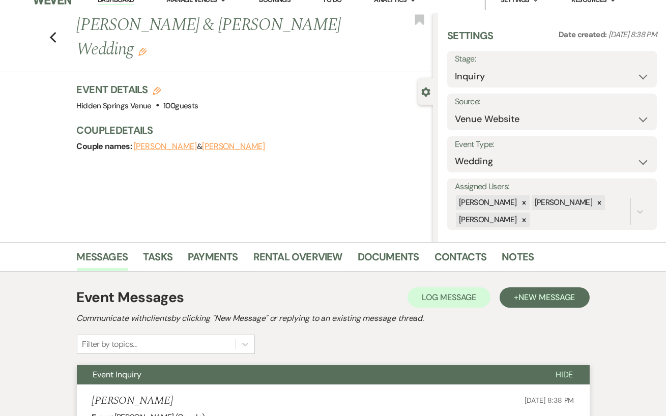
scroll to position [0, 0]
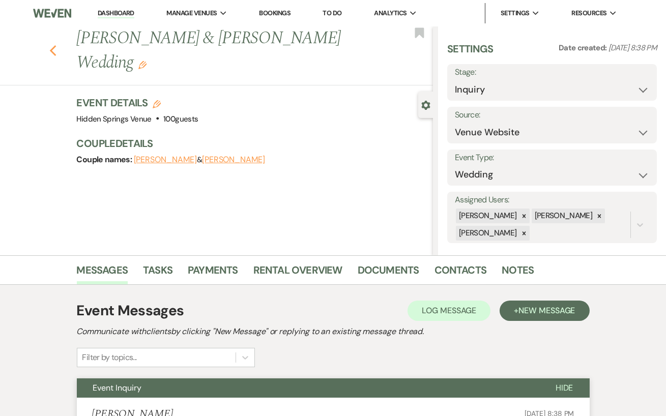
click at [53, 45] on use "button" at bounding box center [52, 50] width 7 height 11
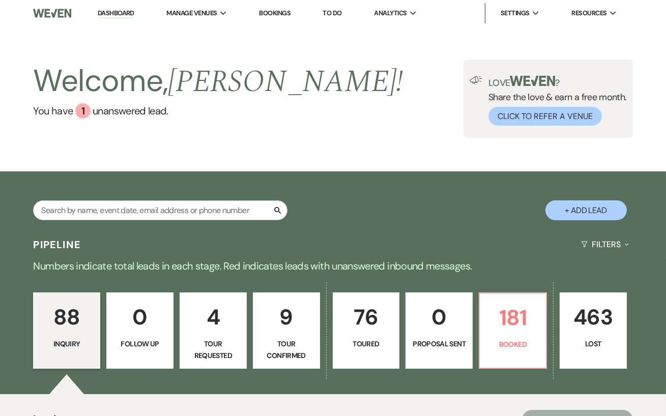
click at [116, 14] on link "Dashboard" at bounding box center [116, 14] width 37 height 10
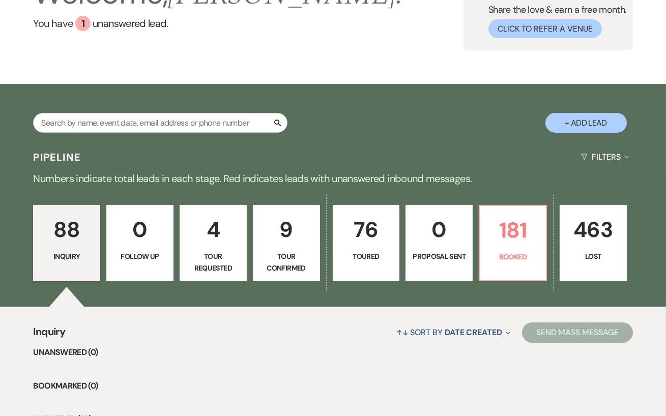
scroll to position [101, 0]
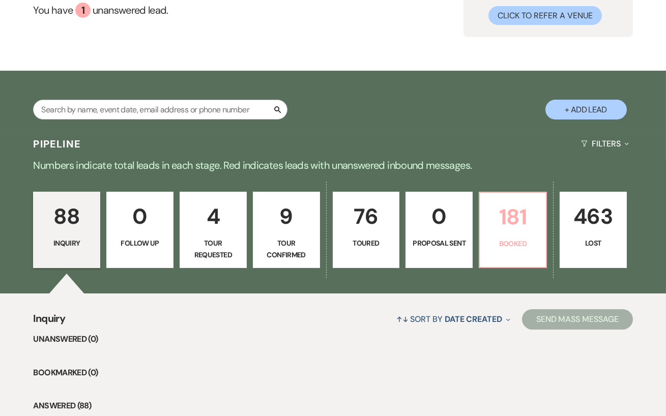
click at [512, 230] on p "181" at bounding box center [513, 217] width 54 height 34
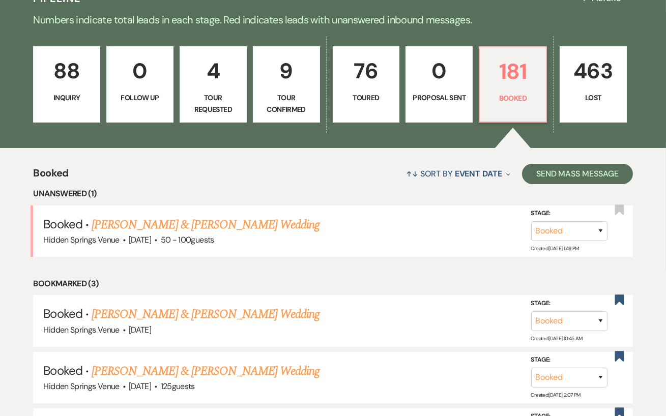
scroll to position [248, 0]
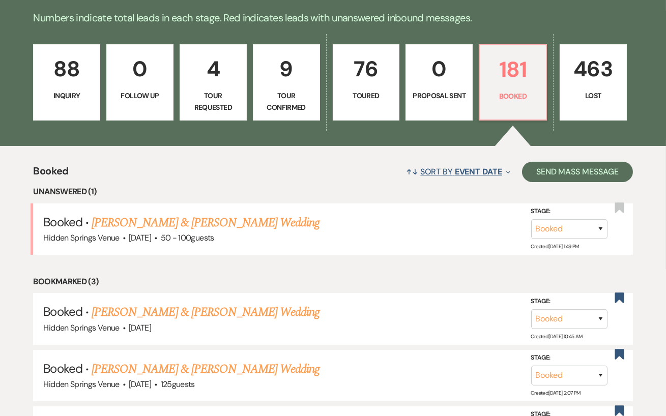
click at [431, 179] on button "↑↓ Sort By Event Date Expand" at bounding box center [459, 171] width 112 height 27
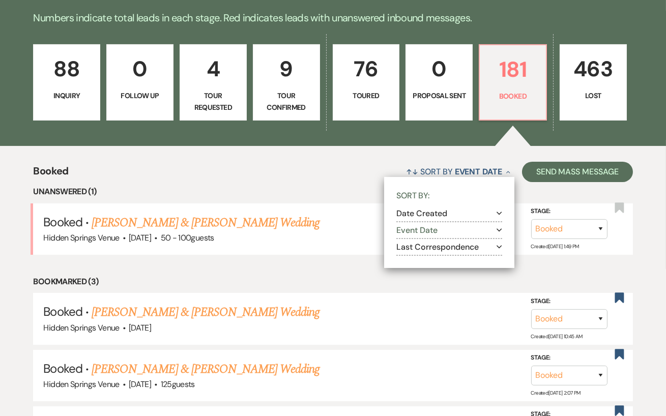
click at [402, 235] on button "Event Date Expand" at bounding box center [450, 231] width 106 height 8
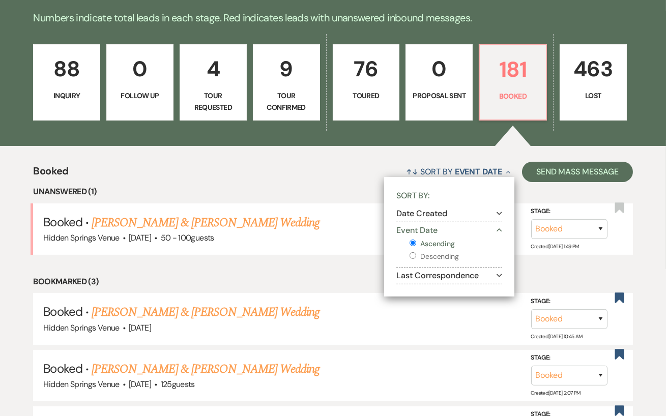
click at [412, 259] on input "Descending" at bounding box center [413, 256] width 7 height 7
click at [283, 182] on div "↑↓ Sort By Event Date Collapse Sort By: Date Created Expand Event Date Collapse…" at bounding box center [351, 171] width 565 height 27
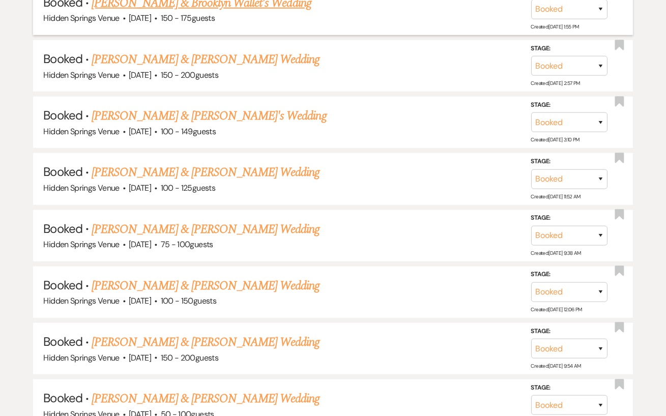
scroll to position [1449, 0]
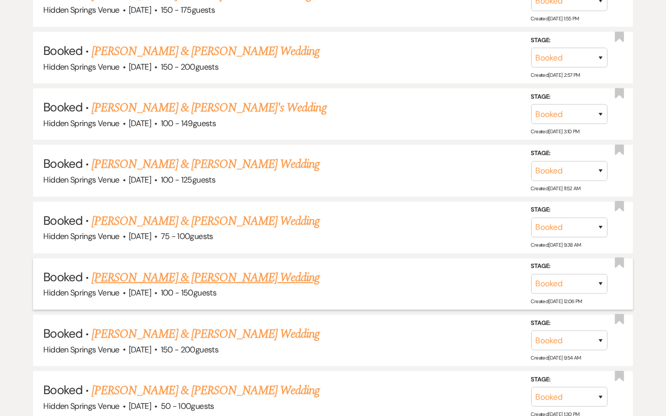
click at [249, 274] on link "[PERSON_NAME] & [PERSON_NAME] Wedding" at bounding box center [206, 278] width 228 height 18
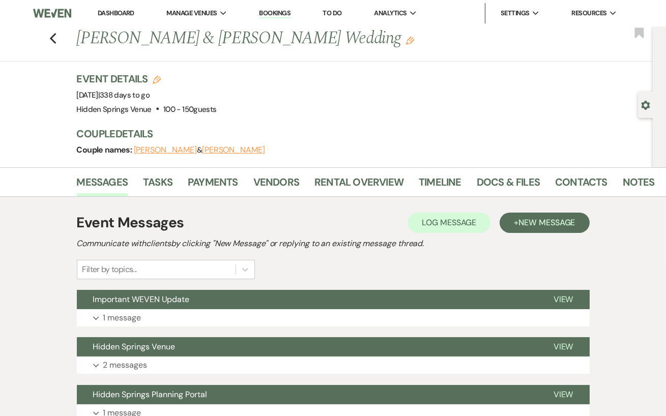
drag, startPoint x: 348, startPoint y: 42, endPoint x: 75, endPoint y: 48, distance: 273.5
click at [75, 48] on div "Previous [PERSON_NAME] & [PERSON_NAME] Wedding Edit" at bounding box center [362, 38] width 580 height 24
click at [291, 105] on div "Event Details Edit Event Date: [DATE] | 338 days to go Venue: [GEOGRAPHIC_DATA]…" at bounding box center [360, 94] width 567 height 45
click at [573, 183] on link "Contacts" at bounding box center [581, 185] width 52 height 22
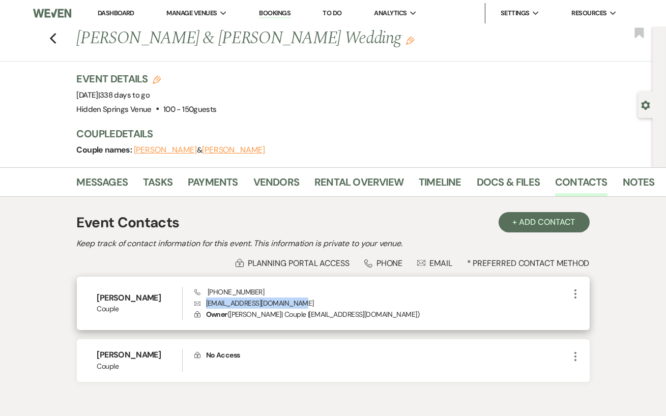
drag, startPoint x: 302, startPoint y: 300, endPoint x: 205, endPoint y: 301, distance: 97.2
click at [205, 301] on p "Envelope [EMAIL_ADDRESS][DOMAIN_NAME]" at bounding box center [381, 303] width 375 height 11
click at [357, 293] on div "Phone [PHONE_NUMBER] Envelope [EMAIL_ADDRESS][DOMAIN_NAME] Lock Owner ( [PERSON…" at bounding box center [381, 304] width 375 height 34
drag, startPoint x: 264, startPoint y: 291, endPoint x: 197, endPoint y: 290, distance: 67.2
click at [197, 290] on div "Phone [PHONE_NUMBER] Envelope [EMAIL_ADDRESS][DOMAIN_NAME] Lock Owner ( [PERSON…" at bounding box center [381, 304] width 375 height 34
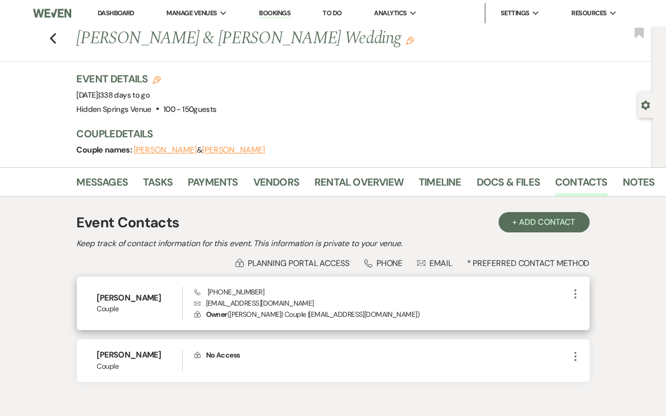
click at [315, 285] on div "[PERSON_NAME] Couple Phone [PHONE_NUMBER] Envelope [EMAIL_ADDRESS][DOMAIN_NAME]…" at bounding box center [333, 304] width 513 height 54
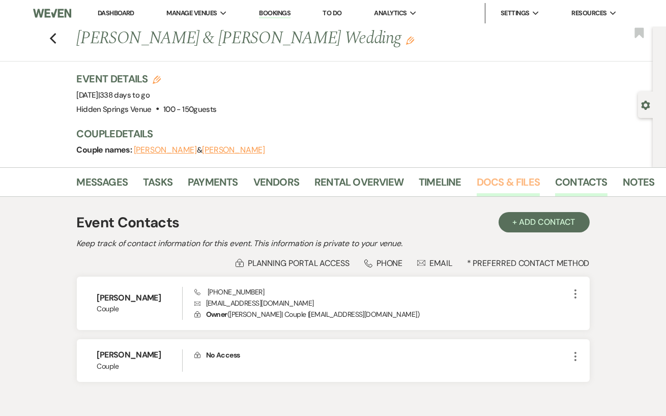
click at [482, 185] on link "Docs & Files" at bounding box center [508, 185] width 63 height 22
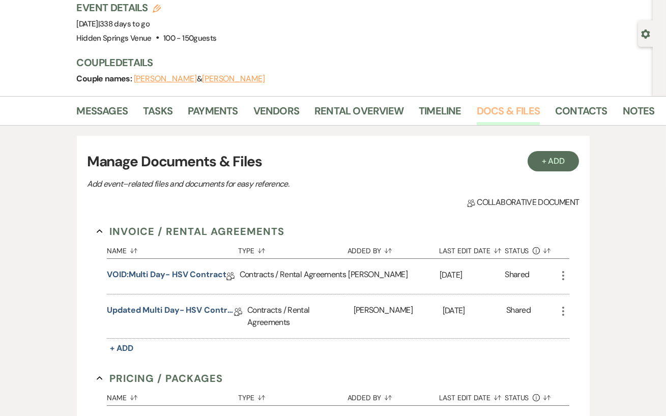
scroll to position [77, 0]
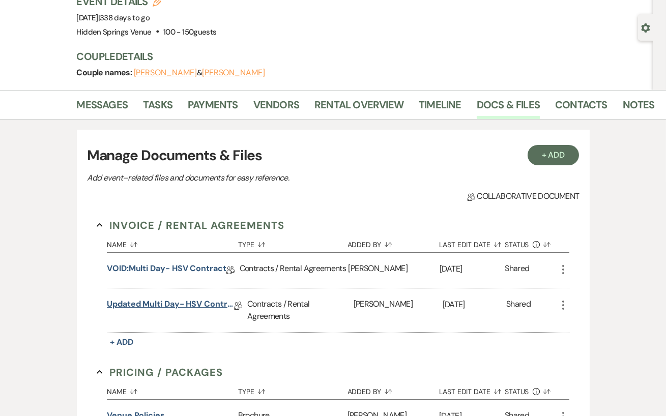
click at [188, 302] on link "Updated Multi Day- HSV Contract" at bounding box center [170, 306] width 127 height 16
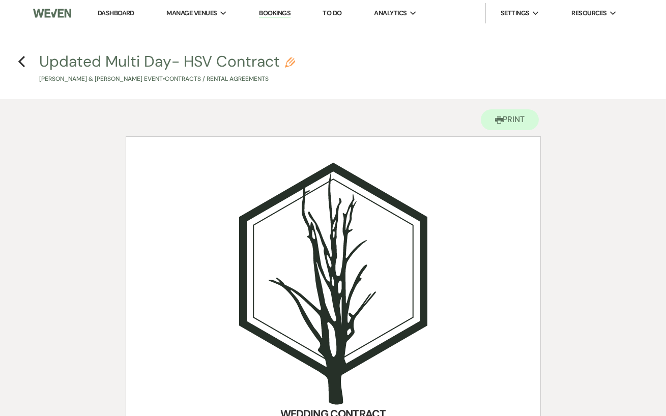
click at [119, 13] on link "Dashboard" at bounding box center [116, 13] width 37 height 9
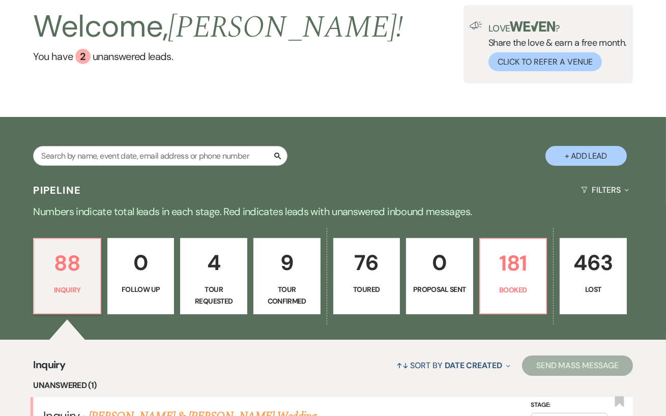
scroll to position [107, 0]
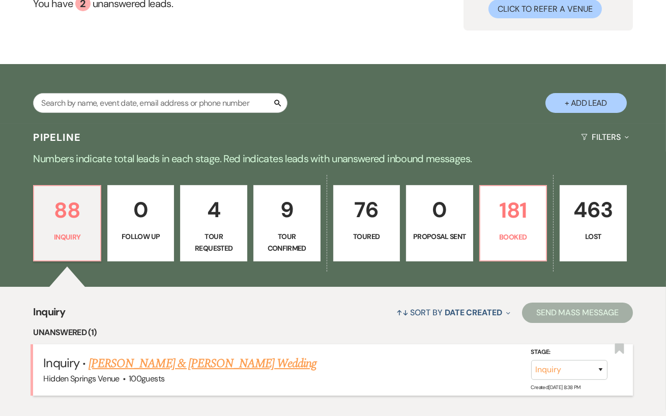
click at [197, 373] on link "[PERSON_NAME] & [PERSON_NAME] Wedding" at bounding box center [203, 364] width 228 height 18
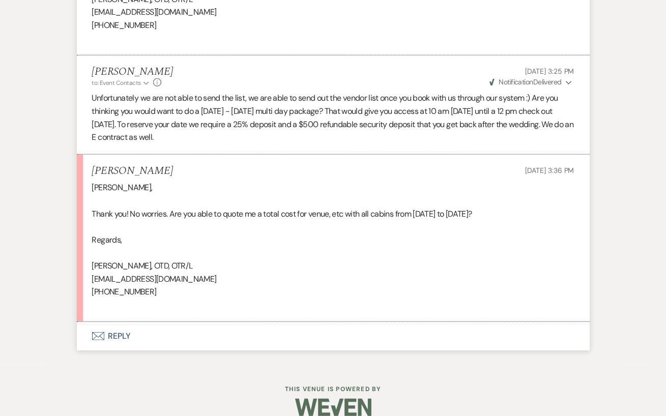
scroll to position [1533, 0]
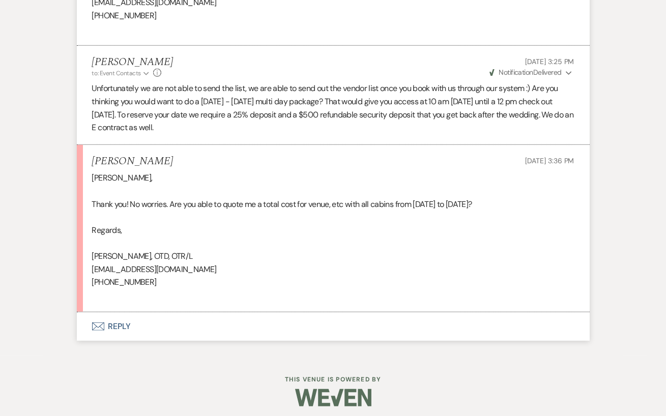
click at [125, 319] on button "Envelope Reply" at bounding box center [333, 327] width 513 height 29
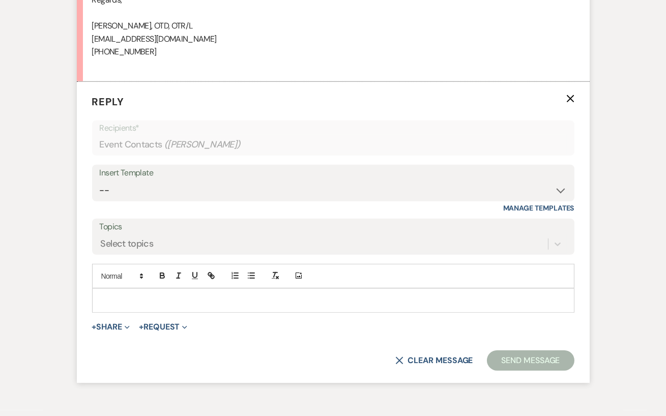
scroll to position [1788, 0]
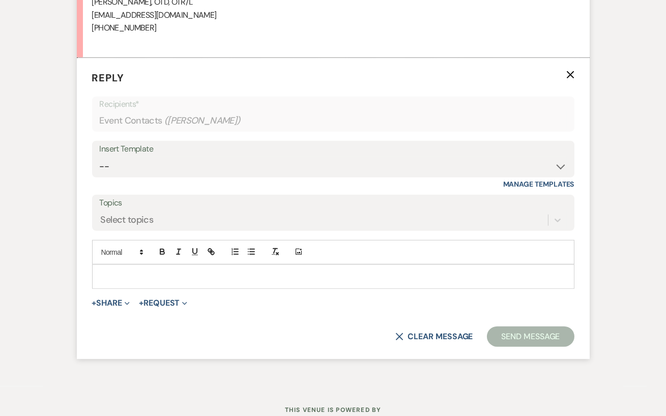
click at [121, 283] on div at bounding box center [334, 276] width 482 height 23
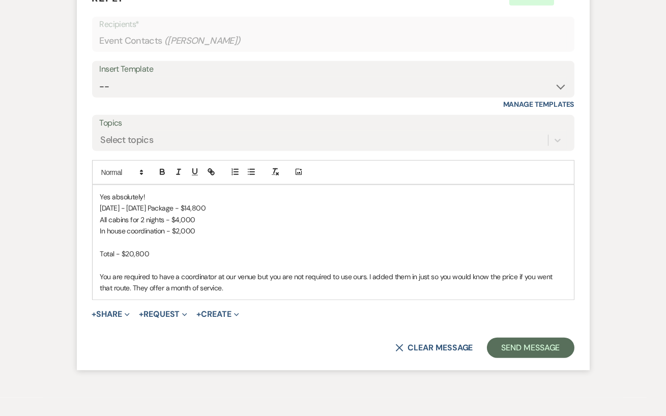
scroll to position [1878, 0]
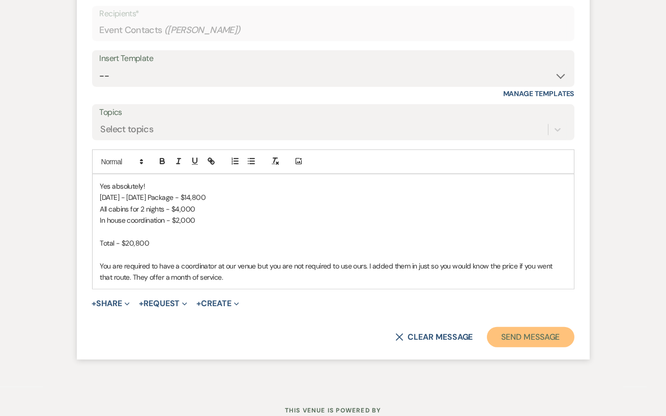
click at [552, 338] on button "Send Message" at bounding box center [530, 337] width 87 height 20
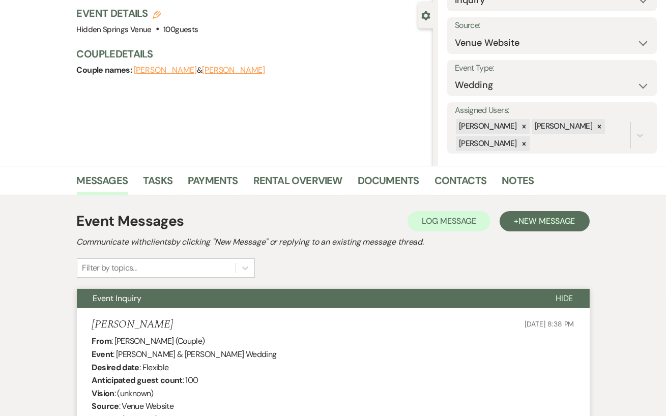
scroll to position [0, 0]
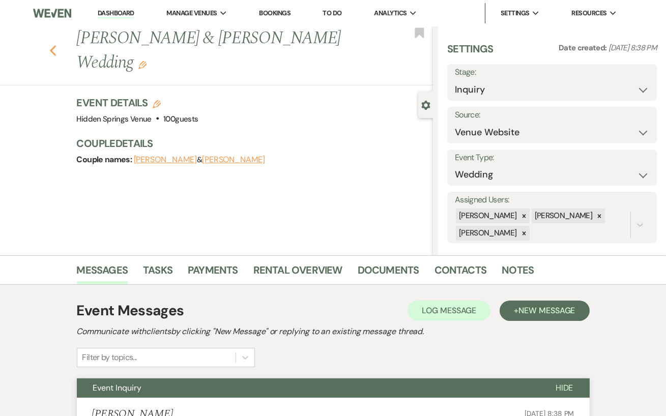
click at [53, 45] on icon "Previous" at bounding box center [53, 51] width 8 height 12
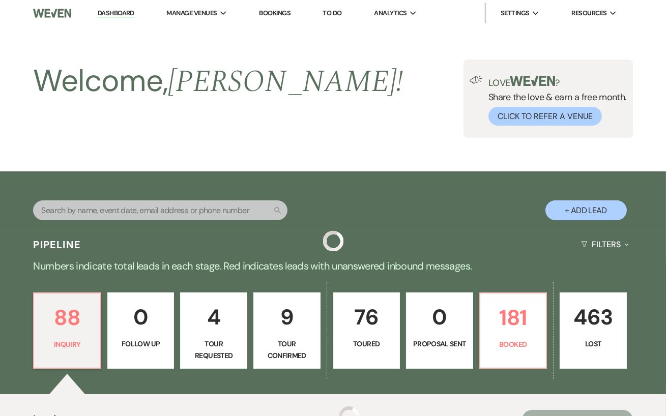
scroll to position [107, 0]
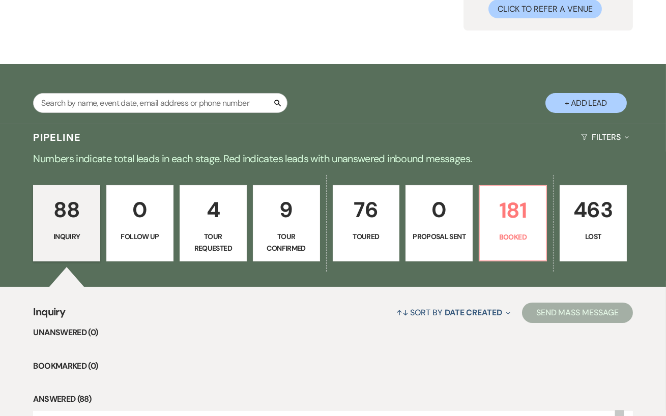
click at [544, 274] on div "88 Inquiry 0 Follow Up 4 Tour Requested 9 Tour Confirmed 76 Toured 0 Proposal S…" at bounding box center [333, 230] width 666 height 114
click at [536, 262] on link "181 Booked" at bounding box center [513, 223] width 68 height 76
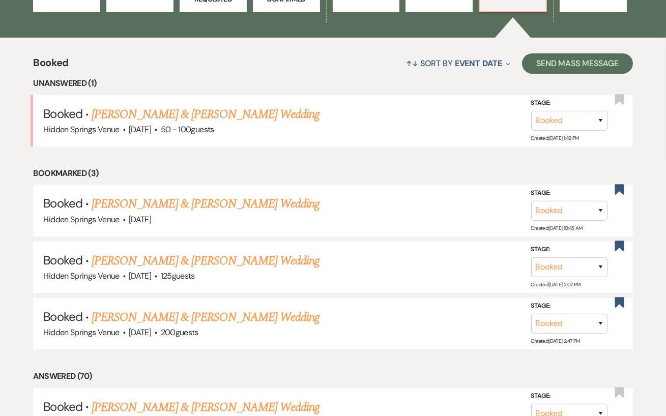
scroll to position [345, 0]
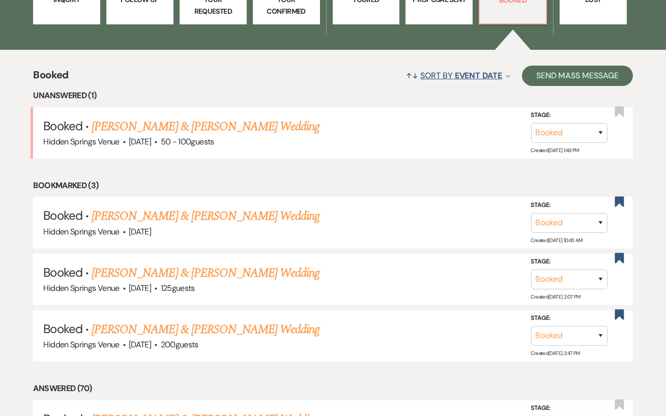
click at [476, 81] on span "Event Date" at bounding box center [478, 75] width 47 height 11
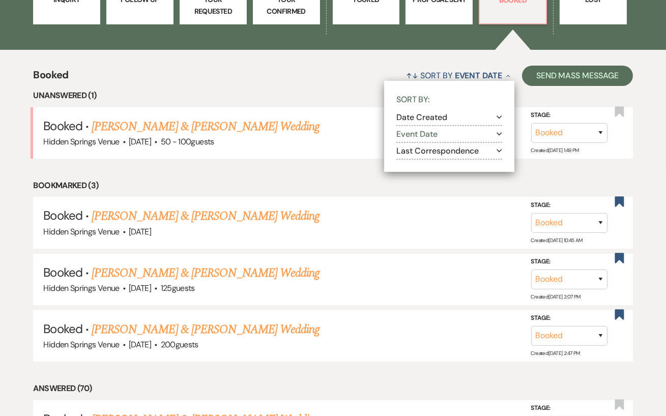
click at [462, 138] on button "Event Date Expand" at bounding box center [450, 134] width 106 height 8
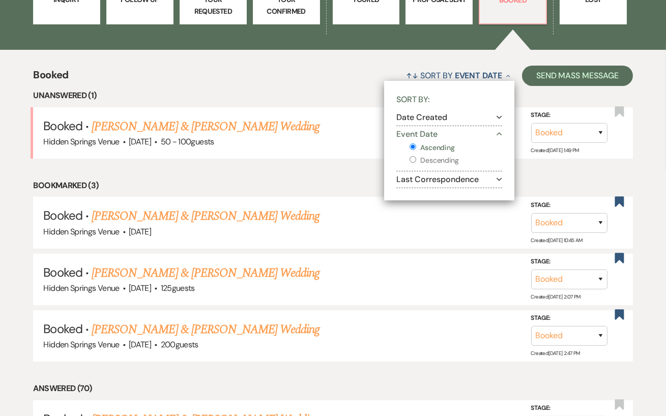
click at [413, 163] on input "Descending" at bounding box center [413, 159] width 7 height 7
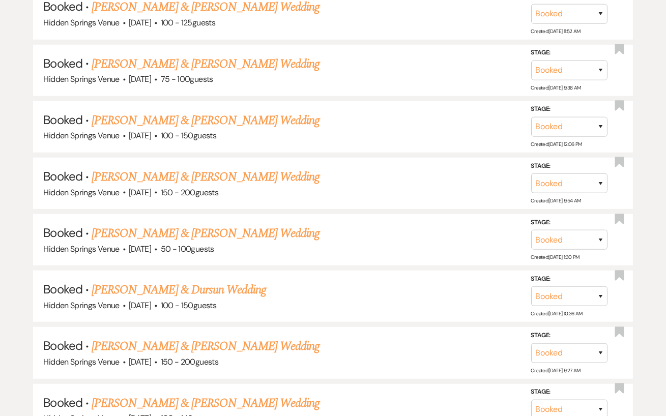
scroll to position [1607, 0]
click at [252, 175] on link "[PERSON_NAME] & [PERSON_NAME] Wedding" at bounding box center [206, 177] width 228 height 18
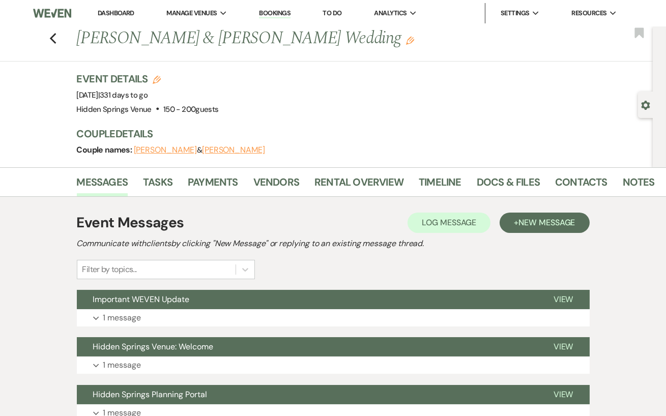
drag, startPoint x: 343, startPoint y: 46, endPoint x: 78, endPoint y: 39, distance: 265.4
click at [78, 39] on h1 "[PERSON_NAME] & [PERSON_NAME] Wedding Edit" at bounding box center [305, 38] width 456 height 24
click at [259, 101] on div "Event Details Edit Event Date: [DATE] | 331 days to go Venue: [GEOGRAPHIC_DATA]…" at bounding box center [360, 94] width 567 height 45
click at [568, 190] on link "Contacts" at bounding box center [581, 185] width 52 height 22
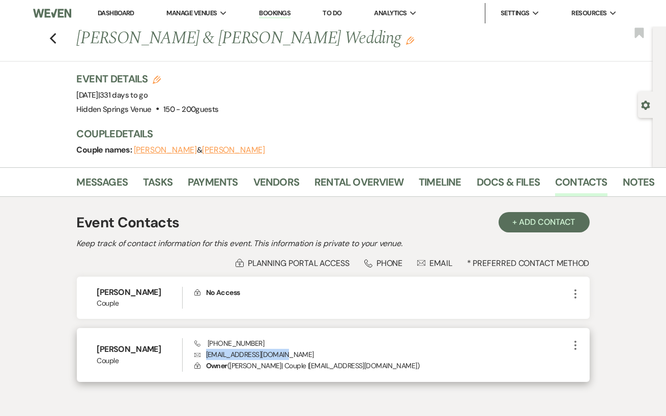
drag, startPoint x: 285, startPoint y: 354, endPoint x: 203, endPoint y: 353, distance: 82.5
click at [203, 353] on p "Envelope [EMAIL_ADDRESS][DOMAIN_NAME]" at bounding box center [381, 354] width 375 height 11
click at [372, 339] on div "Phone [PHONE_NUMBER] Envelope [EMAIL_ADDRESS][DOMAIN_NAME] Lock Owner ( [PERSON…" at bounding box center [381, 356] width 375 height 34
drag, startPoint x: 260, startPoint y: 342, endPoint x: 206, endPoint y: 341, distance: 54.5
click at [206, 341] on div "Phone [PHONE_NUMBER] Envelope [EMAIL_ADDRESS][DOMAIN_NAME] Lock Owner ( [PERSON…" at bounding box center [381, 356] width 375 height 34
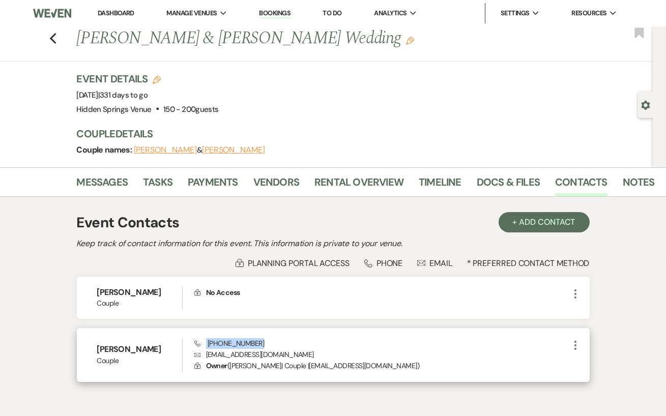
click at [279, 341] on div "Phone [PHONE_NUMBER] Envelope [EMAIL_ADDRESS][DOMAIN_NAME] Lock Owner ( [PERSON…" at bounding box center [381, 356] width 375 height 34
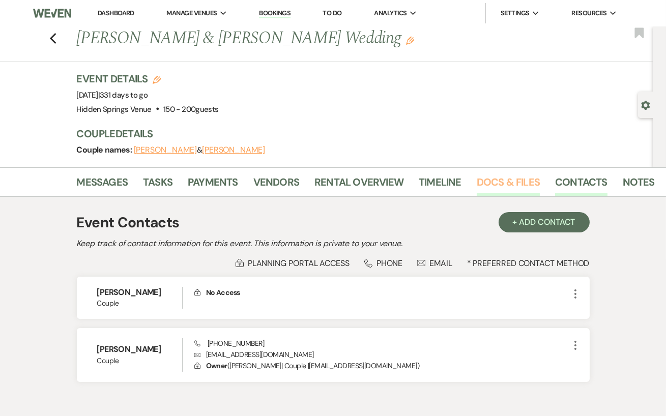
click at [498, 186] on link "Docs & Files" at bounding box center [508, 185] width 63 height 22
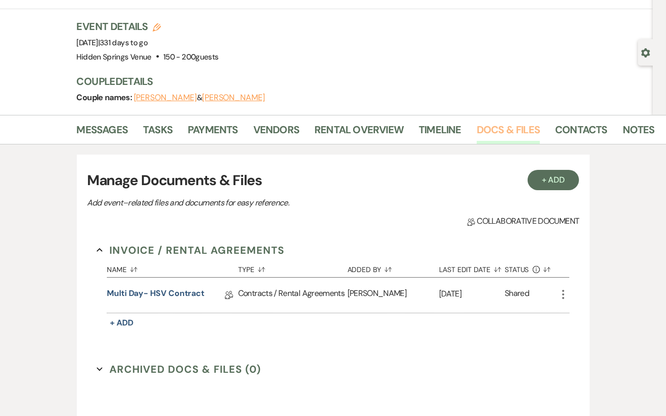
scroll to position [65, 0]
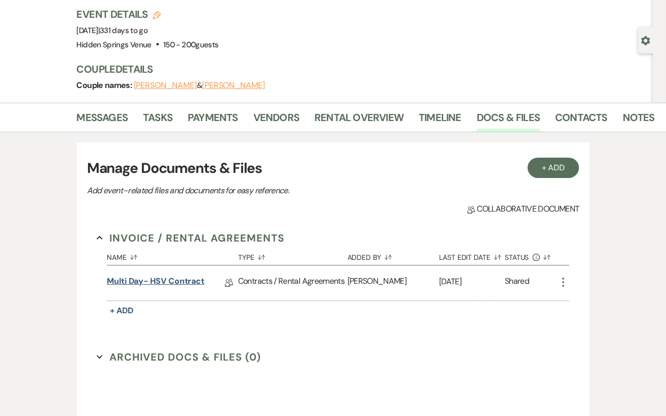
click at [172, 284] on link "Multi Day- HSV Contract" at bounding box center [156, 283] width 98 height 16
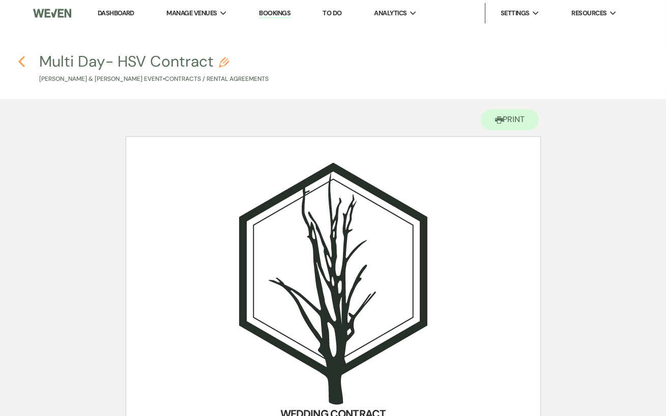
click at [24, 61] on icon "Previous" at bounding box center [22, 61] width 8 height 12
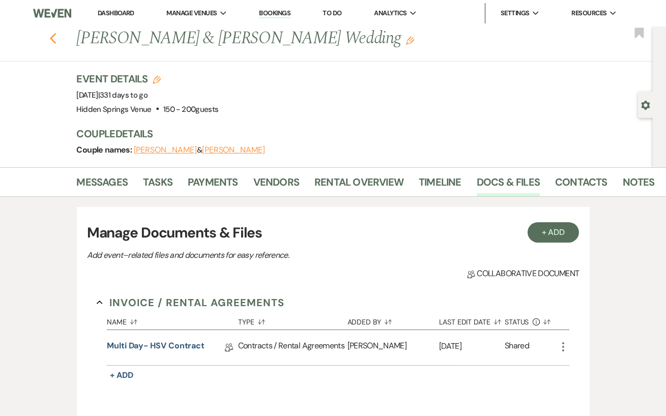
click at [54, 42] on use "button" at bounding box center [52, 38] width 7 height 11
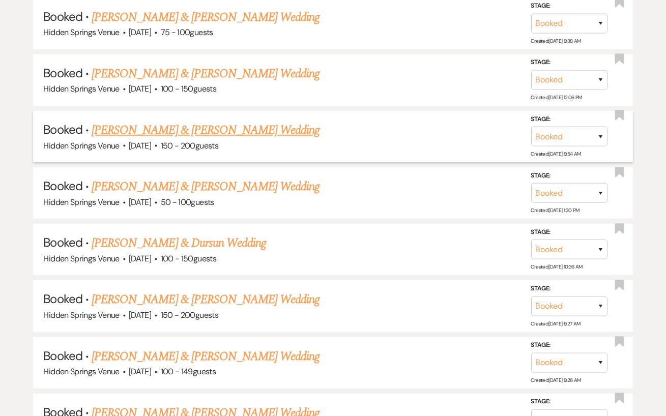
scroll to position [1667, 0]
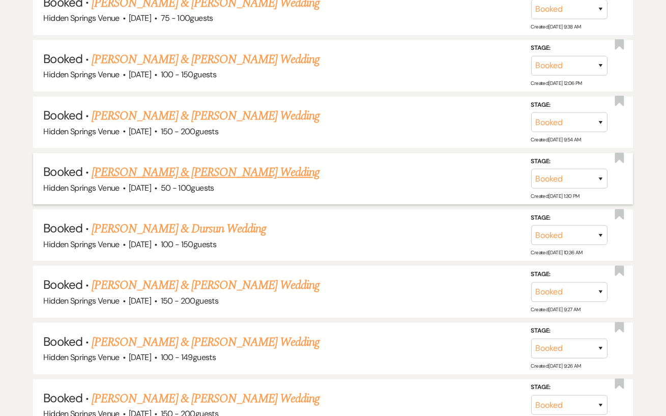
click at [146, 171] on link "[PERSON_NAME] & [PERSON_NAME] Wedding" at bounding box center [206, 172] width 228 height 18
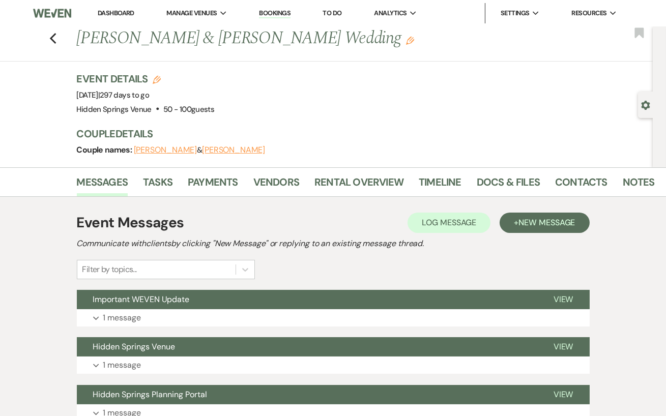
drag, startPoint x: 401, startPoint y: 44, endPoint x: 81, endPoint y: 33, distance: 319.9
click at [81, 33] on h1 "[PERSON_NAME] & [PERSON_NAME] Wedding Edit" at bounding box center [305, 38] width 456 height 24
click at [181, 62] on div "Previous [PERSON_NAME] & [PERSON_NAME] Wedding Edit Bookmark Gear Settings Even…" at bounding box center [326, 96] width 653 height 141
drag, startPoint x: 402, startPoint y: 44, endPoint x: 70, endPoint y: 49, distance: 332.5
click at [70, 49] on div "Previous [PERSON_NAME] & [PERSON_NAME] Wedding Edit Bookmark" at bounding box center [324, 43] width 658 height 35
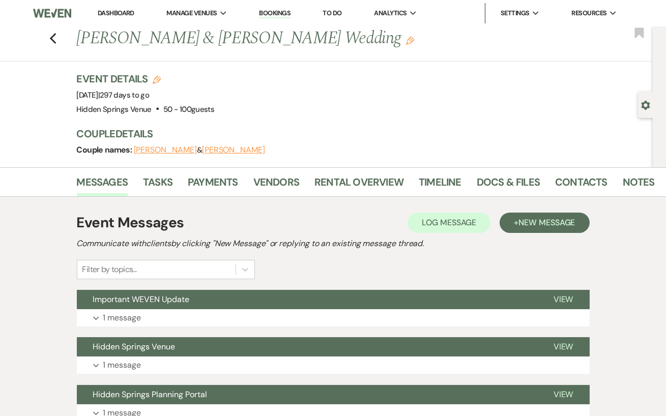
click at [271, 118] on div "Event Details Edit Event Date: [DATE] | 297 days to go Venue: [GEOGRAPHIC_DATA]…" at bounding box center [365, 120] width 577 height 96
click at [578, 189] on link "Contacts" at bounding box center [581, 185] width 52 height 22
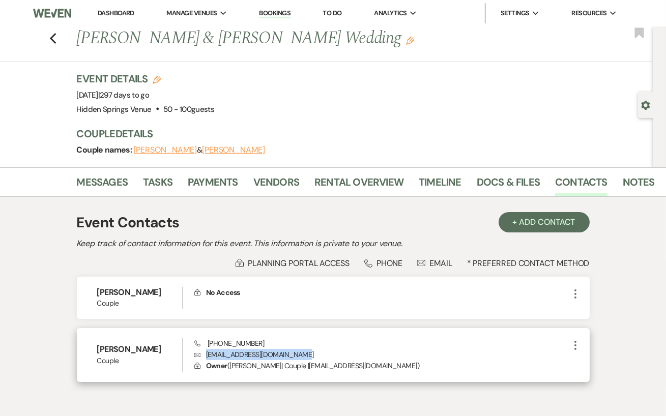
drag, startPoint x: 304, startPoint y: 355, endPoint x: 204, endPoint y: 355, distance: 100.3
click at [204, 355] on p "Envelope [EMAIL_ADDRESS][DOMAIN_NAME]" at bounding box center [381, 354] width 375 height 11
click at [372, 348] on div "Phone [PHONE_NUMBER] Envelope [EMAIL_ADDRESS][DOMAIN_NAME] Lock Owner ( [PERSON…" at bounding box center [381, 356] width 375 height 34
drag, startPoint x: 270, startPoint y: 342, endPoint x: 214, endPoint y: 340, distance: 55.5
click at [214, 340] on div "Phone [PHONE_NUMBER] Envelope [EMAIL_ADDRESS][DOMAIN_NAME] Lock Owner ( [PERSON…" at bounding box center [381, 356] width 375 height 34
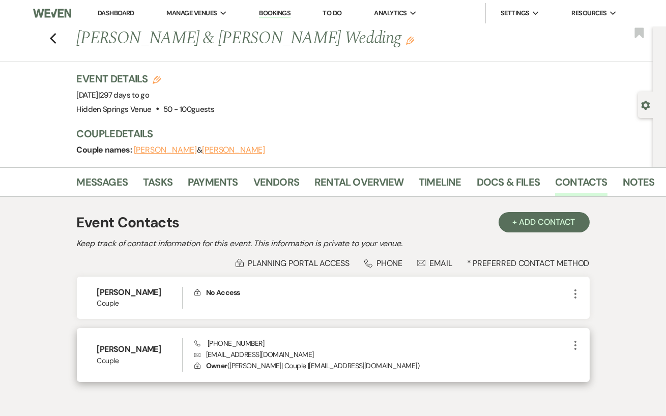
click at [343, 355] on p "Envelope [EMAIL_ADDRESS][DOMAIN_NAME]" at bounding box center [381, 354] width 375 height 11
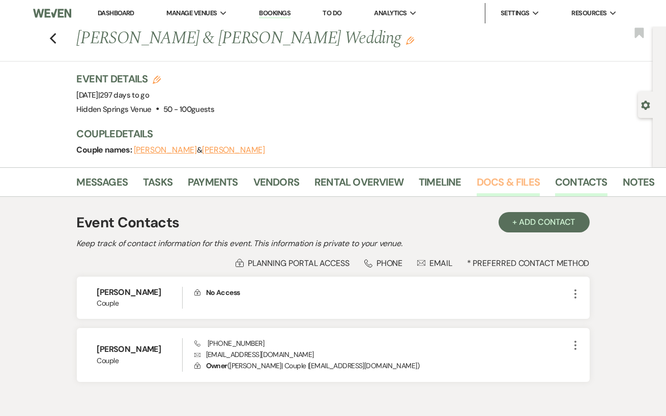
click at [502, 180] on link "Docs & Files" at bounding box center [508, 185] width 63 height 22
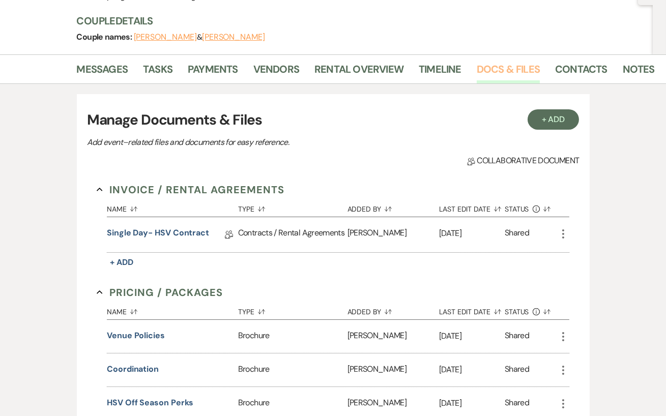
scroll to position [119, 0]
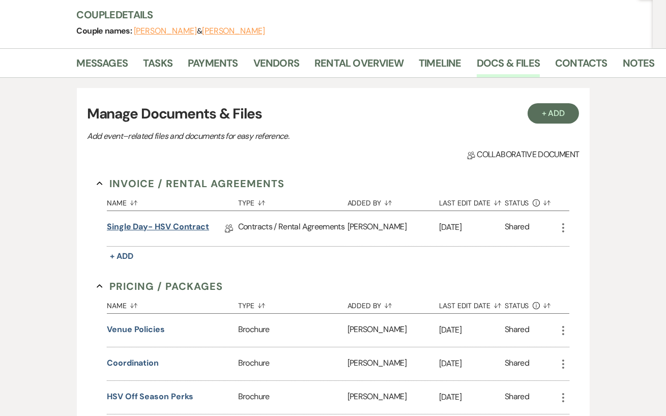
click at [182, 223] on link "Single Day- HSV Contract" at bounding box center [158, 229] width 102 height 16
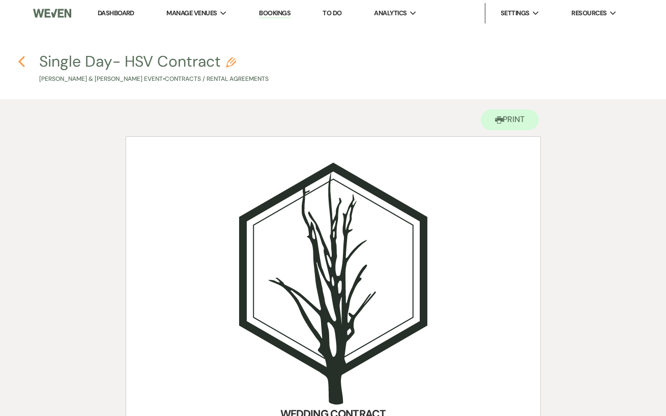
click at [24, 62] on icon "Previous" at bounding box center [22, 61] width 8 height 12
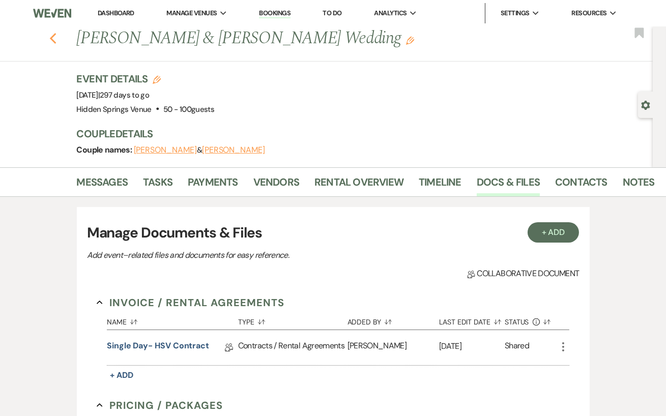
click at [53, 44] on icon "Previous" at bounding box center [53, 39] width 8 height 12
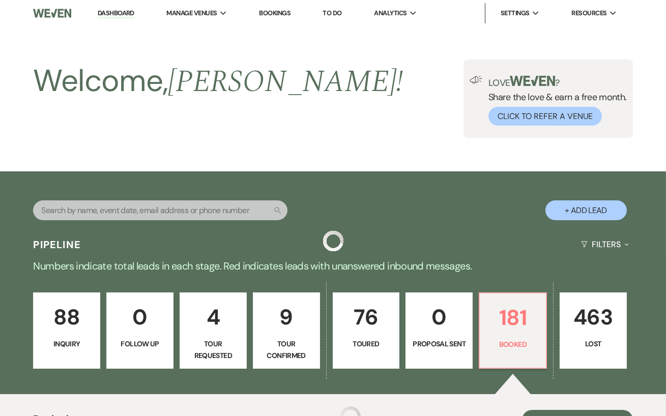
scroll to position [1667, 0]
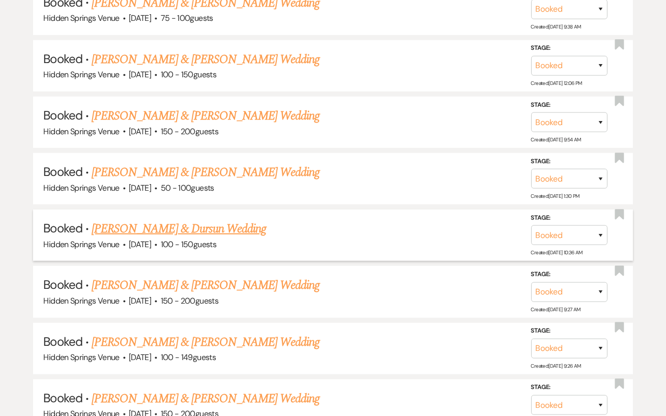
click at [196, 226] on link "[PERSON_NAME] & Dursun Wedding" at bounding box center [179, 229] width 175 height 18
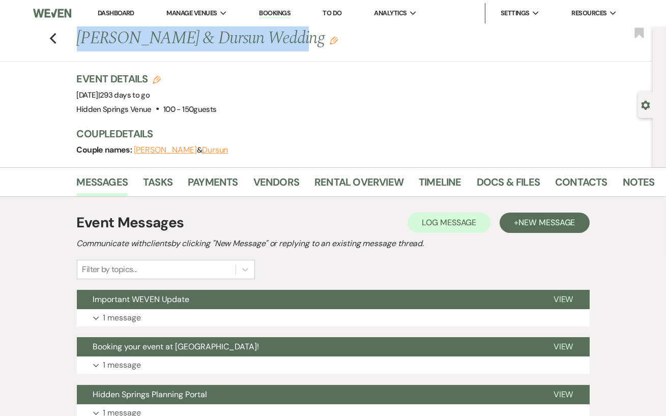
drag, startPoint x: 277, startPoint y: 45, endPoint x: 79, endPoint y: 49, distance: 198.1
click at [79, 49] on h1 "[PERSON_NAME] & [PERSON_NAME] Wedding Edit" at bounding box center [305, 38] width 456 height 24
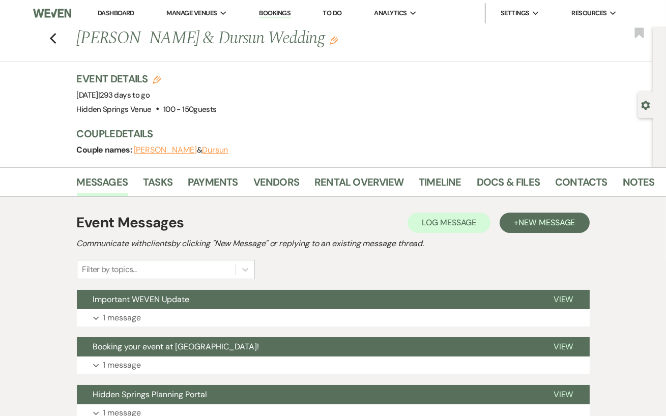
click at [251, 102] on div "Event Details Edit Event Date: [DATE] | 293 days to go Venue: [GEOGRAPHIC_DATA]…" at bounding box center [360, 94] width 567 height 45
click at [509, 191] on link "Docs & Files" at bounding box center [508, 185] width 63 height 22
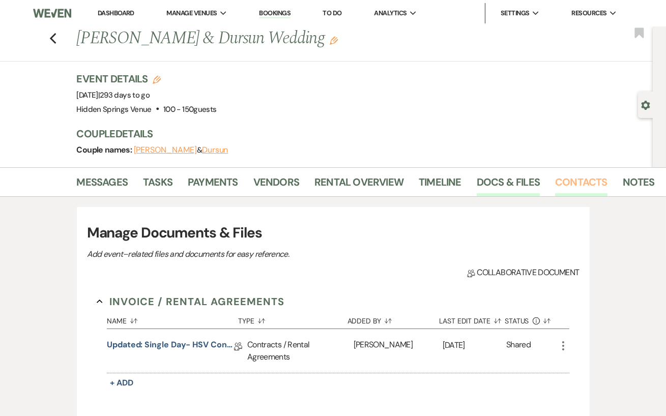
click at [580, 184] on link "Contacts" at bounding box center [581, 185] width 52 height 22
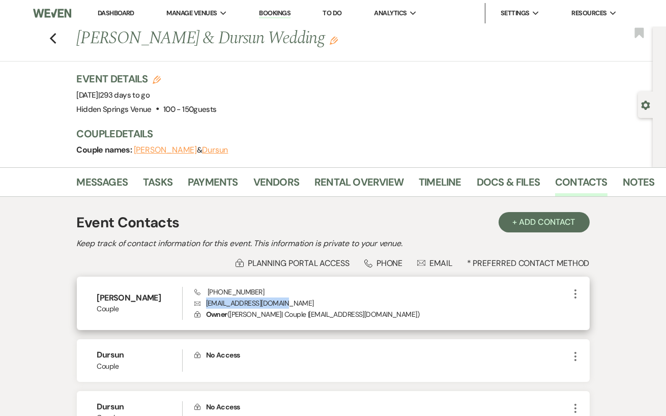
drag, startPoint x: 294, startPoint y: 304, endPoint x: 204, endPoint y: 302, distance: 90.1
click at [204, 302] on p "Envelope [EMAIL_ADDRESS][DOMAIN_NAME]" at bounding box center [381, 303] width 375 height 11
click at [333, 283] on div "[PERSON_NAME] Couple Phone [PHONE_NUMBER] Envelope [EMAIL_ADDRESS][DOMAIN_NAME]…" at bounding box center [333, 304] width 513 height 54
drag, startPoint x: 260, startPoint y: 291, endPoint x: 203, endPoint y: 288, distance: 57.1
click at [203, 288] on div "Phone [PHONE_NUMBER] Envelope [EMAIL_ADDRESS][DOMAIN_NAME] Lock Owner ( [PERSON…" at bounding box center [381, 304] width 375 height 34
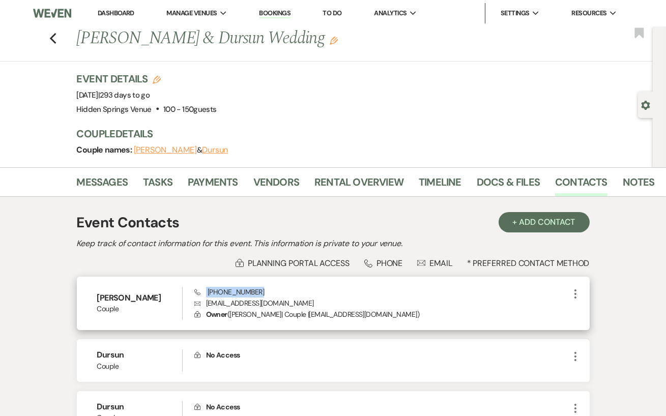
click at [314, 290] on div "Phone [PHONE_NUMBER] Envelope [EMAIL_ADDRESS][DOMAIN_NAME] Lock Owner ( [PERSON…" at bounding box center [381, 304] width 375 height 34
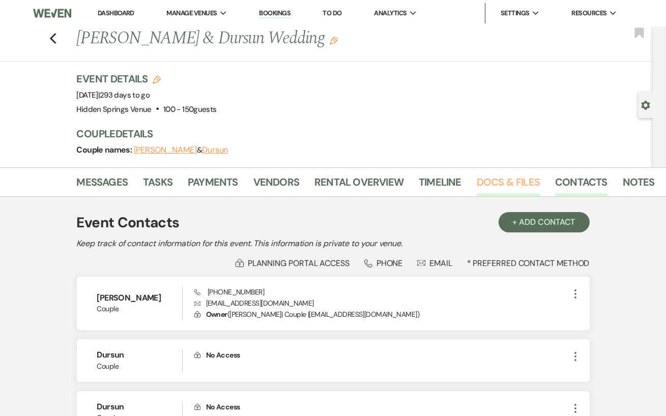
click at [507, 180] on link "Docs & Files" at bounding box center [508, 185] width 63 height 22
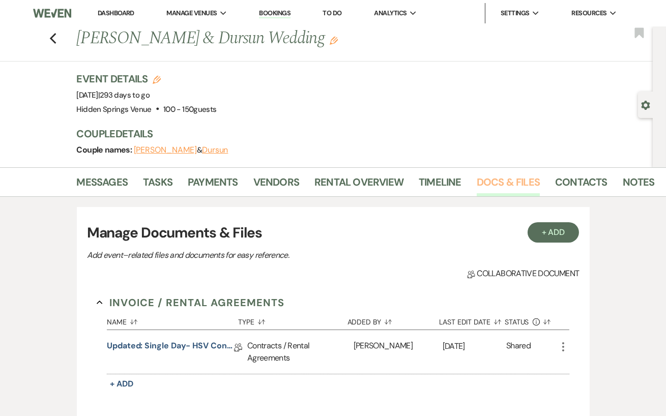
scroll to position [15, 0]
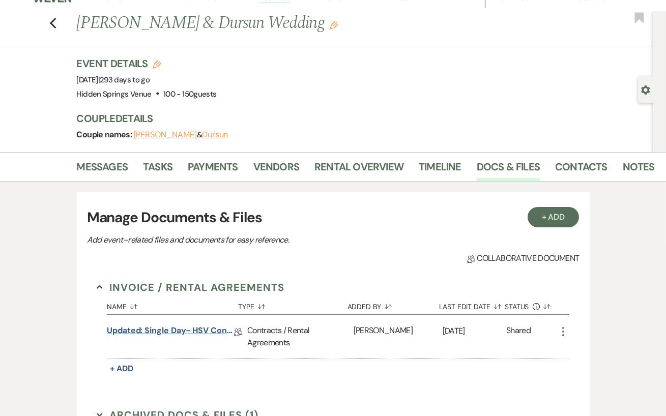
click at [185, 329] on link "Updated: Single Day- HSV Contract" at bounding box center [170, 333] width 127 height 16
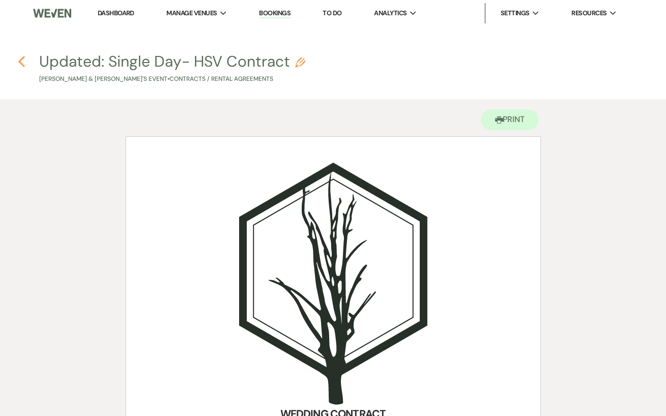
click at [21, 63] on use "button" at bounding box center [21, 61] width 7 height 11
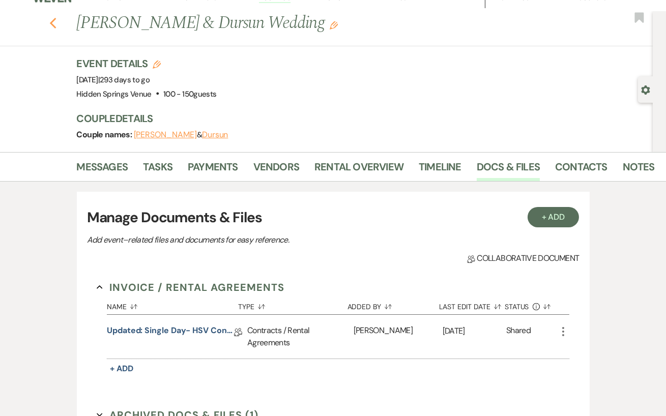
click at [56, 21] on icon "Previous" at bounding box center [53, 23] width 8 height 12
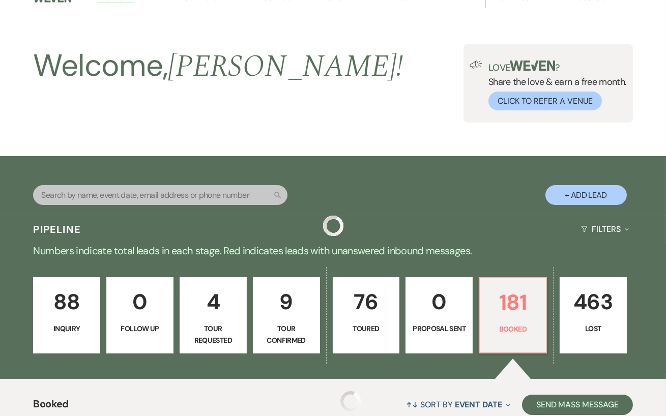
scroll to position [1667, 0]
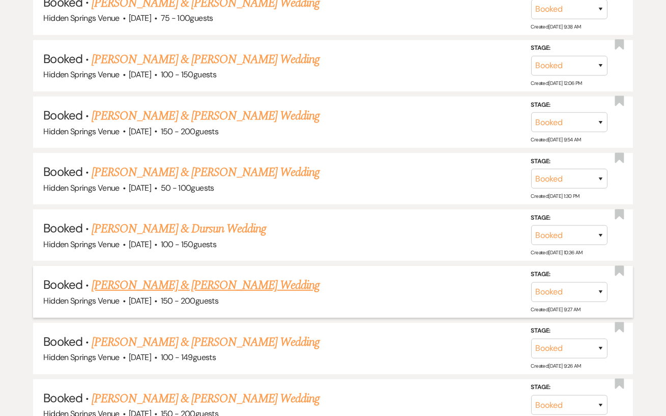
click at [172, 279] on link "[PERSON_NAME] & [PERSON_NAME] Wedding" at bounding box center [206, 285] width 228 height 18
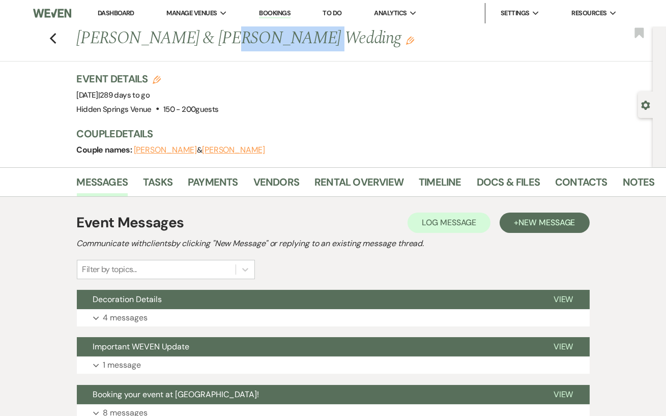
drag, startPoint x: 249, startPoint y: 45, endPoint x: 191, endPoint y: 45, distance: 57.5
click at [191, 45] on h1 "[PERSON_NAME] & [PERSON_NAME] Wedding Edit" at bounding box center [305, 38] width 456 height 24
click at [194, 45] on h1 "[PERSON_NAME] & [PERSON_NAME] Wedding Edit" at bounding box center [305, 38] width 456 height 24
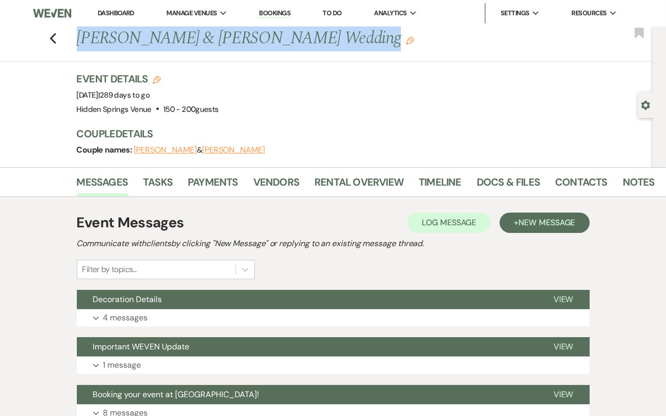
drag, startPoint x: 305, startPoint y: 45, endPoint x: 69, endPoint y: 46, distance: 236.8
click at [69, 46] on div "Previous [PERSON_NAME] & [PERSON_NAME] Wedding Edit Bookmark" at bounding box center [324, 43] width 658 height 35
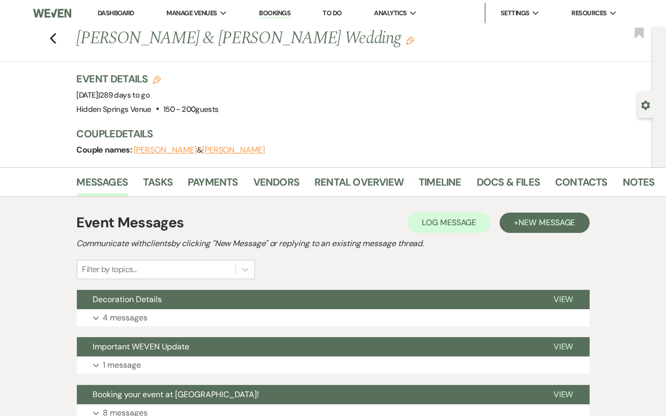
click at [294, 84] on div "Event Details Edit Event Date: [DATE] | 289 days to go Venue: [GEOGRAPHIC_DATA]…" at bounding box center [360, 94] width 567 height 45
click at [570, 178] on link "Contacts" at bounding box center [581, 185] width 52 height 22
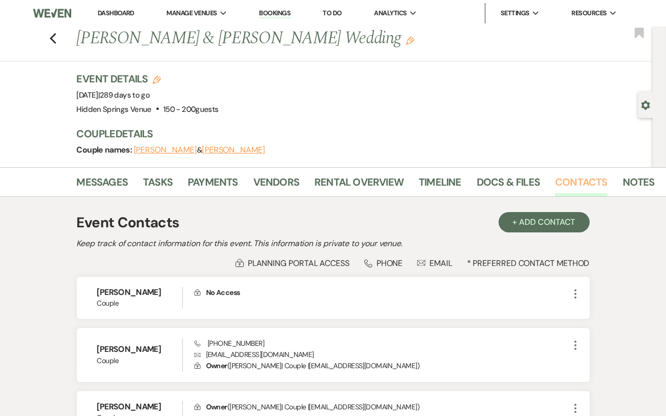
scroll to position [50, 0]
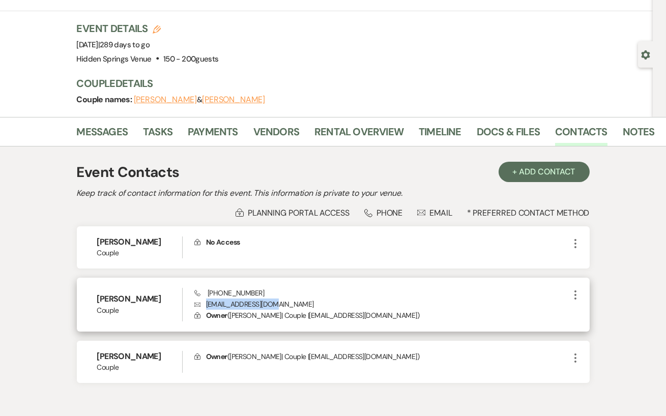
drag, startPoint x: 279, startPoint y: 301, endPoint x: 202, endPoint y: 302, distance: 76.9
click at [202, 302] on p "Envelope [EMAIL_ADDRESS][DOMAIN_NAME]" at bounding box center [381, 304] width 375 height 11
click at [323, 285] on div "[PERSON_NAME] Couple Phone [PHONE_NUMBER] Envelope [EMAIL_ADDRESS][DOMAIN_NAME]…" at bounding box center [333, 305] width 513 height 54
drag, startPoint x: 260, startPoint y: 292, endPoint x: 198, endPoint y: 291, distance: 62.6
click at [198, 291] on div "Phone [PHONE_NUMBER] Envelope [EMAIL_ADDRESS][DOMAIN_NAME] Lock Owner ( [PERSON…" at bounding box center [381, 305] width 375 height 34
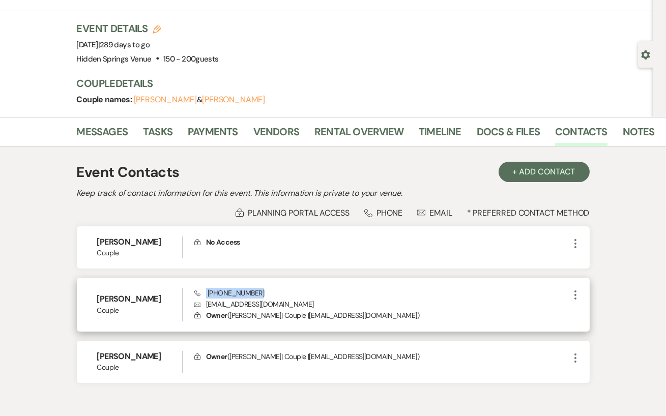
click at [337, 294] on div "Phone [PHONE_NUMBER] Envelope [EMAIL_ADDRESS][DOMAIN_NAME] Lock Owner ( [PERSON…" at bounding box center [381, 305] width 375 height 34
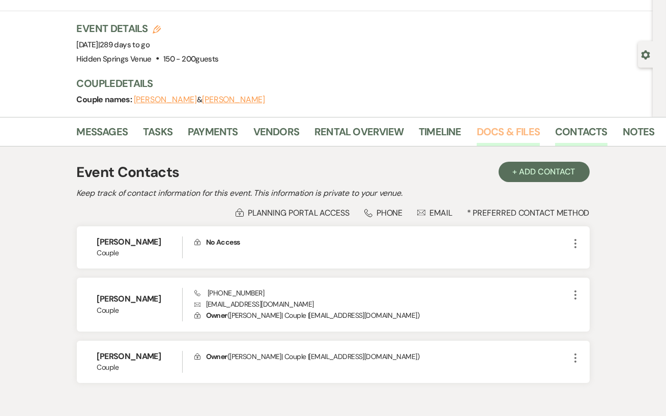
click at [497, 133] on link "Docs & Files" at bounding box center [508, 135] width 63 height 22
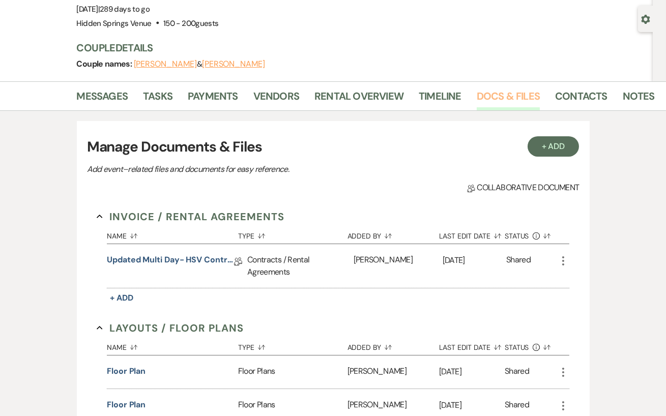
scroll to position [94, 0]
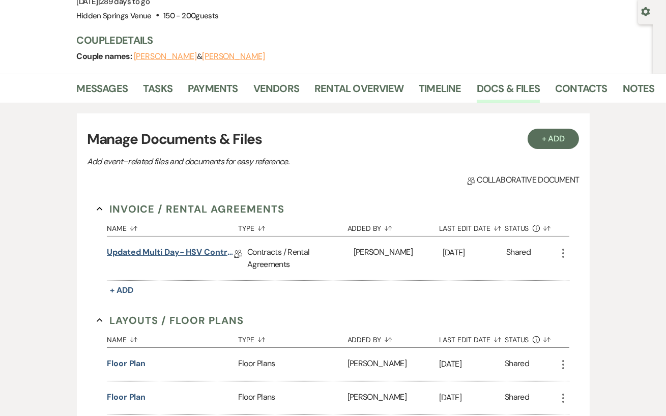
click at [171, 249] on link "Updated Multi Day- HSV Contract" at bounding box center [170, 254] width 127 height 16
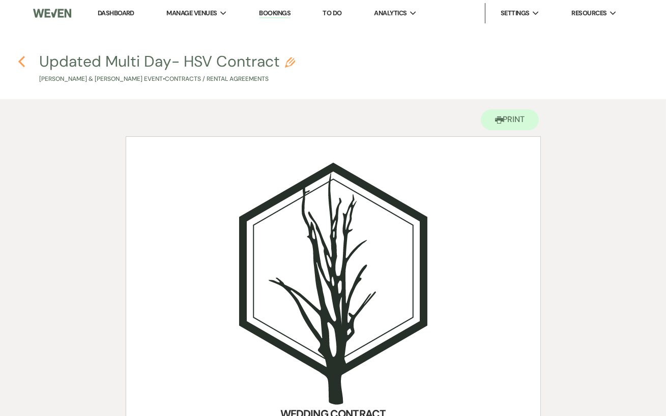
click at [21, 57] on icon "Previous" at bounding box center [22, 61] width 8 height 12
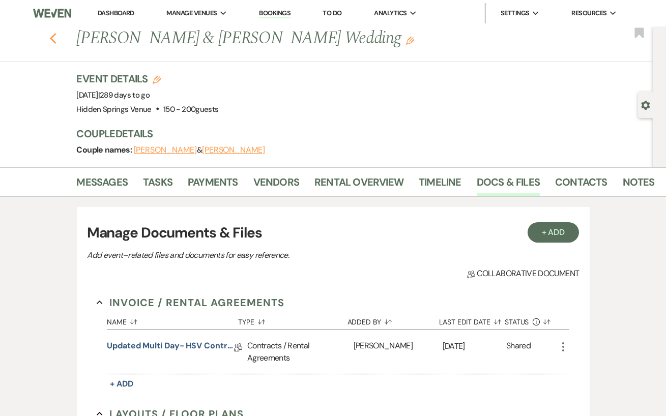
click at [50, 41] on icon "Previous" at bounding box center [53, 39] width 8 height 12
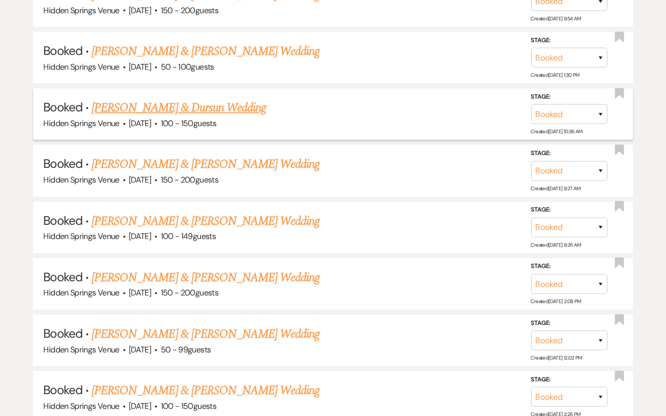
scroll to position [1792, 0]
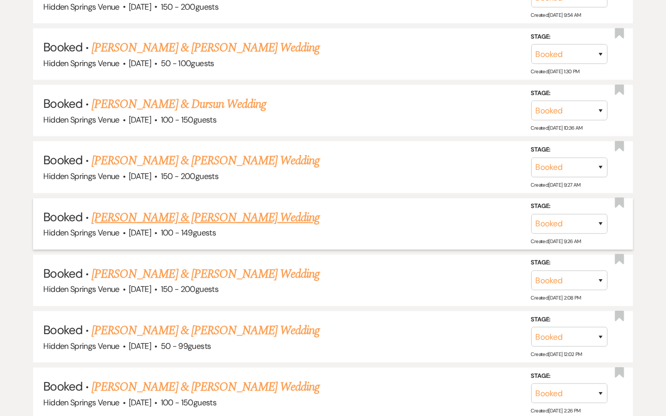
click at [221, 209] on link "[PERSON_NAME] & [PERSON_NAME] Wedding" at bounding box center [206, 218] width 228 height 18
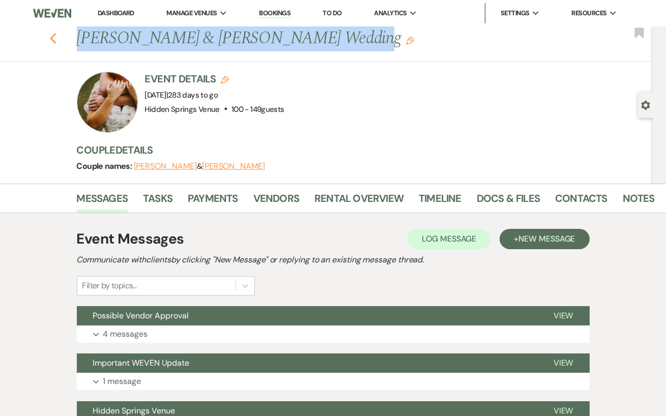
drag, startPoint x: 327, startPoint y: 38, endPoint x: 55, endPoint y: 38, distance: 271.4
click at [72, 38] on div "Previous [PERSON_NAME] & [PERSON_NAME] Wedding Edit" at bounding box center [362, 38] width 580 height 24
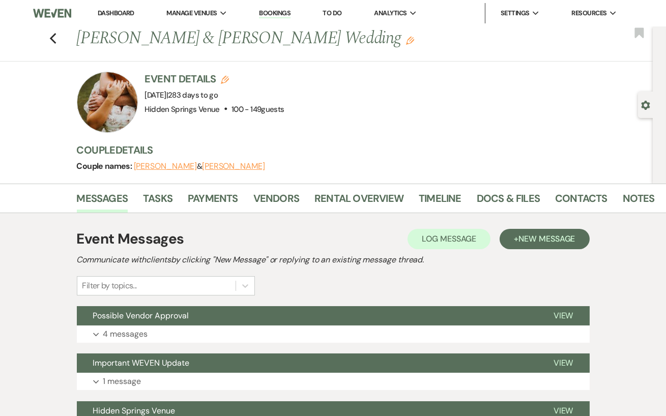
click at [244, 56] on div "Previous [PERSON_NAME] & [PERSON_NAME] Wedding Edit Bookmark" at bounding box center [324, 43] width 658 height 35
click at [538, 199] on li "Docs & Files" at bounding box center [516, 200] width 78 height 24
click at [580, 195] on link "Contacts" at bounding box center [581, 201] width 52 height 22
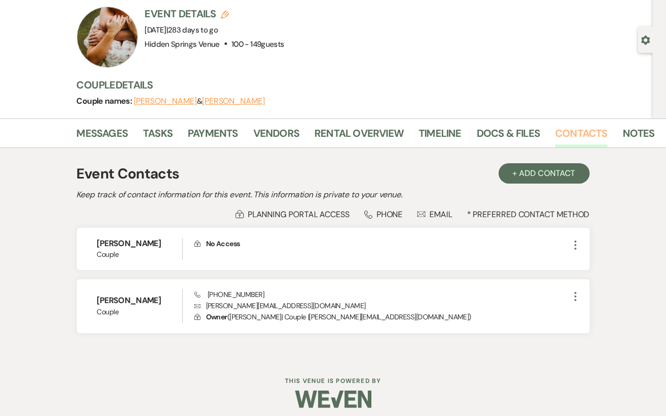
scroll to position [71, 0]
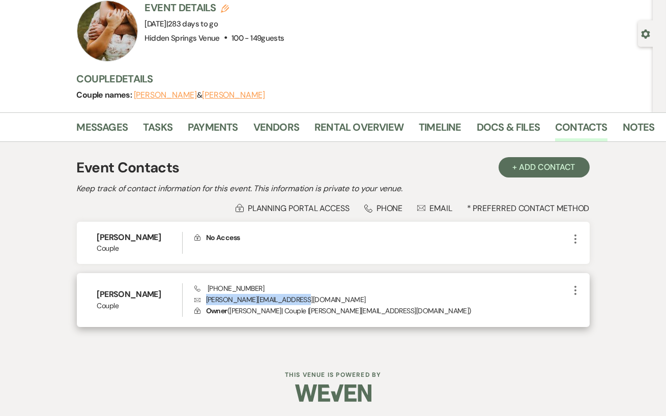
drag, startPoint x: 309, startPoint y: 300, endPoint x: 197, endPoint y: 300, distance: 112.0
click at [197, 300] on p "Envelope [PERSON_NAME][EMAIL_ADDRESS][DOMAIN_NAME]" at bounding box center [381, 299] width 375 height 11
click at [329, 273] on div "[PERSON_NAME] Couple Phone [PHONE_NUMBER] Envelope [PERSON_NAME][EMAIL_ADDRESS]…" at bounding box center [333, 300] width 513 height 54
drag, startPoint x: 262, startPoint y: 289, endPoint x: 206, endPoint y: 288, distance: 55.5
click at [206, 288] on div "Phone [PHONE_NUMBER] Envelope [PERSON_NAME][EMAIL_ADDRESS][DOMAIN_NAME] Lock Ow…" at bounding box center [381, 301] width 375 height 34
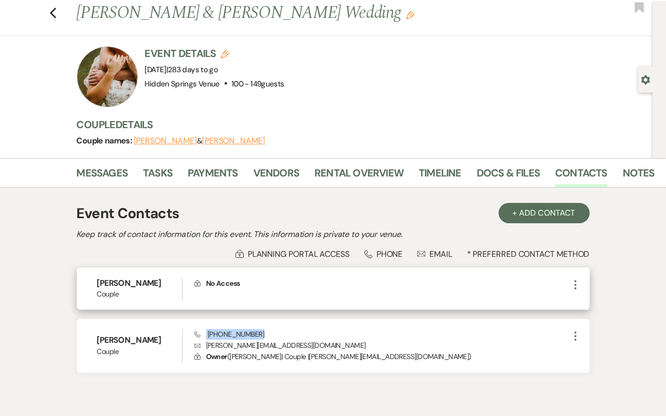
scroll to position [25, 0]
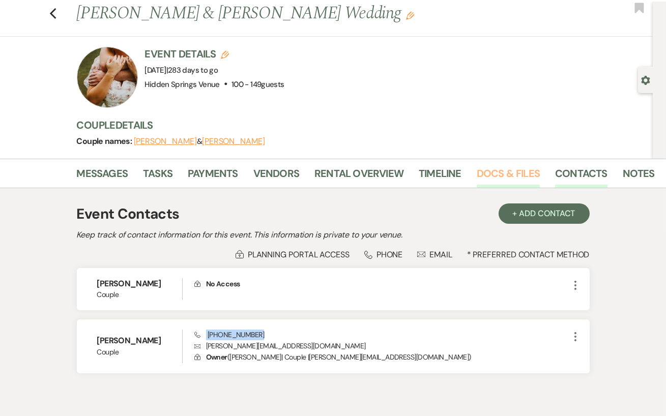
click at [507, 175] on link "Docs & Files" at bounding box center [508, 176] width 63 height 22
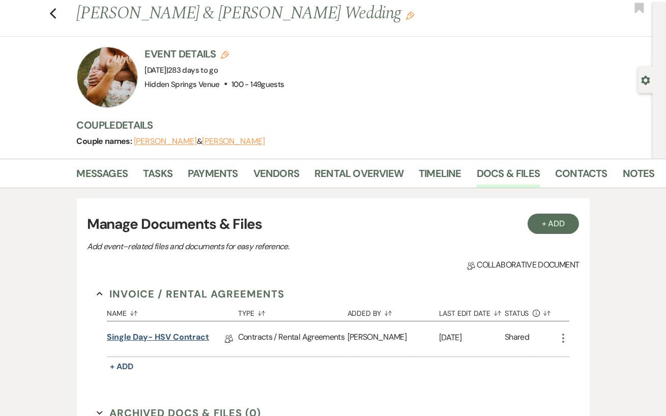
click at [177, 333] on link "Single Day- HSV Contract" at bounding box center [158, 339] width 102 height 16
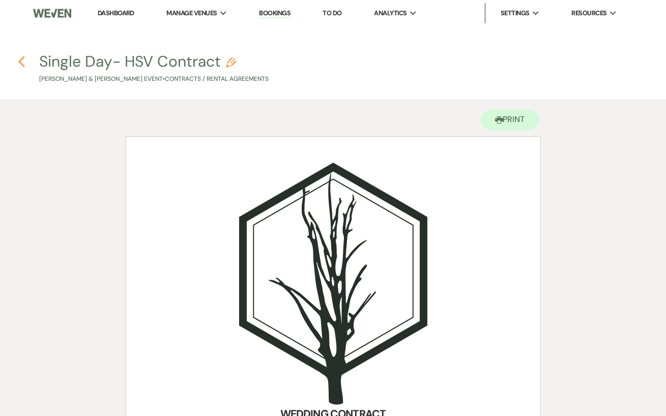
click at [22, 65] on use "button" at bounding box center [21, 61] width 7 height 11
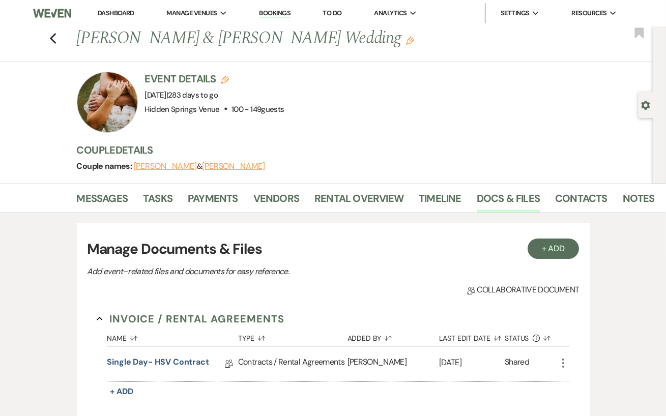
scroll to position [25, 0]
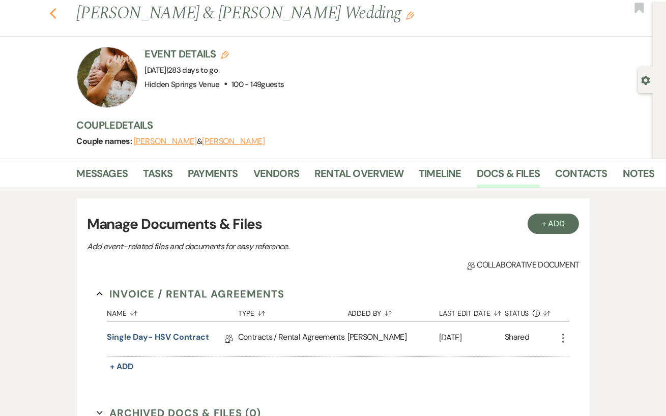
click at [52, 17] on icon "Previous" at bounding box center [53, 14] width 8 height 12
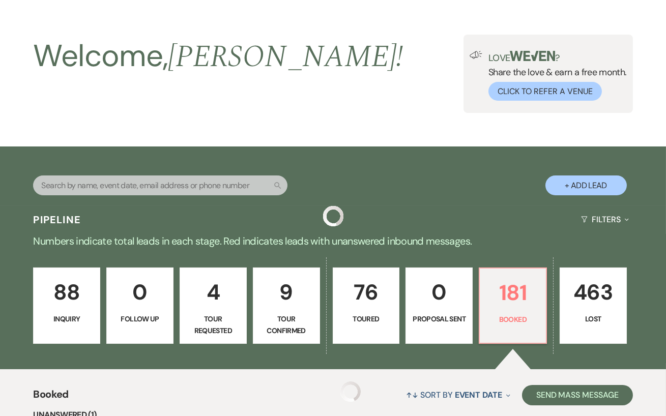
scroll to position [1792, 0]
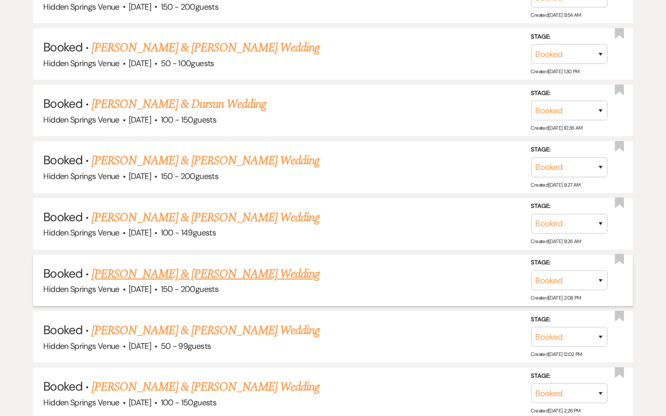
click at [214, 268] on link "[PERSON_NAME] & [PERSON_NAME] Wedding" at bounding box center [206, 274] width 228 height 18
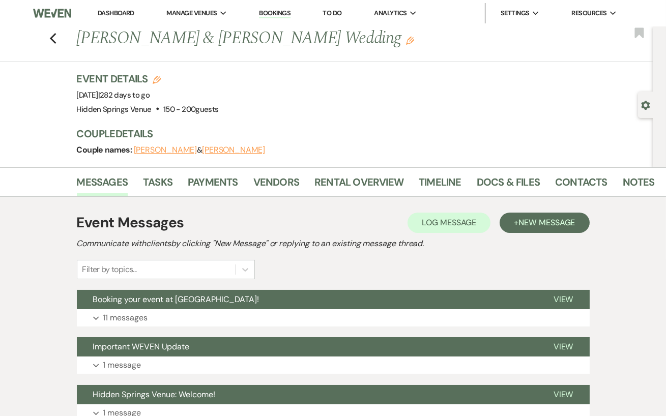
drag, startPoint x: 357, startPoint y: 46, endPoint x: 75, endPoint y: 39, distance: 281.7
click at [75, 39] on div "Previous [PERSON_NAME] & [PERSON_NAME] Wedding Edit" at bounding box center [362, 38] width 580 height 24
click at [560, 188] on link "Contacts" at bounding box center [581, 185] width 52 height 22
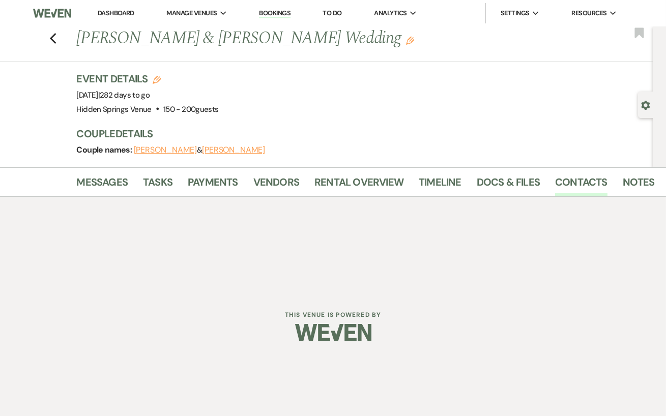
click at [336, 97] on div "Event Details Edit Event Date: [DATE] | 282 days to go Venue: [GEOGRAPHIC_DATA]…" at bounding box center [360, 94] width 567 height 45
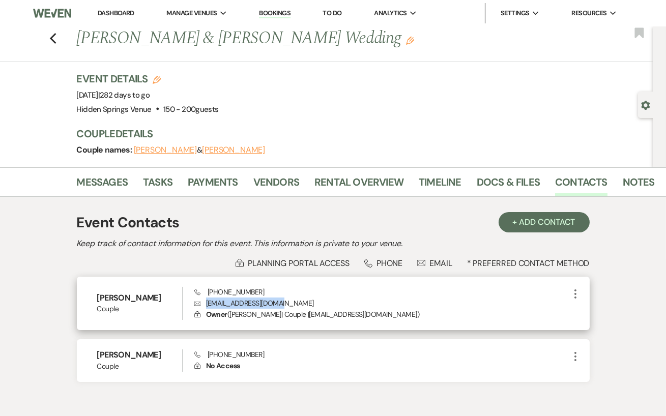
drag, startPoint x: 287, startPoint y: 301, endPoint x: 204, endPoint y: 301, distance: 83.0
click at [204, 301] on p "Envelope [EMAIL_ADDRESS][DOMAIN_NAME]" at bounding box center [381, 303] width 375 height 11
click at [349, 294] on div "Phone [PHONE_NUMBER] Envelope [EMAIL_ADDRESS][DOMAIN_NAME] Lock Owner ( [PERSON…" at bounding box center [381, 304] width 375 height 34
drag, startPoint x: 262, startPoint y: 291, endPoint x: 206, endPoint y: 290, distance: 56.0
click at [206, 290] on div "Phone [PHONE_NUMBER] Envelope [EMAIL_ADDRESS][DOMAIN_NAME] Lock Owner ( [PERSON…" at bounding box center [381, 304] width 375 height 34
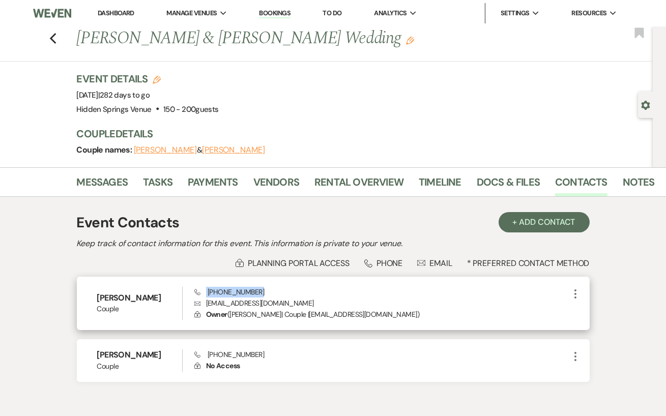
click at [319, 296] on div "Phone [PHONE_NUMBER] Envelope [EMAIL_ADDRESS][DOMAIN_NAME] Lock Owner ( [PERSON…" at bounding box center [381, 304] width 375 height 34
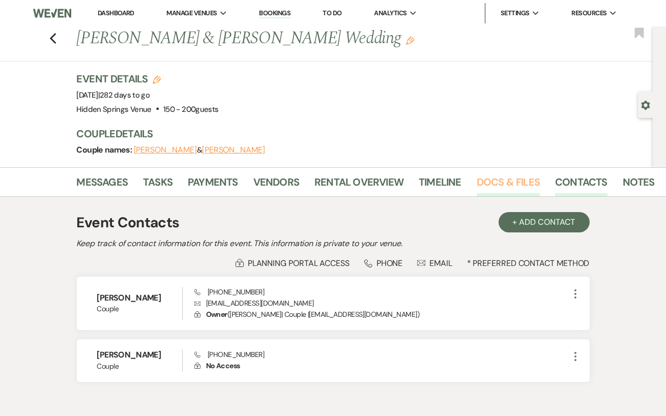
click at [479, 186] on link "Docs & Files" at bounding box center [508, 185] width 63 height 22
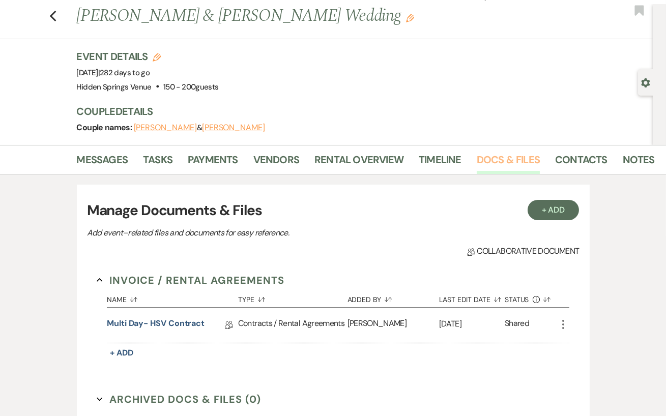
scroll to position [37, 0]
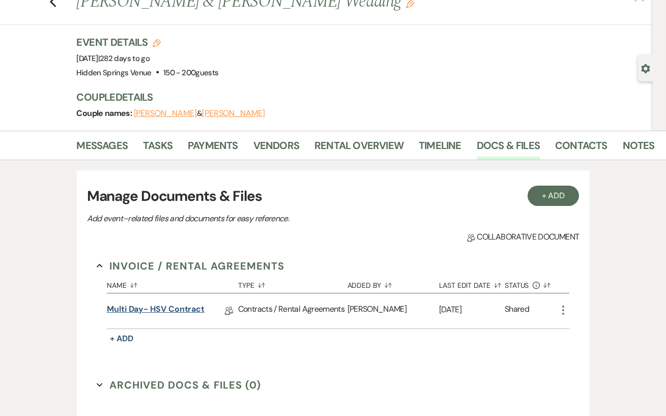
click at [190, 307] on link "Multi Day- HSV Contract" at bounding box center [156, 311] width 98 height 16
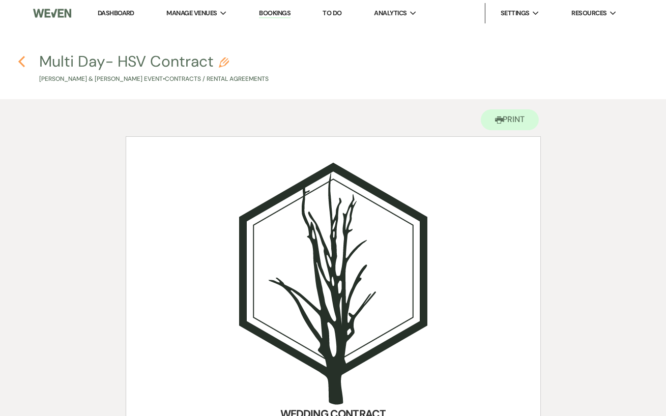
click at [25, 60] on icon "Previous" at bounding box center [22, 61] width 8 height 12
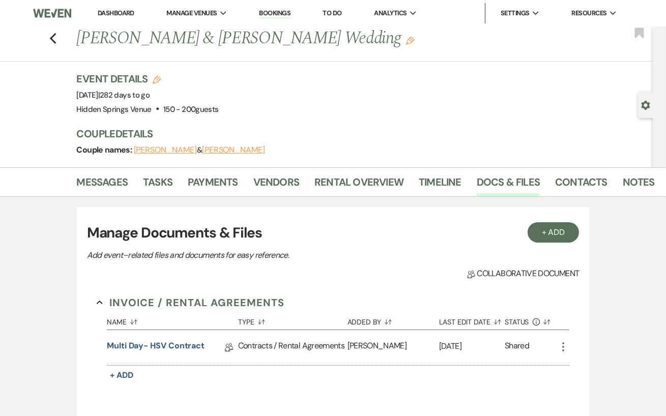
click at [107, 13] on link "Dashboard" at bounding box center [116, 13] width 37 height 9
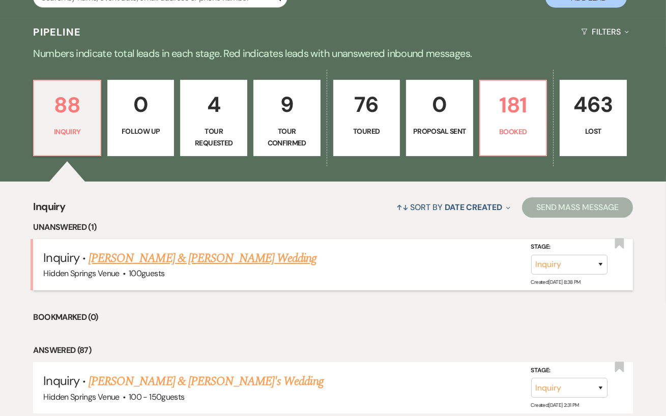
scroll to position [136, 0]
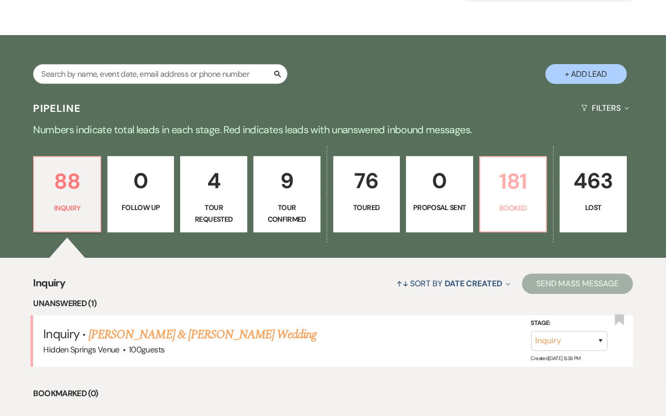
click at [504, 197] on p "181" at bounding box center [514, 181] width 54 height 34
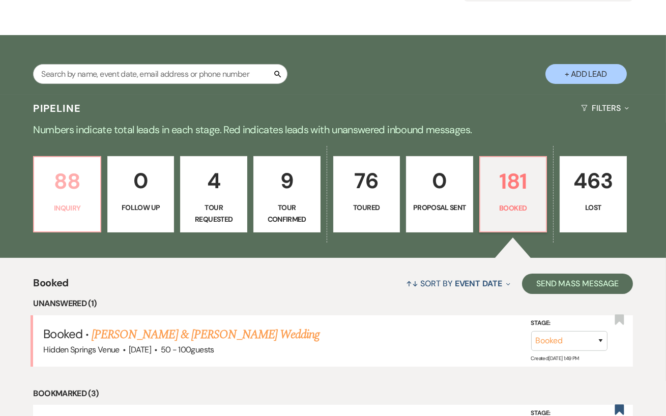
click at [59, 214] on p "Inquiry" at bounding box center [67, 208] width 54 height 11
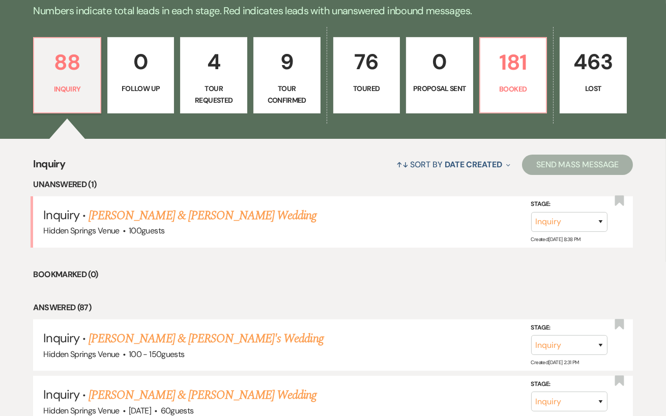
scroll to position [256, 0]
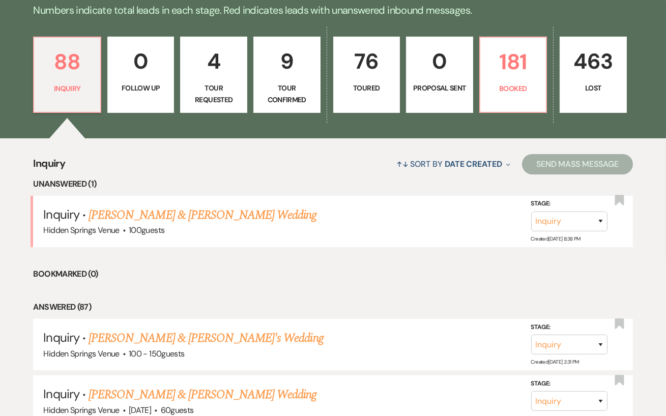
click at [217, 235] on div "Hidden Springs Venue · 100 guests" at bounding box center [332, 230] width 579 height 13
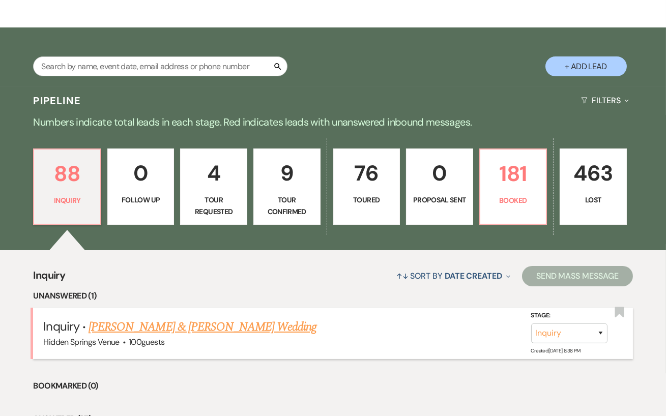
scroll to position [0, 0]
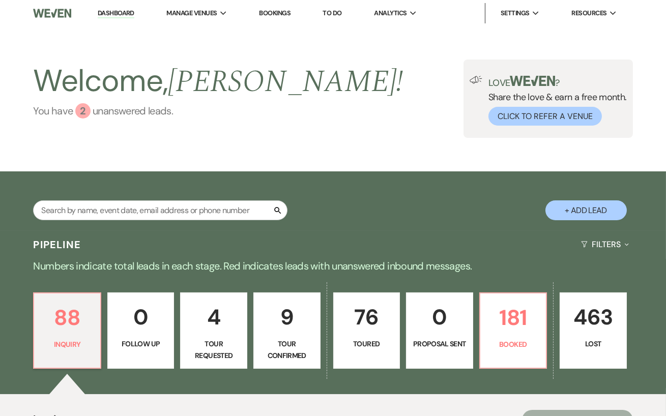
click at [105, 111] on link "You have 2 unanswered lead s ." at bounding box center [218, 110] width 370 height 15
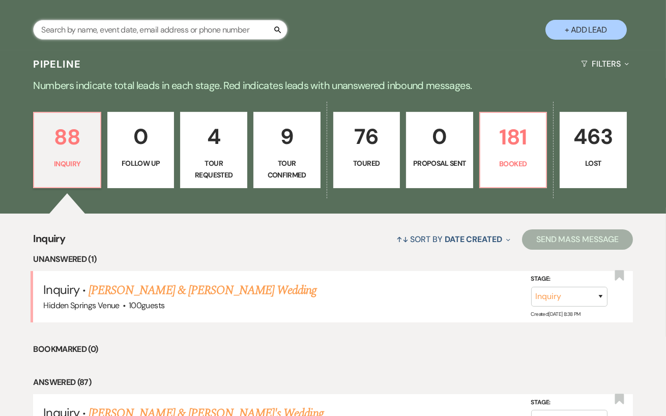
click at [150, 40] on input "text" at bounding box center [160, 30] width 255 height 20
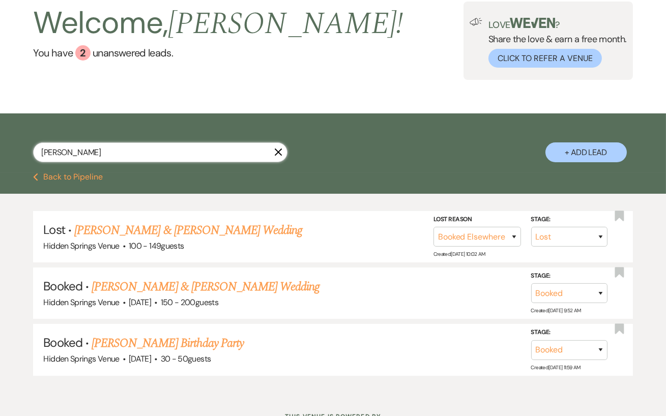
scroll to position [60, 0]
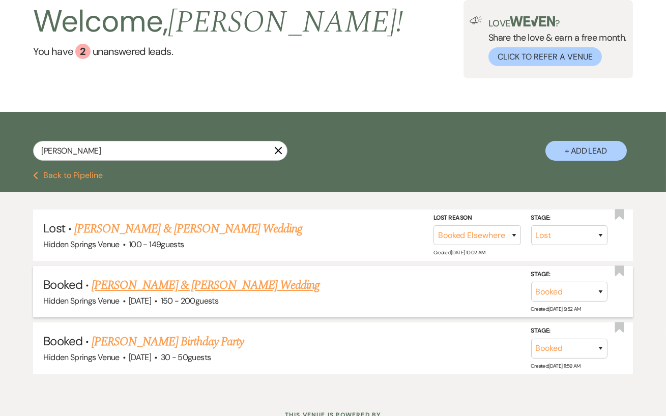
click at [189, 295] on link "[PERSON_NAME] & [PERSON_NAME] Wedding" at bounding box center [206, 285] width 228 height 18
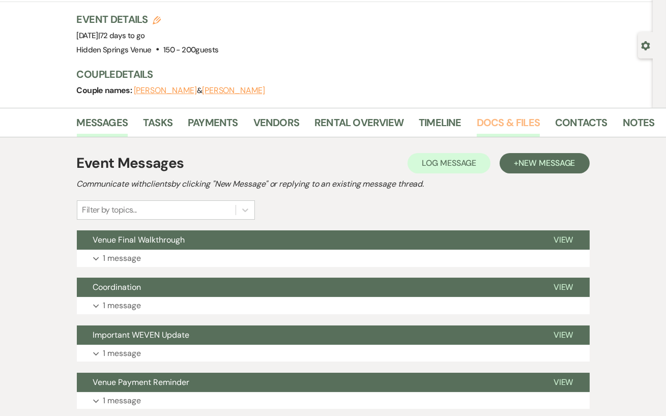
click at [492, 120] on link "Docs & Files" at bounding box center [508, 126] width 63 height 22
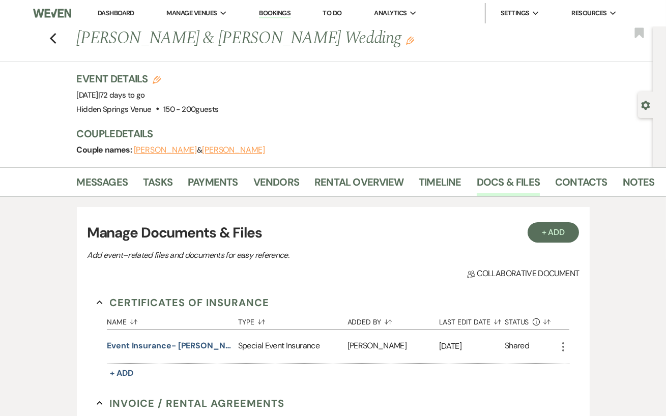
click at [112, 11] on link "Dashboard" at bounding box center [116, 13] width 37 height 9
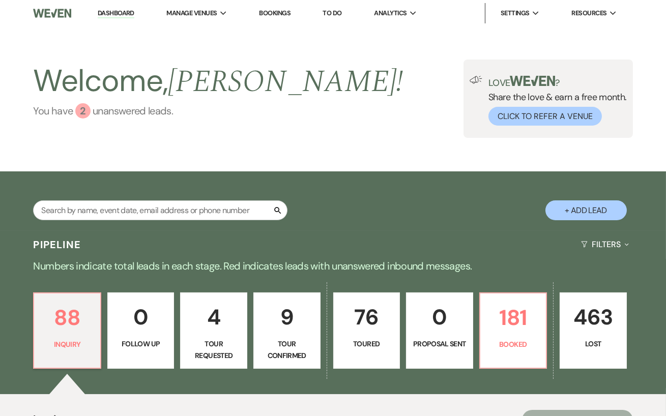
click at [233, 115] on link "You have 2 unanswered lead s ." at bounding box center [218, 110] width 370 height 15
